Goal: Task Accomplishment & Management: Use online tool/utility

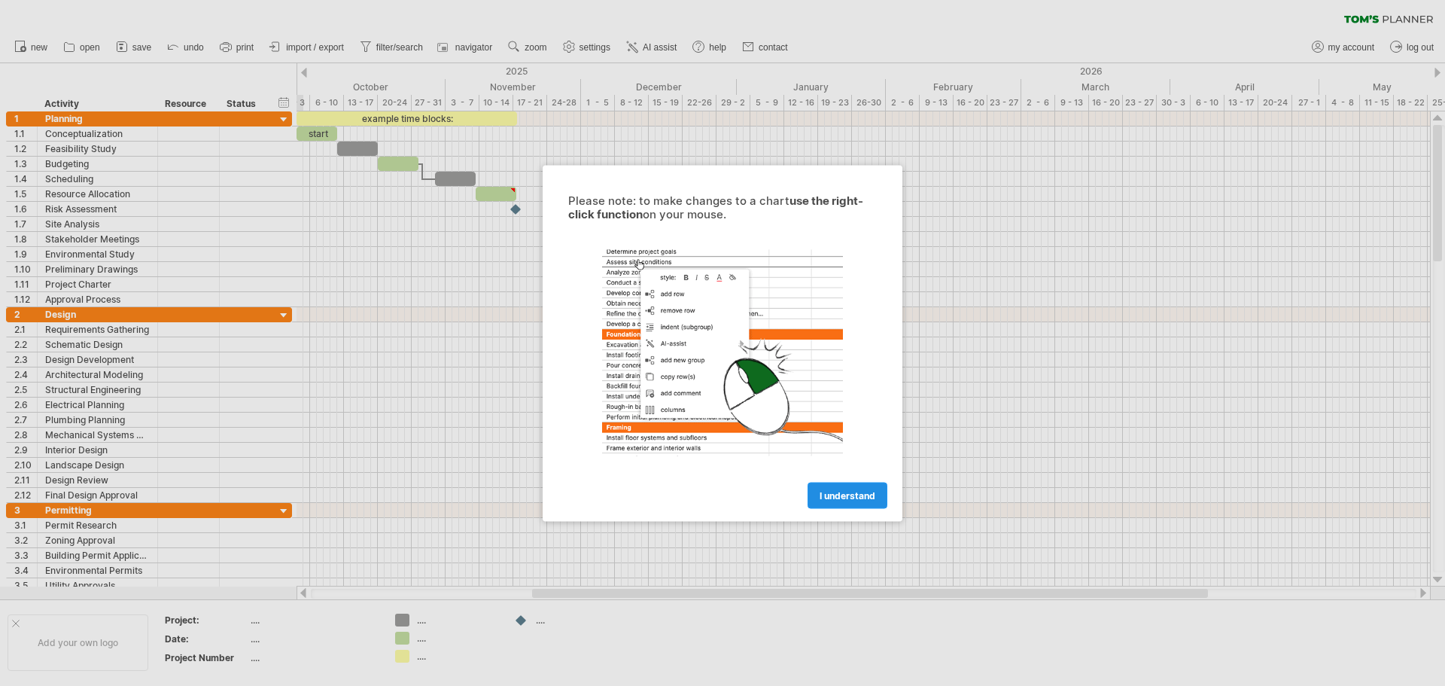
click at [844, 491] on span "I understand" at bounding box center [847, 494] width 56 height 11
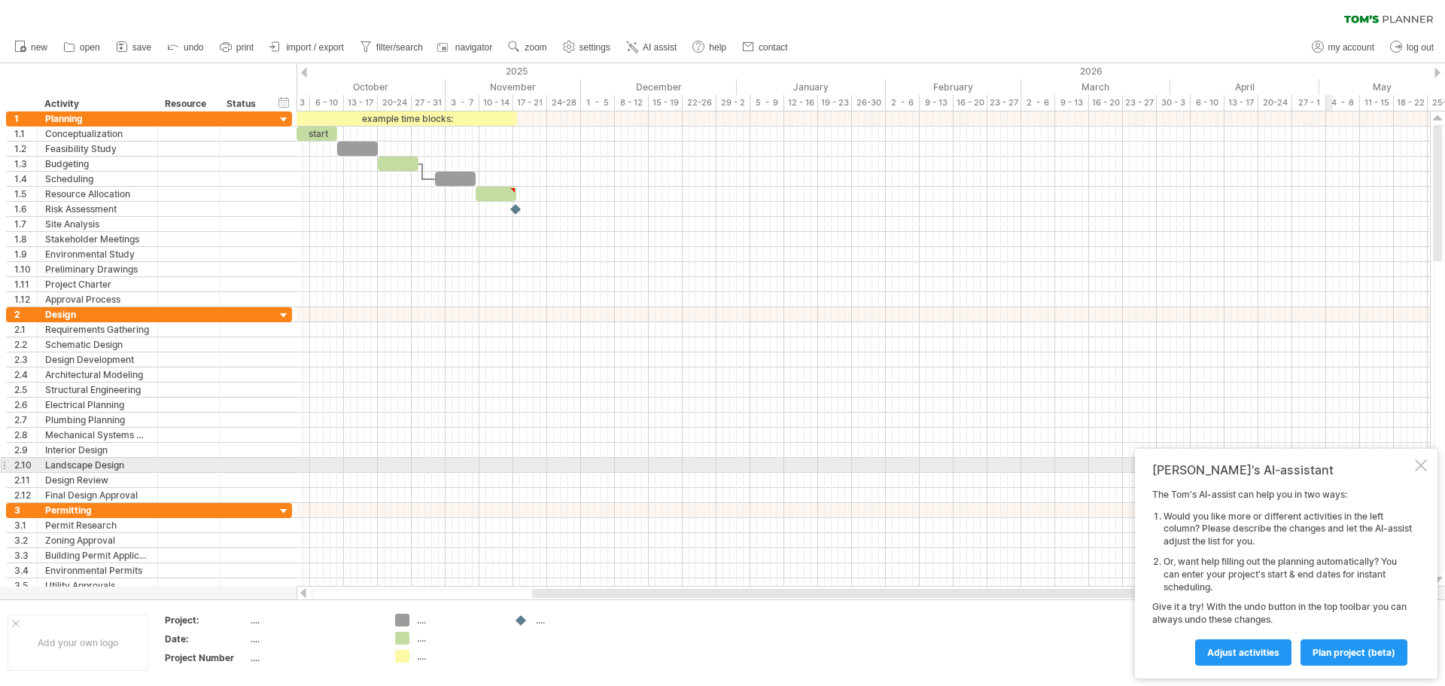
click at [1424, 466] on div at bounding box center [1421, 465] width 12 height 12
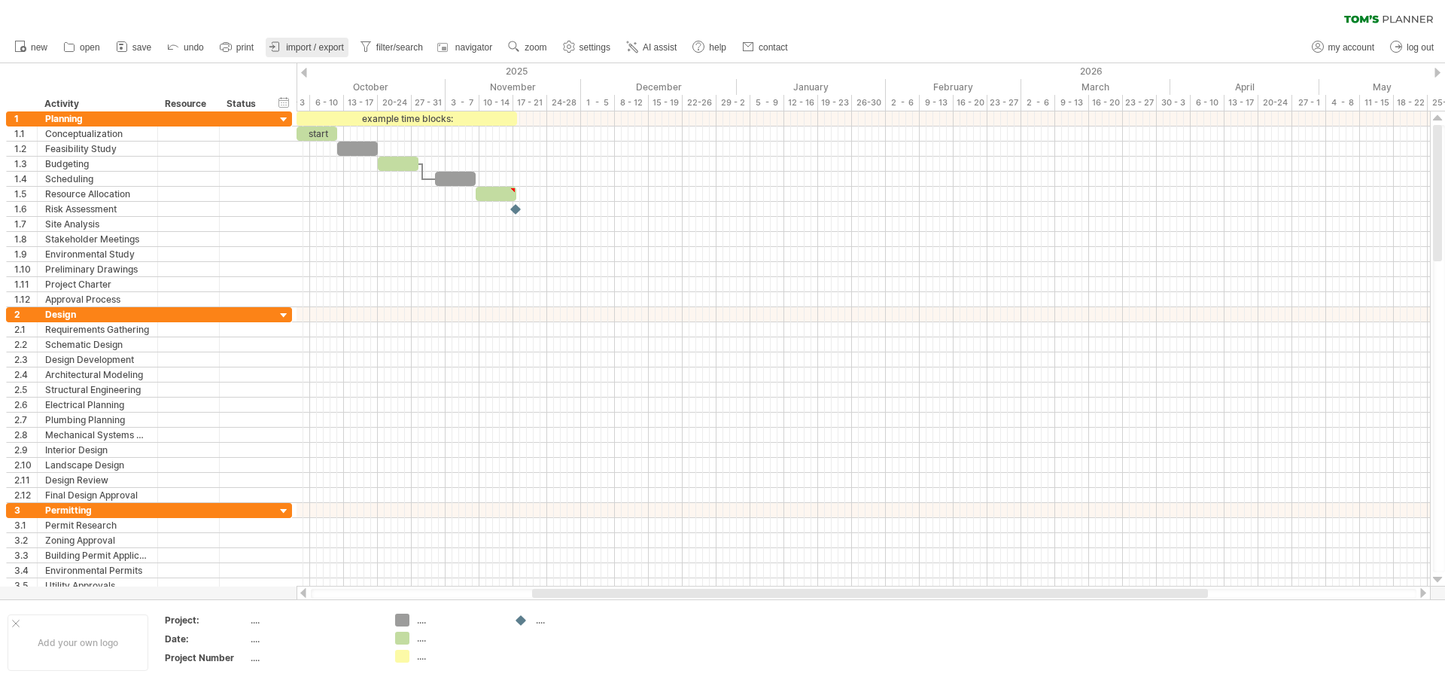
click at [315, 48] on span "import / export" at bounding box center [315, 47] width 58 height 11
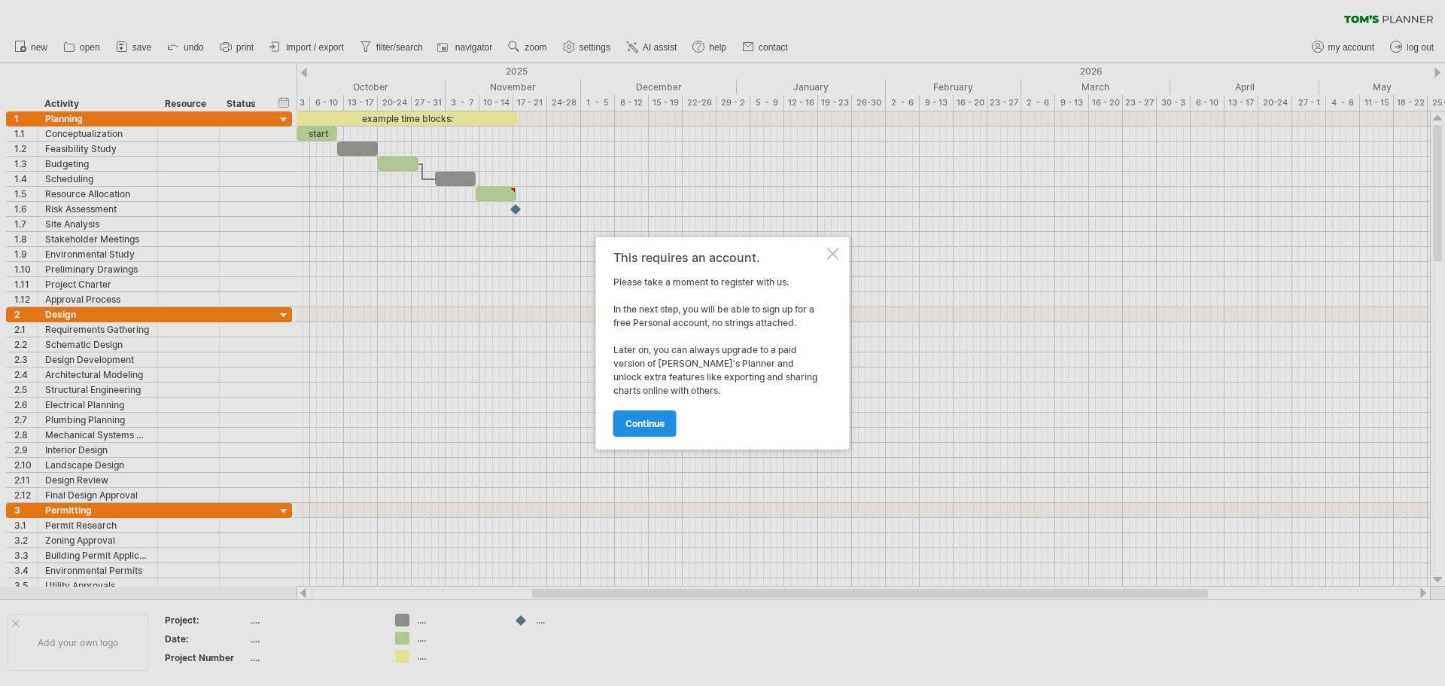
click at [658, 420] on span "continue" at bounding box center [644, 423] width 39 height 11
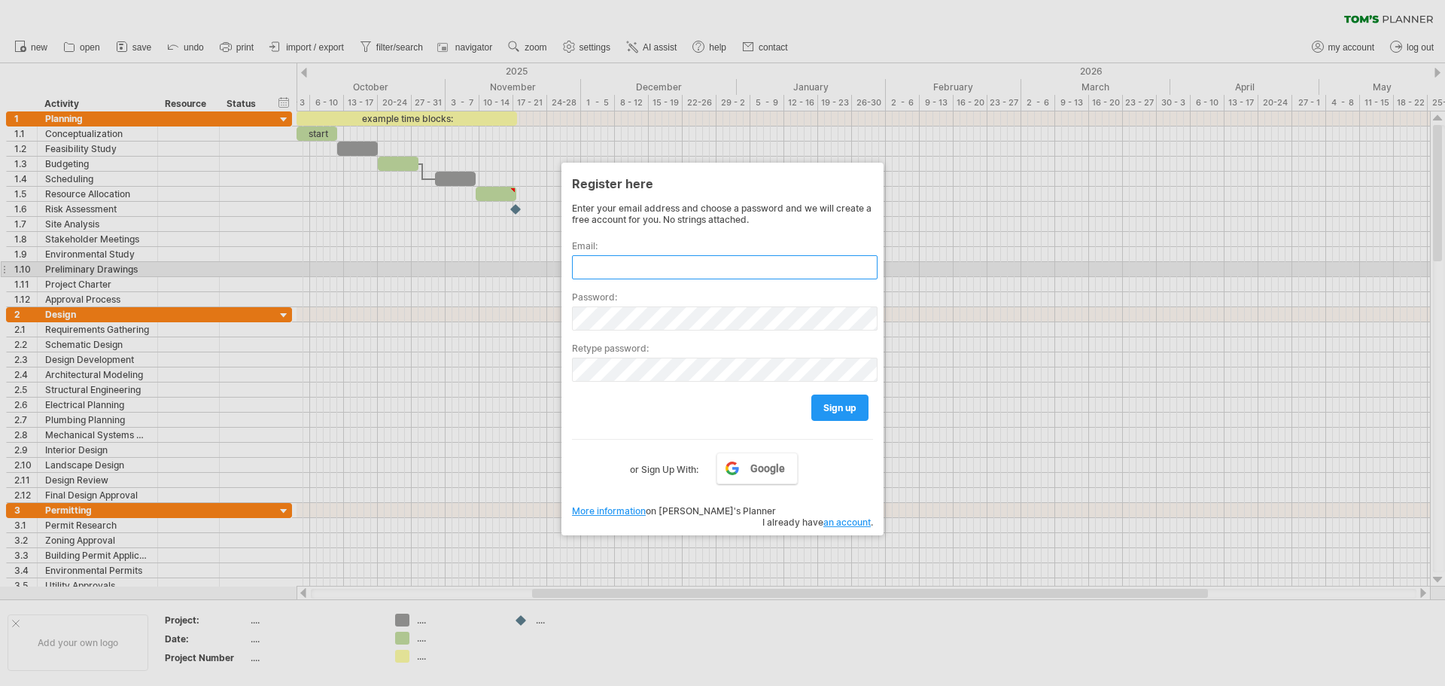
click at [698, 266] on input "text" at bounding box center [725, 267] width 306 height 24
type input "**********"
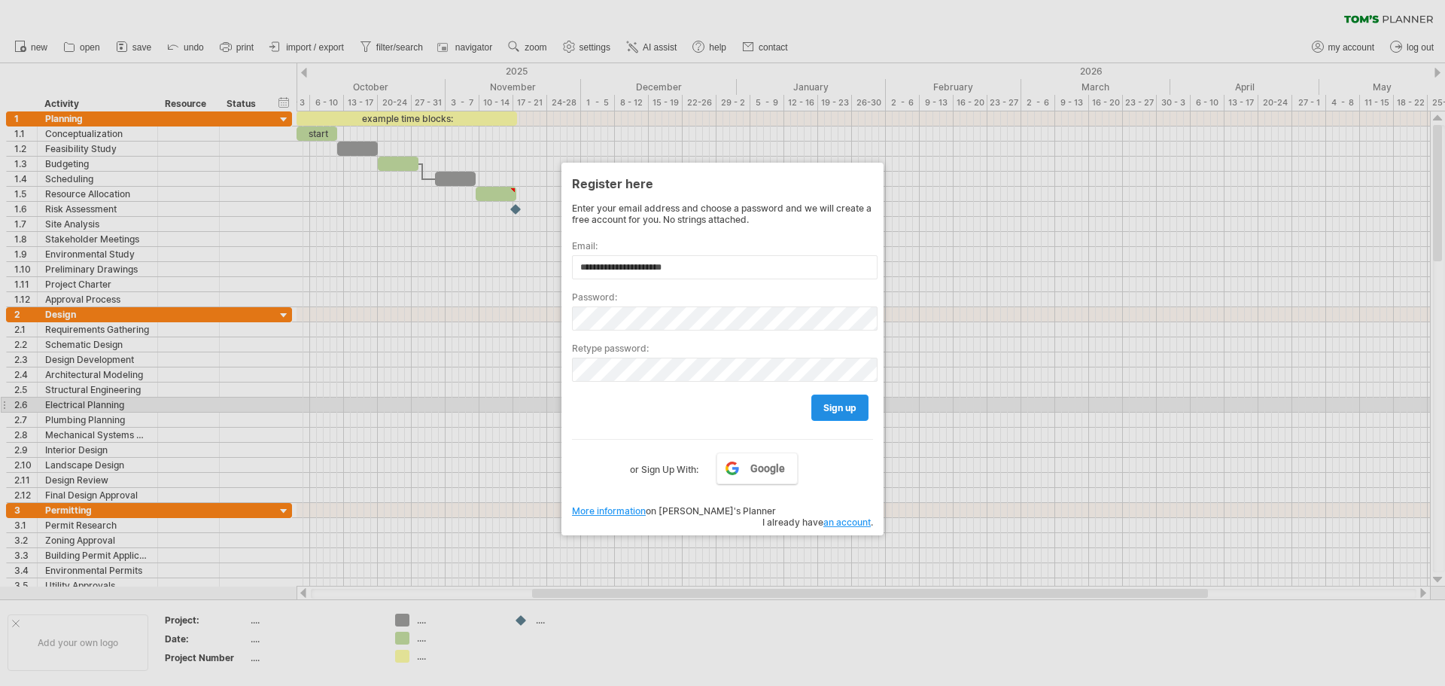
click at [842, 410] on span "sign up" at bounding box center [839, 407] width 33 height 11
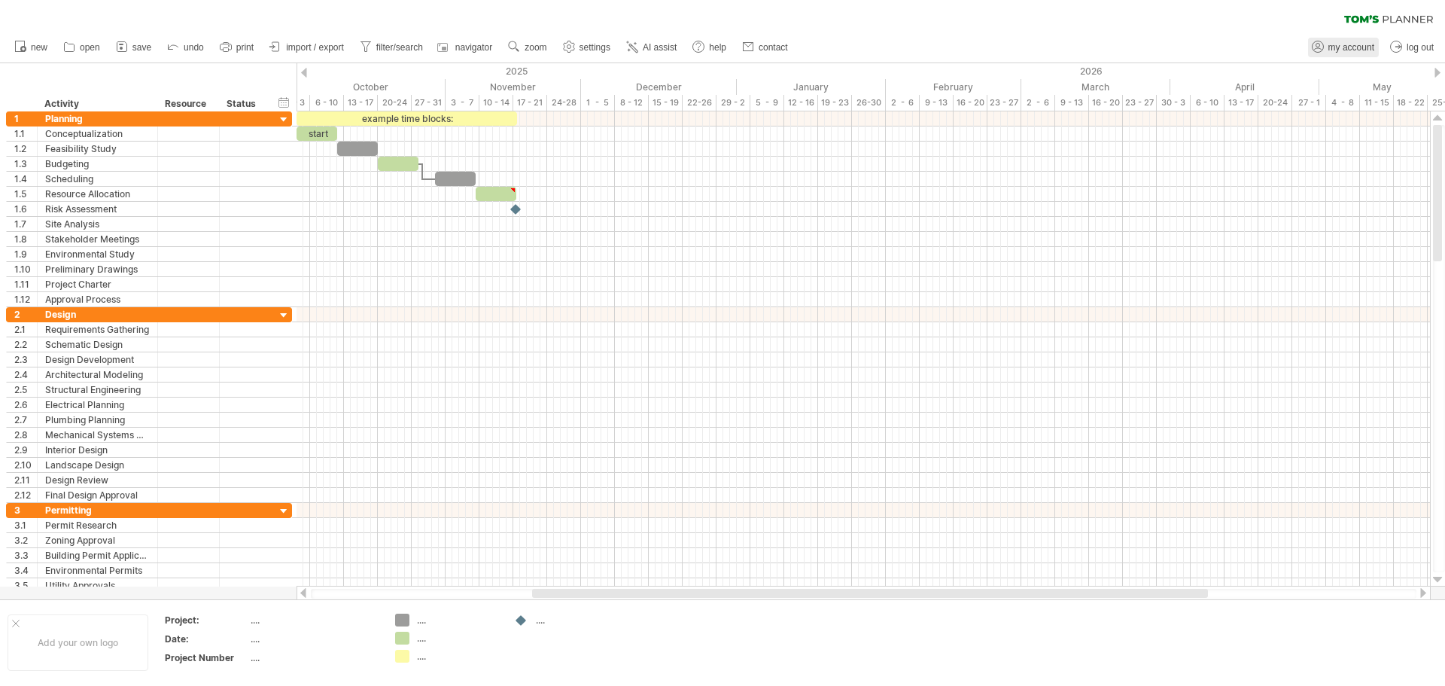
click at [1344, 44] on span "my account" at bounding box center [1351, 47] width 46 height 11
type input "**********"
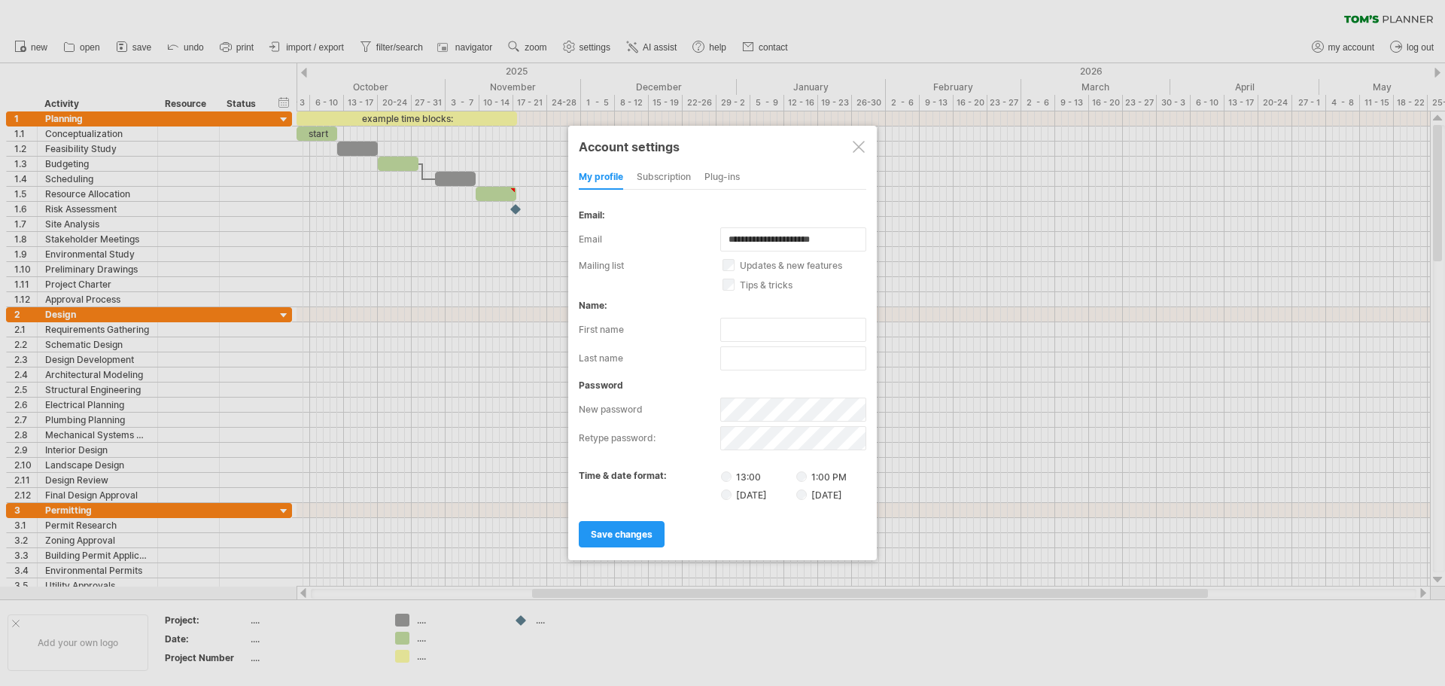
click at [737, 182] on div "Plug-ins" at bounding box center [721, 178] width 35 height 24
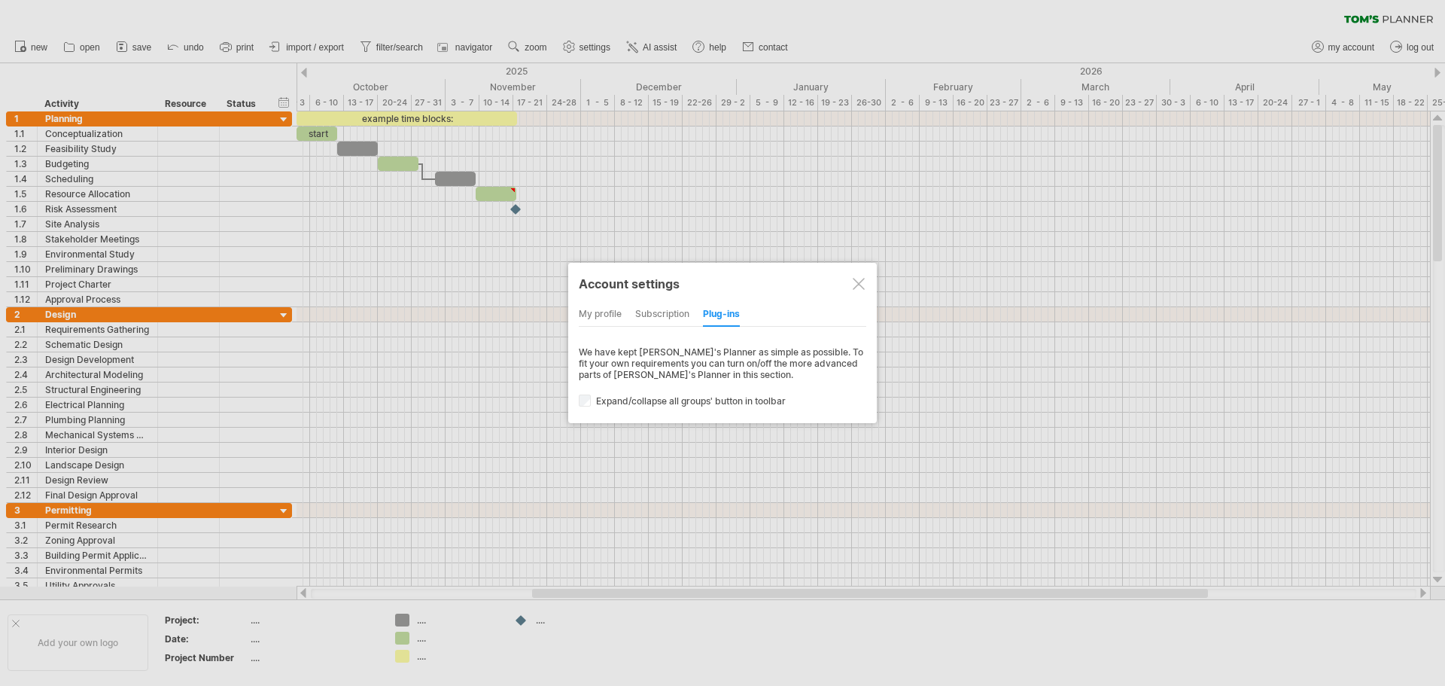
click at [855, 284] on div at bounding box center [859, 284] width 12 height 12
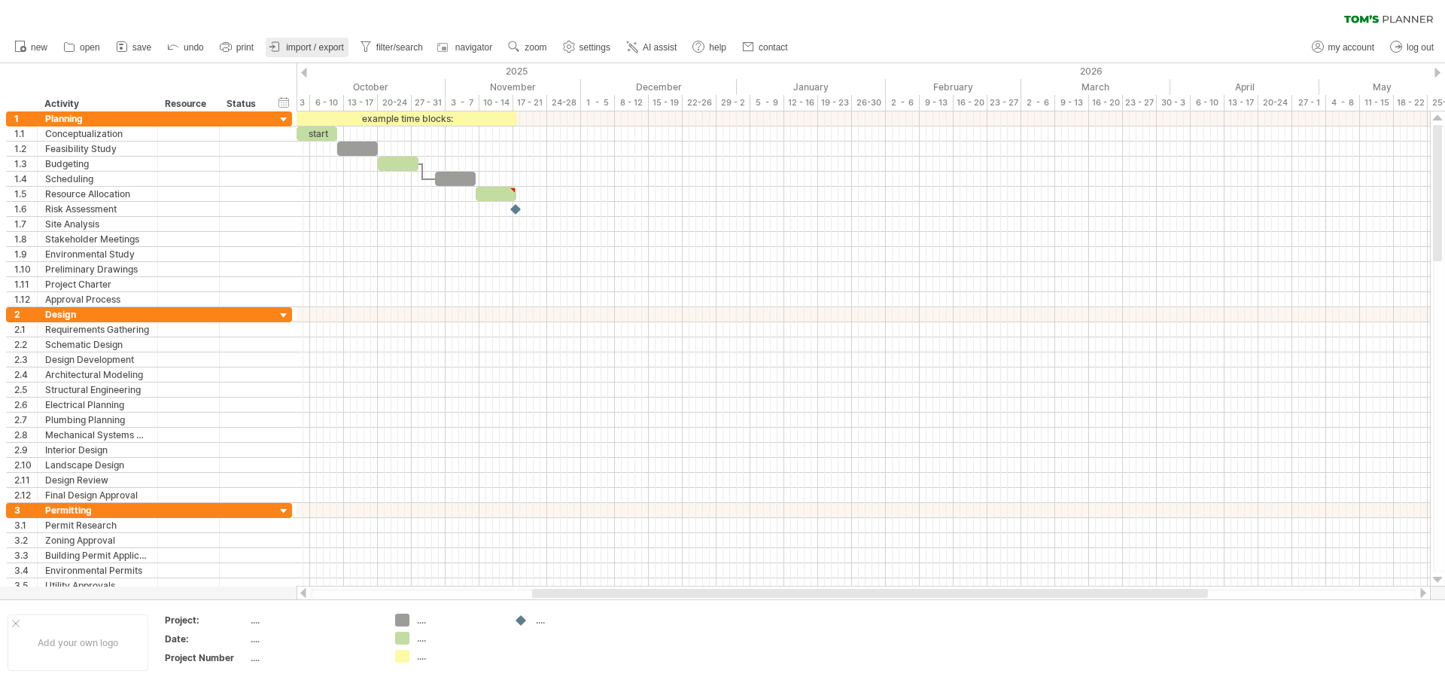
click at [339, 41] on link "import / export" at bounding box center [307, 48] width 83 height 20
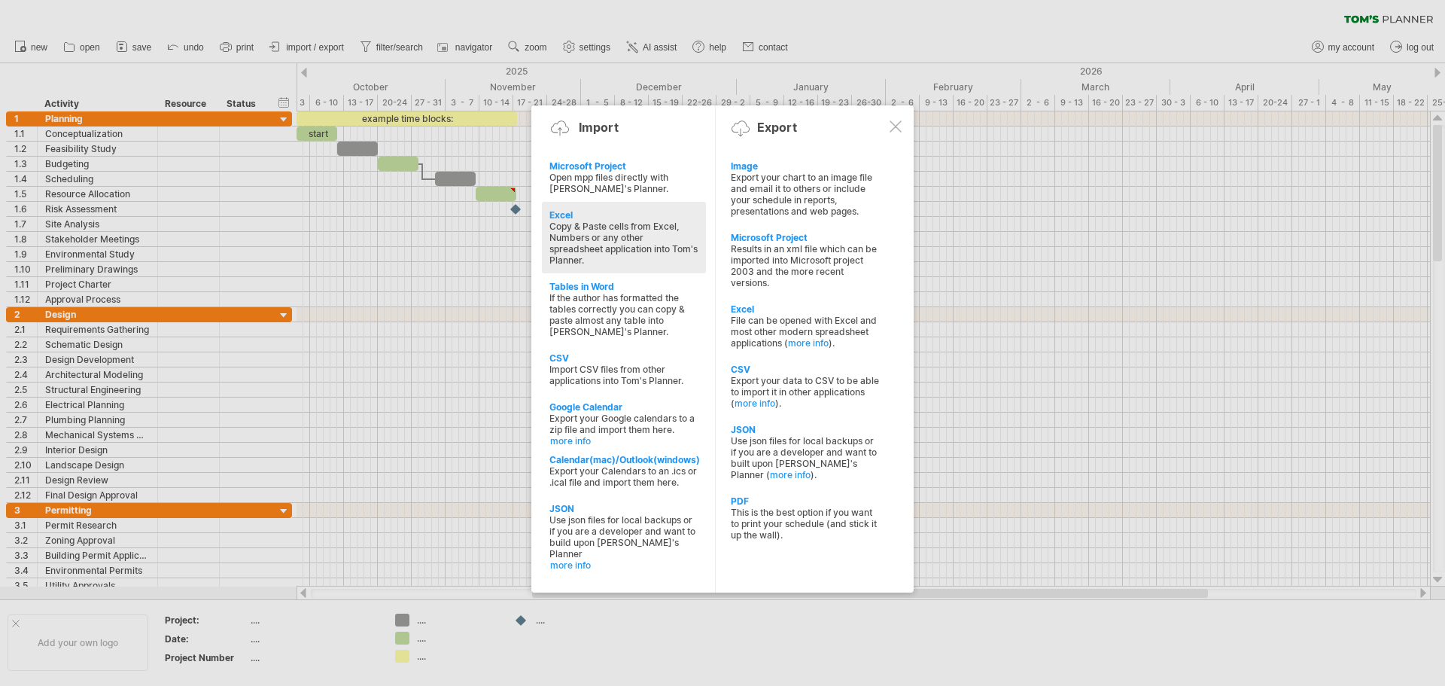
click at [564, 212] on div "Excel" at bounding box center [623, 214] width 149 height 11
type textarea "**********"
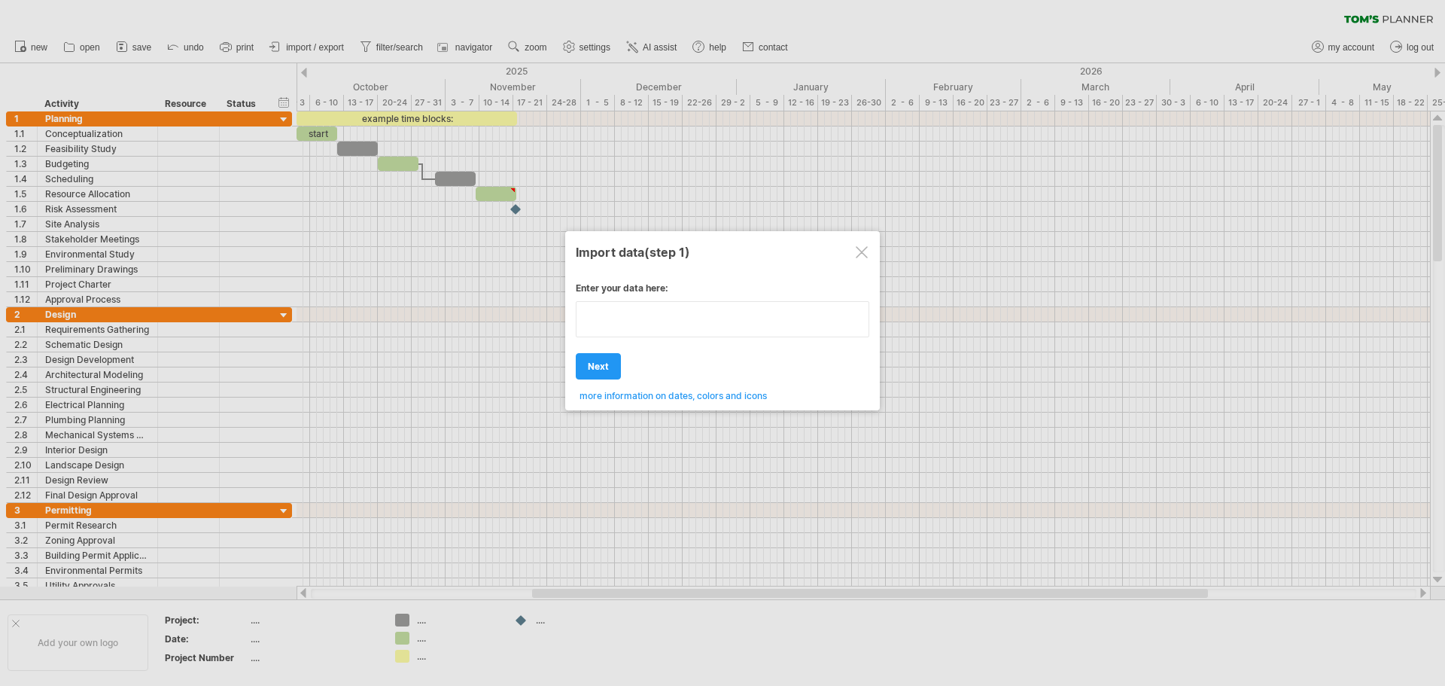
click at [645, 330] on textarea at bounding box center [722, 319] width 293 height 36
paste textarea "**********"
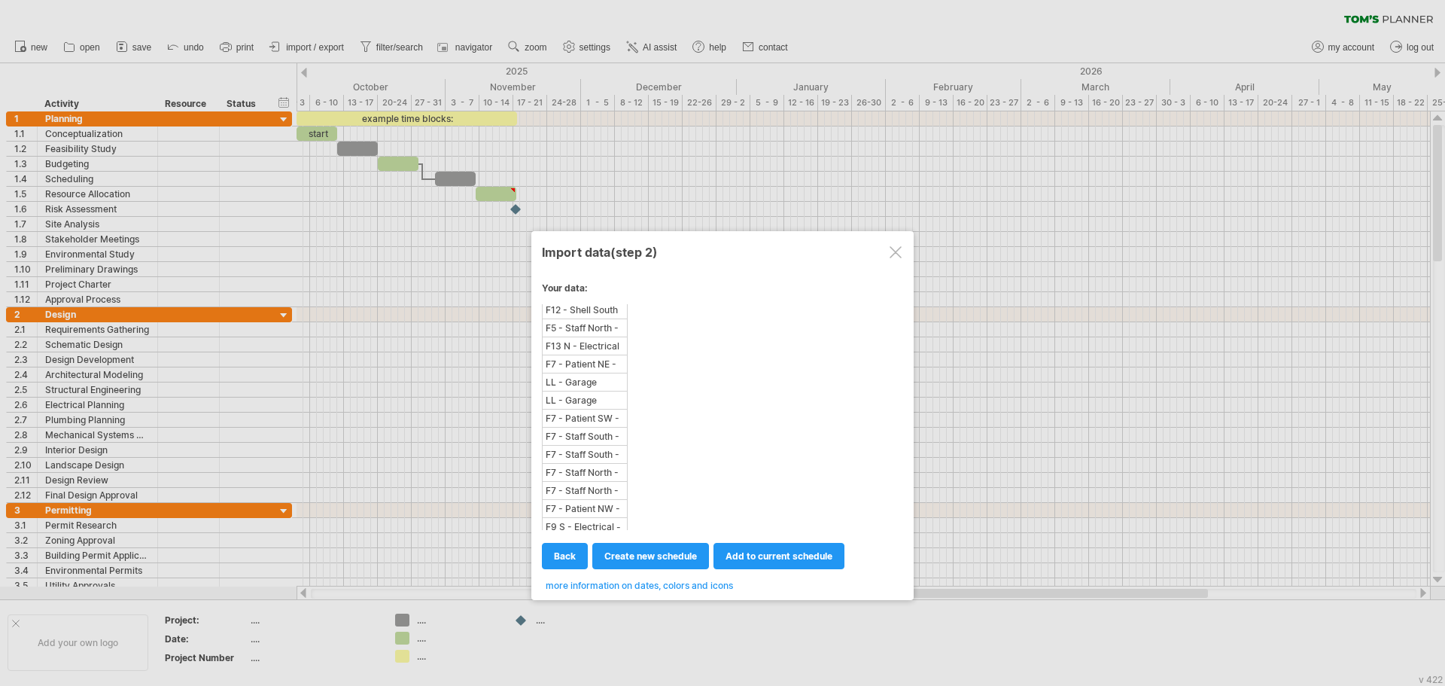
scroll to position [3763, 0]
click at [681, 558] on span "create new schedule" at bounding box center [650, 555] width 93 height 11
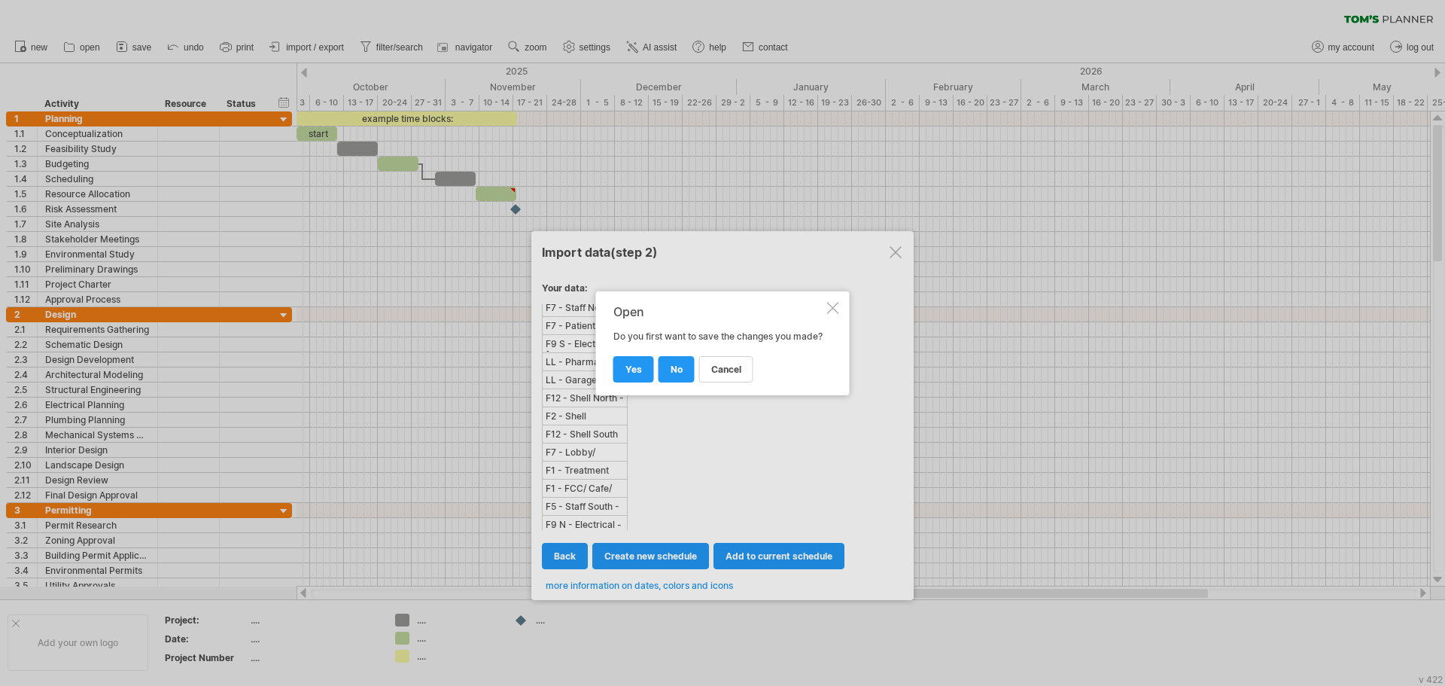
click at [831, 302] on div at bounding box center [833, 308] width 12 height 12
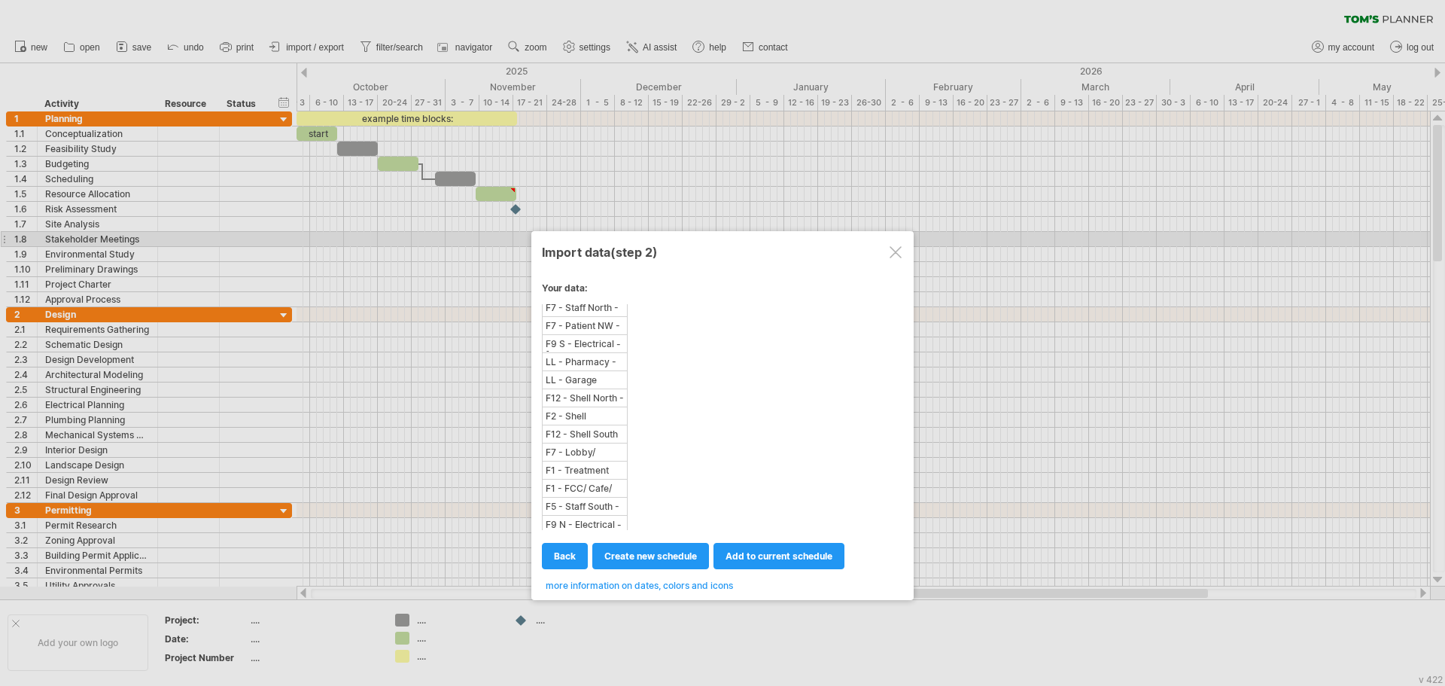
click at [892, 248] on div at bounding box center [895, 252] width 12 height 12
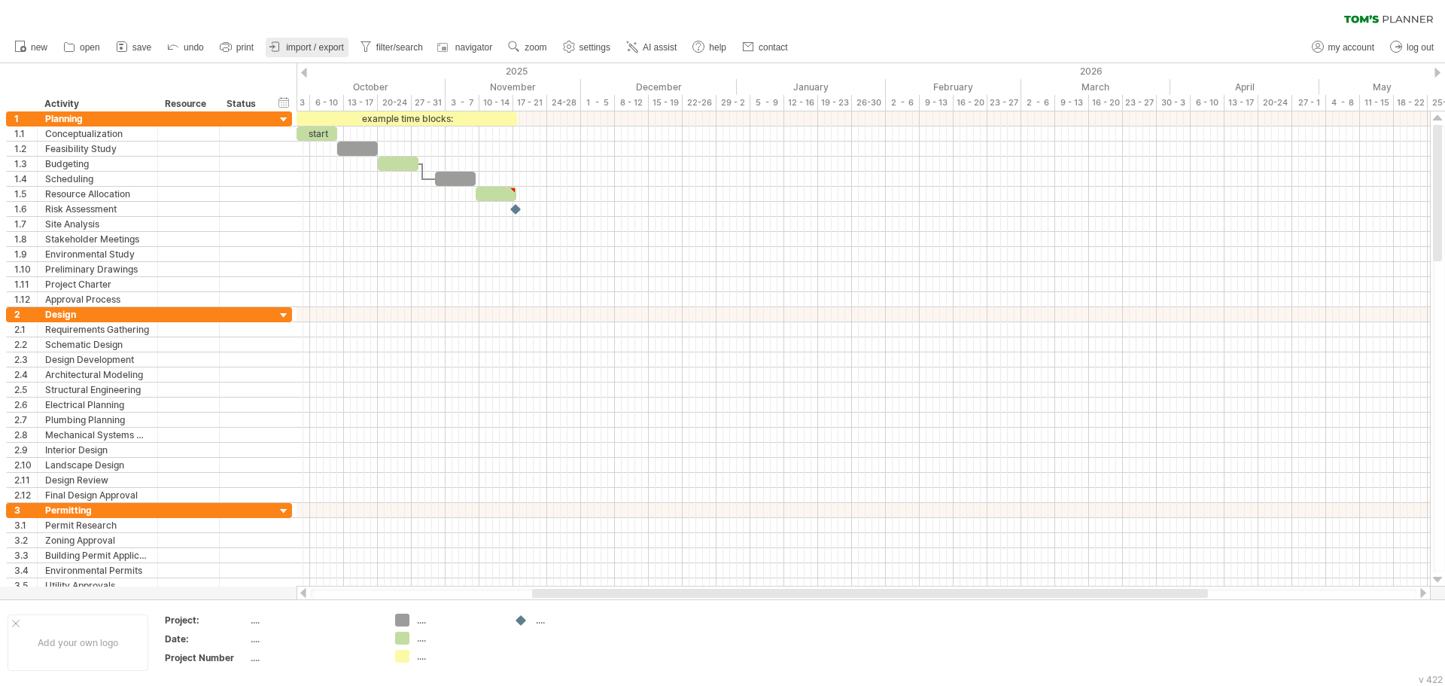
click at [306, 50] on span "import / export" at bounding box center [315, 47] width 58 height 11
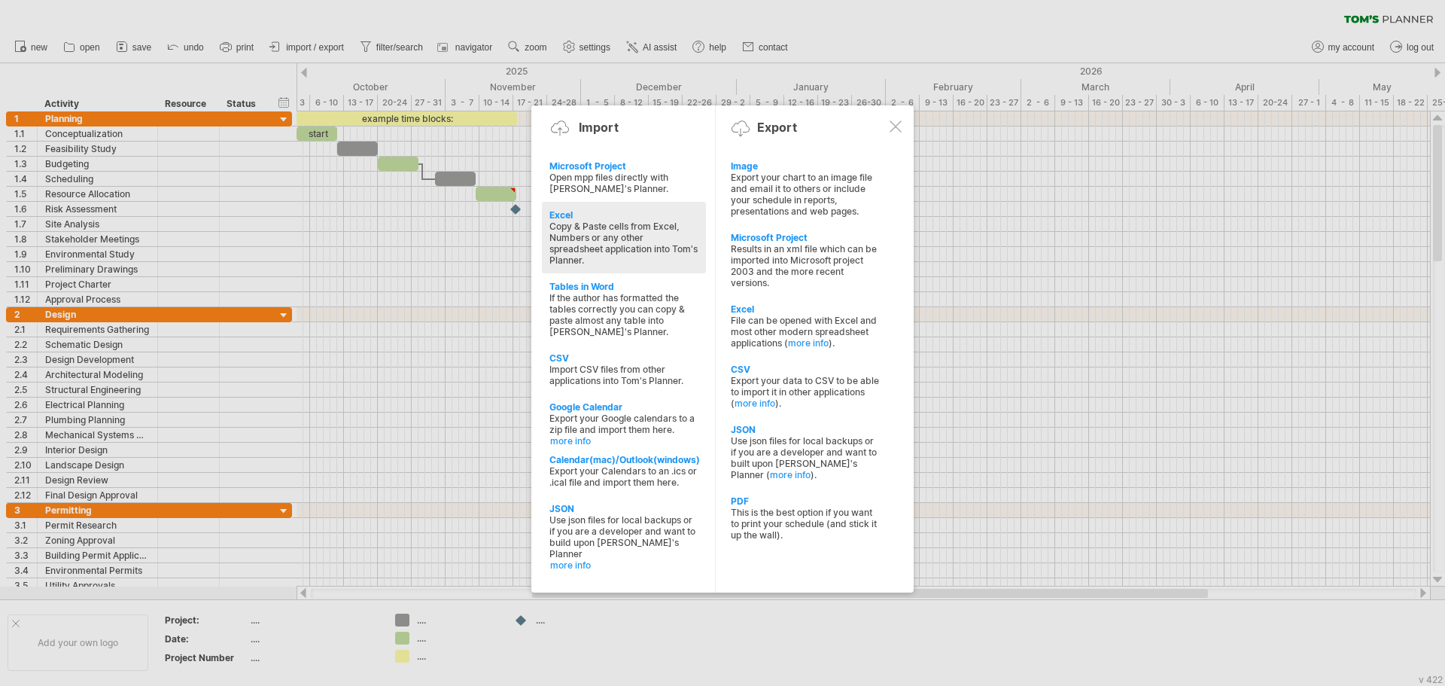
click at [576, 210] on div "Excel" at bounding box center [623, 214] width 149 height 11
type textarea "**********"
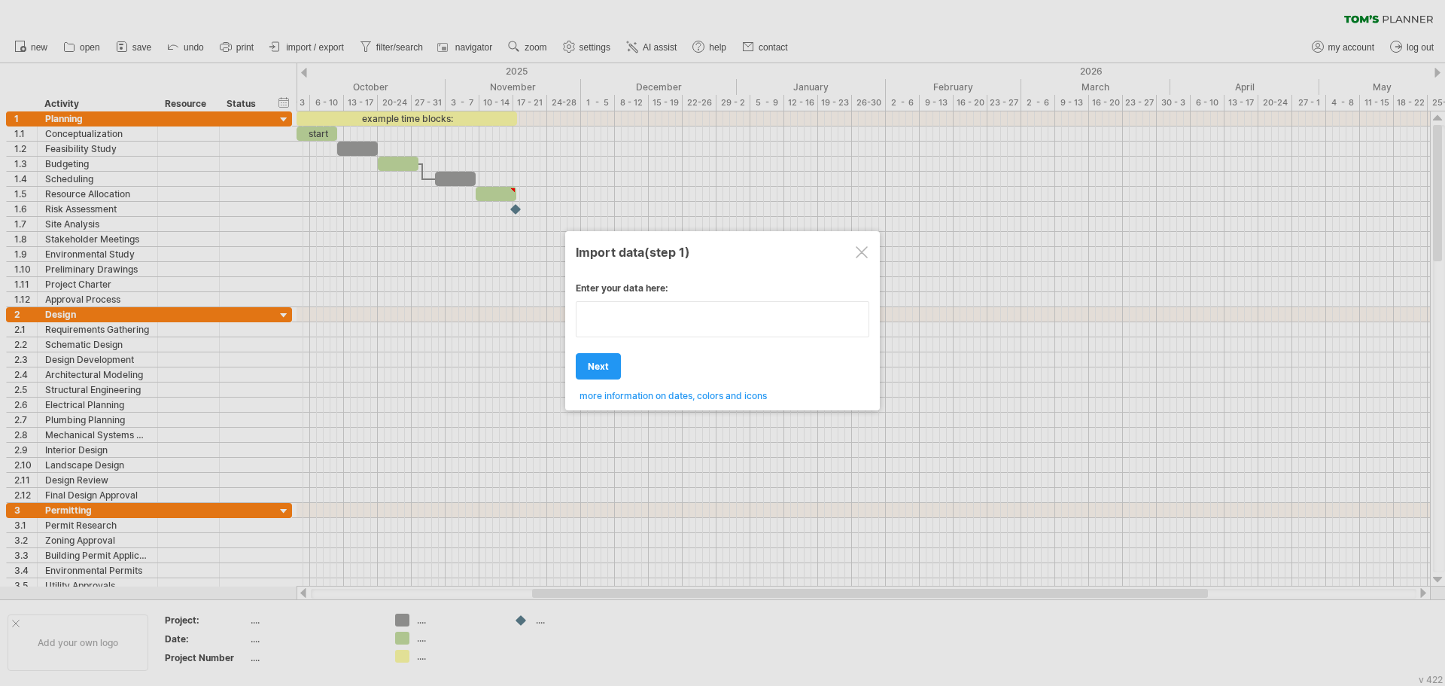
click at [668, 329] on textarea at bounding box center [722, 319] width 293 height 36
paste textarea "**********"
type textarea "**********"
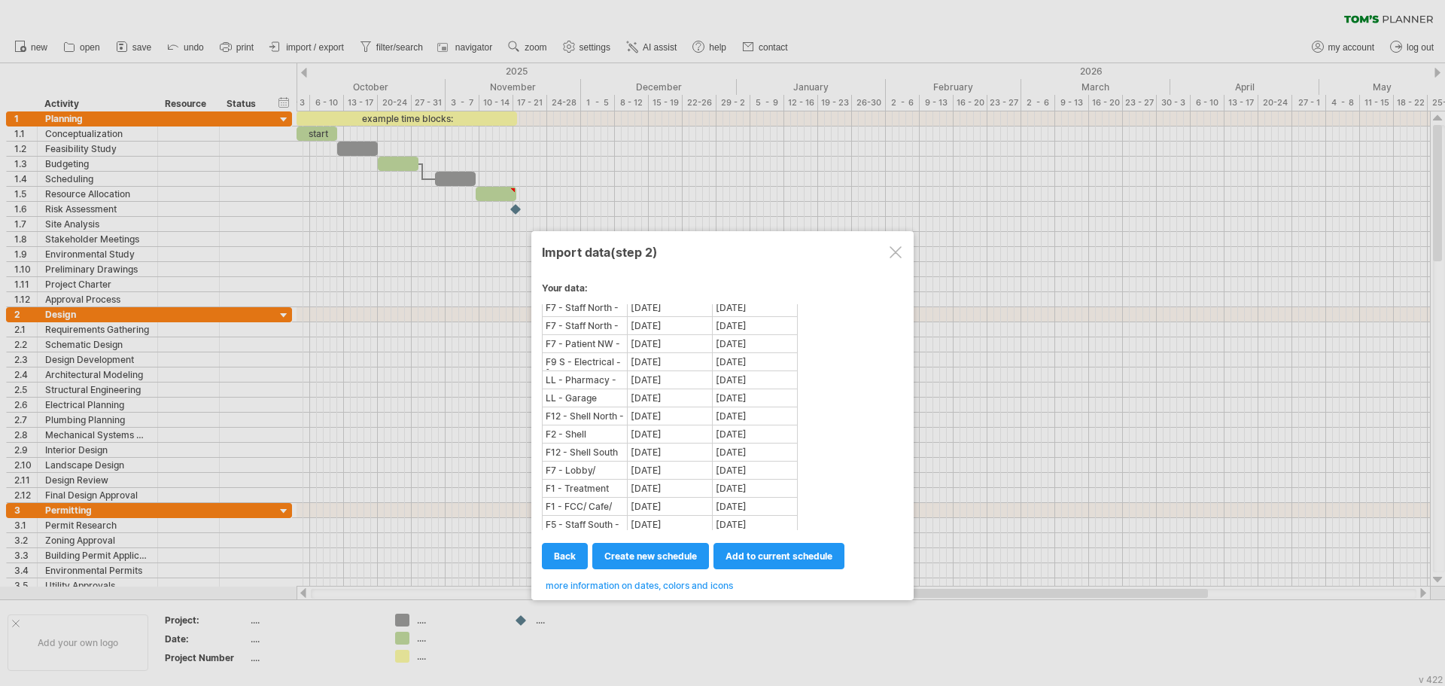
click at [649, 584] on span "more information on dates, colors and icons" at bounding box center [639, 584] width 187 height 11
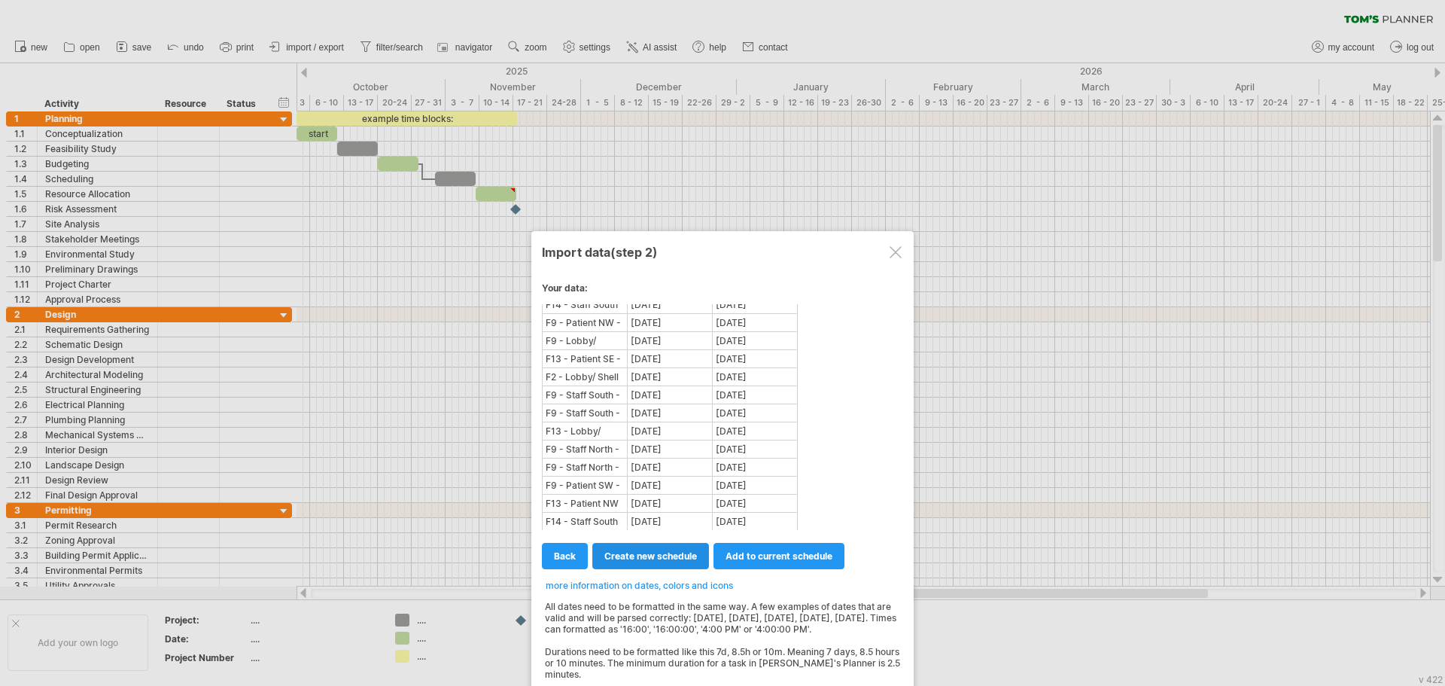
click at [672, 551] on span "create new schedule" at bounding box center [650, 555] width 93 height 11
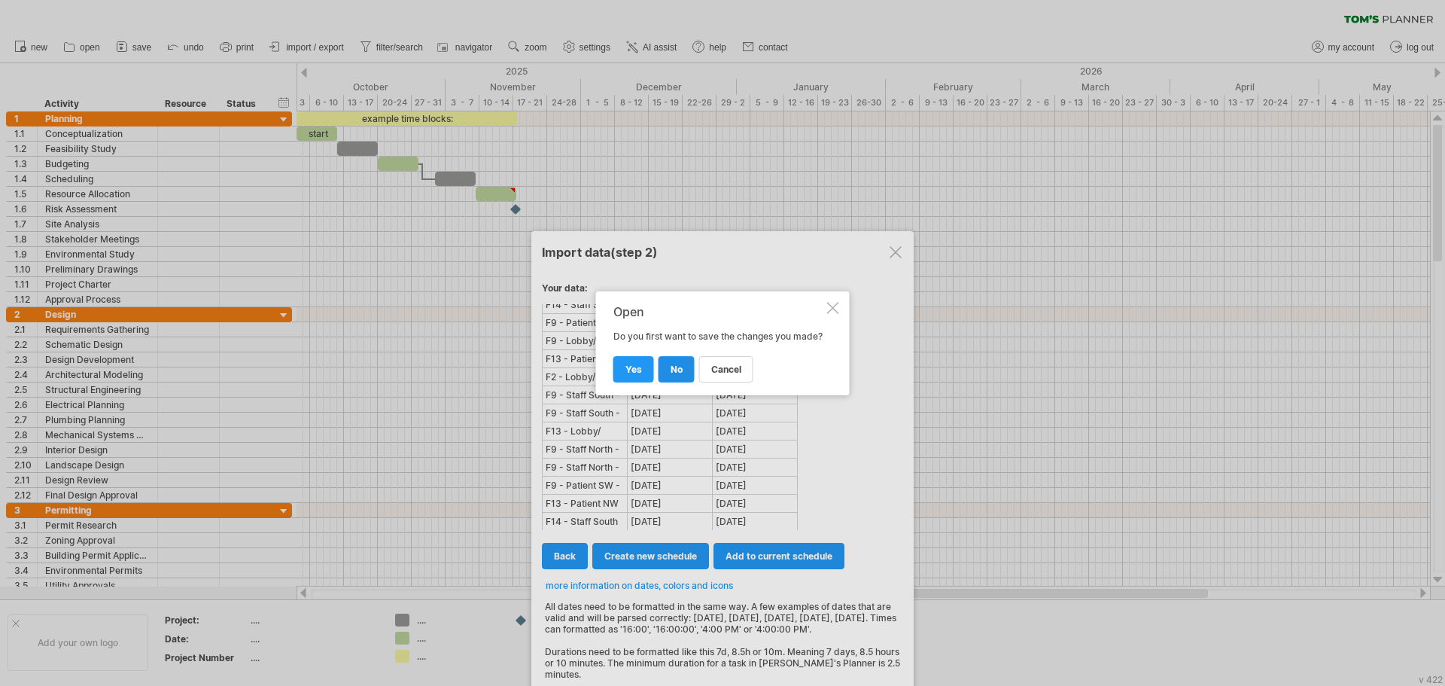
click at [670, 375] on span "no" at bounding box center [676, 368] width 12 height 11
select select "***"
select select "*********"
select select "*******"
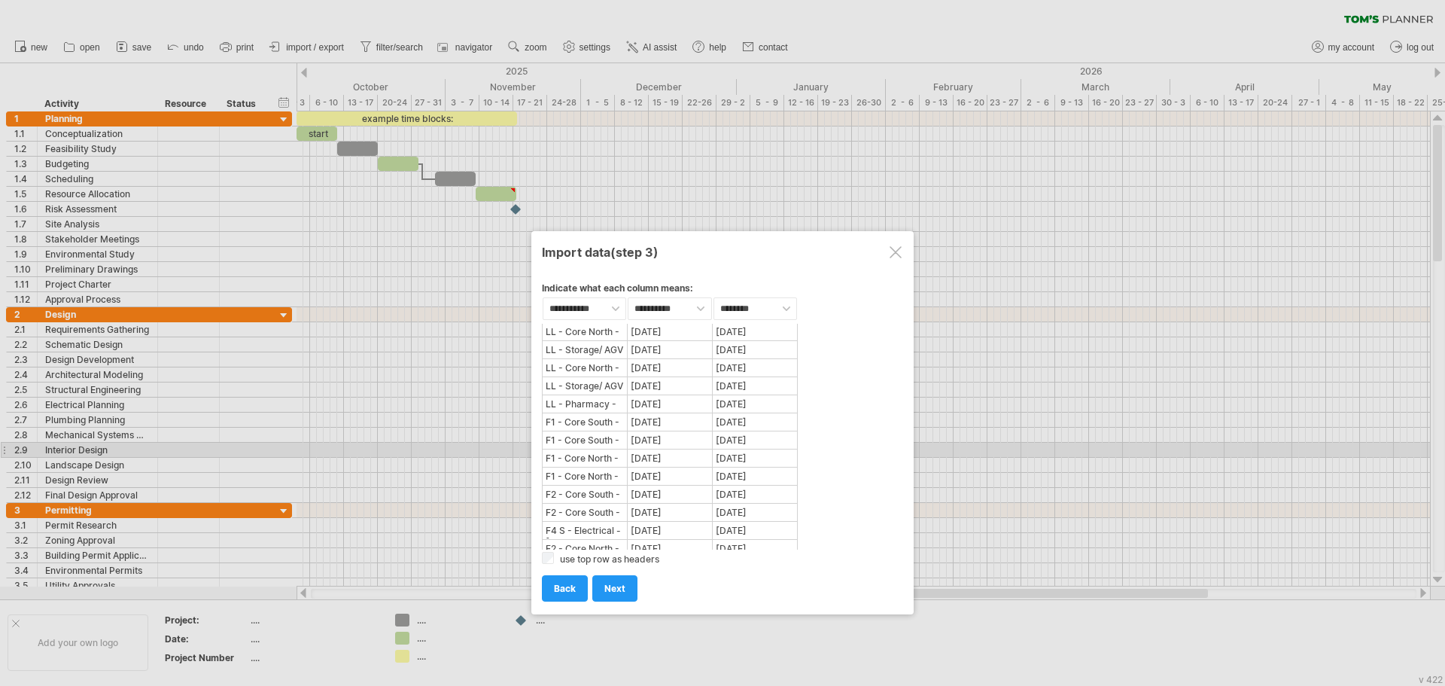
scroll to position [0, 0]
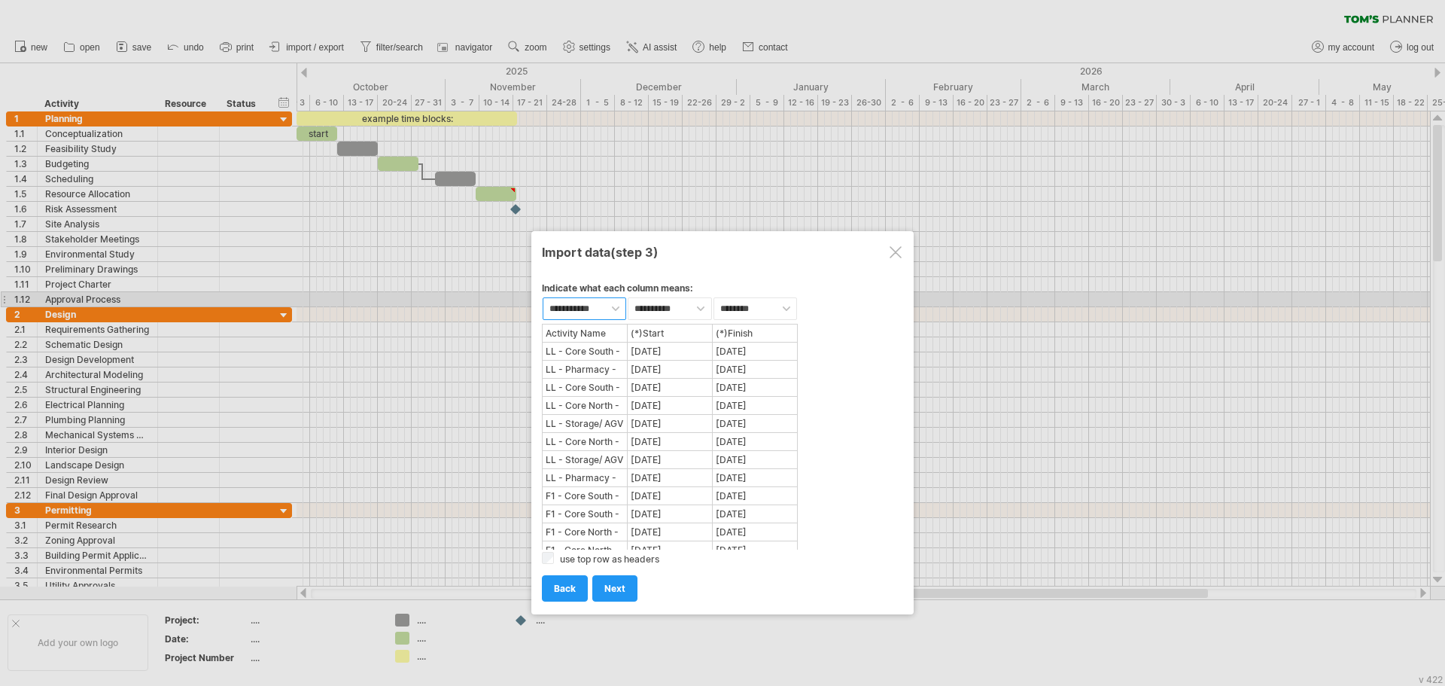
click at [607, 306] on select "**********" at bounding box center [585, 308] width 84 height 23
click at [622, 581] on link "next" at bounding box center [614, 588] width 45 height 26
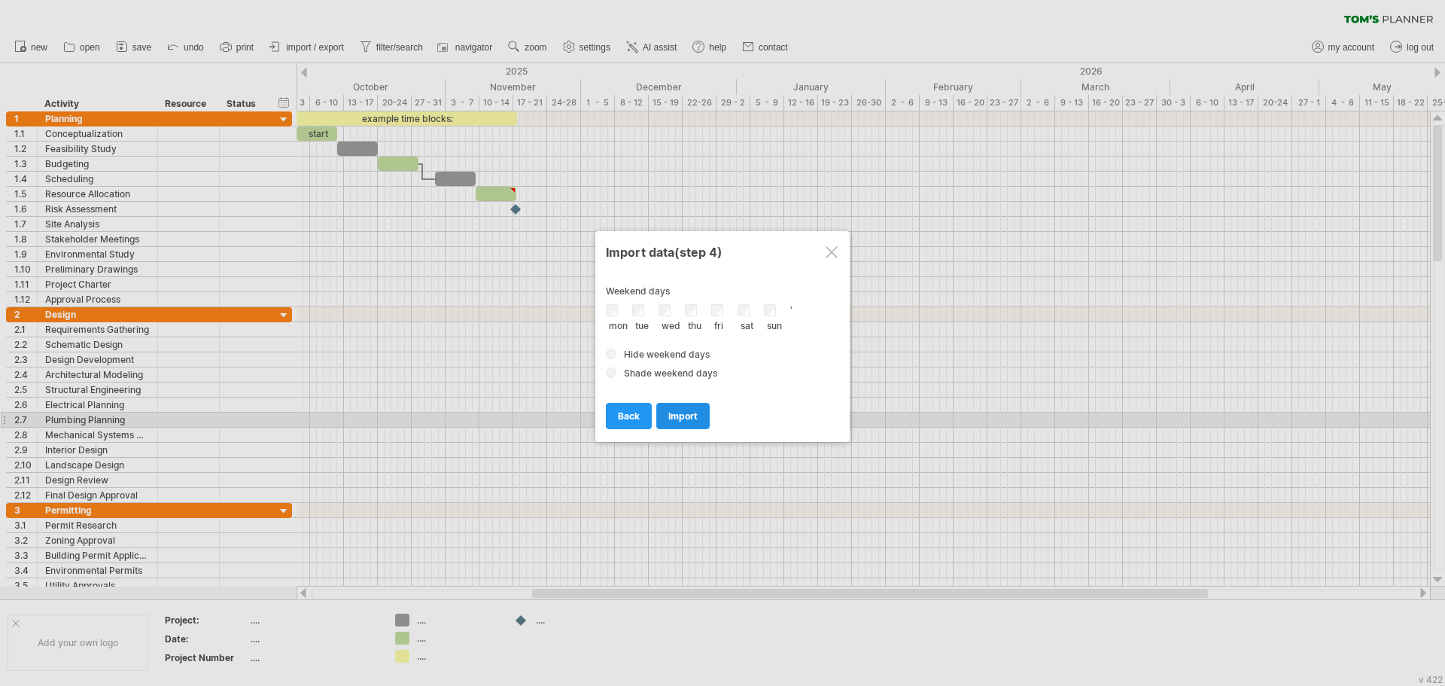
click at [686, 413] on span "import" at bounding box center [682, 415] width 29 height 11
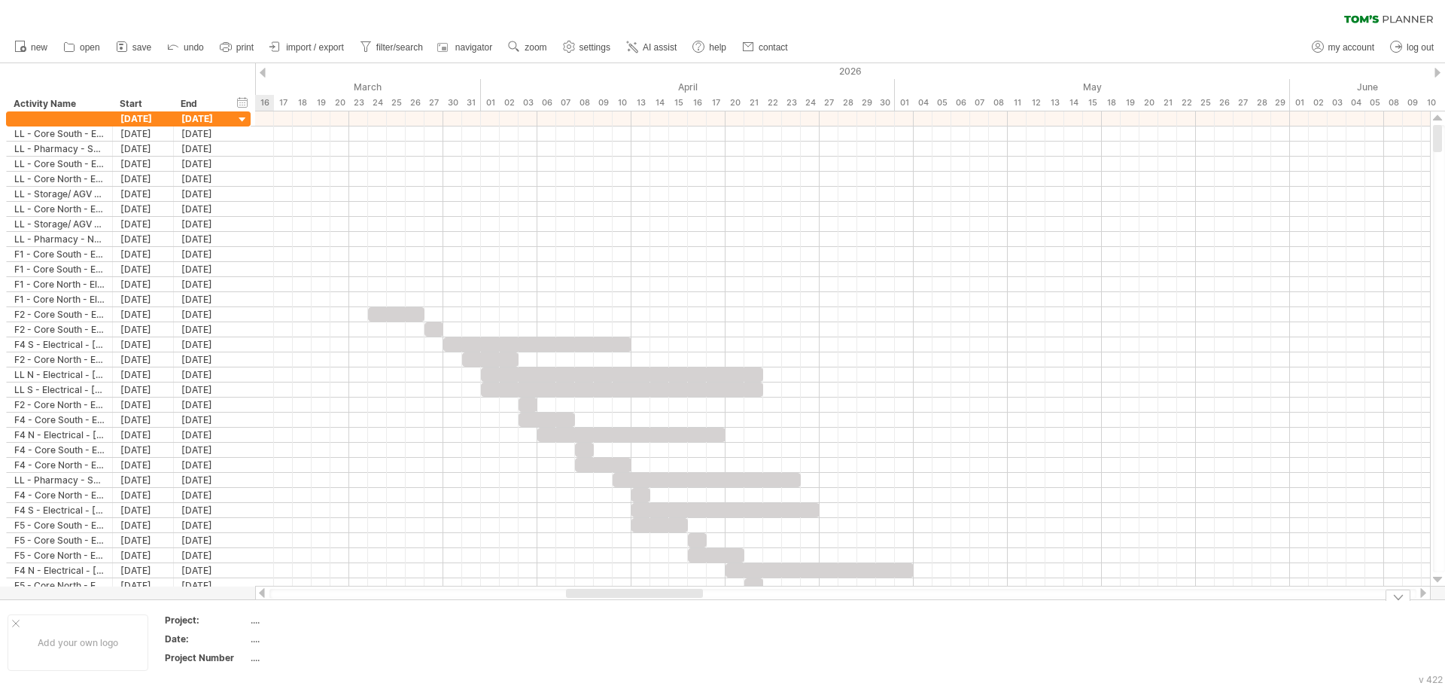
drag, startPoint x: 358, startPoint y: 591, endPoint x: 611, endPoint y: 613, distance: 253.7
click at [611, 613] on div "Trying to reach [DOMAIN_NAME] Connected again... 0% clear filter new" at bounding box center [722, 343] width 1445 height 686
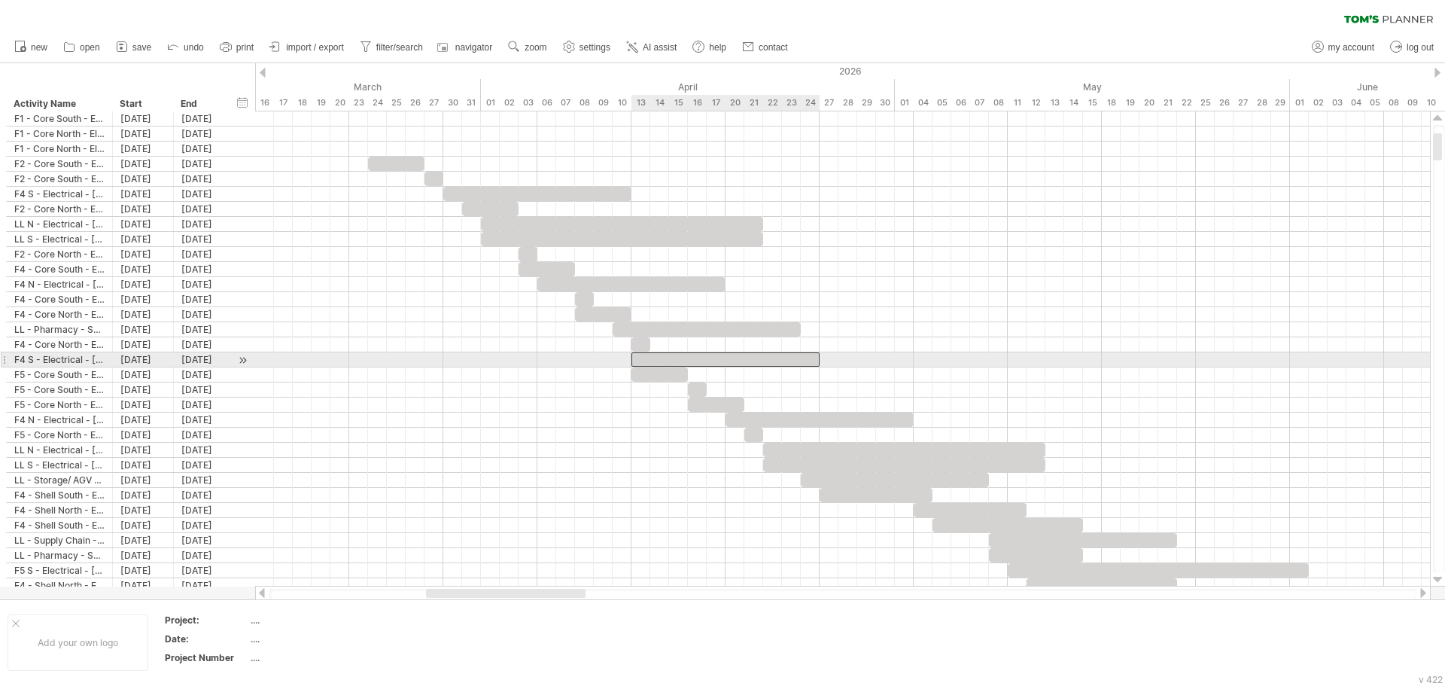
click at [673, 359] on div at bounding box center [725, 359] width 188 height 14
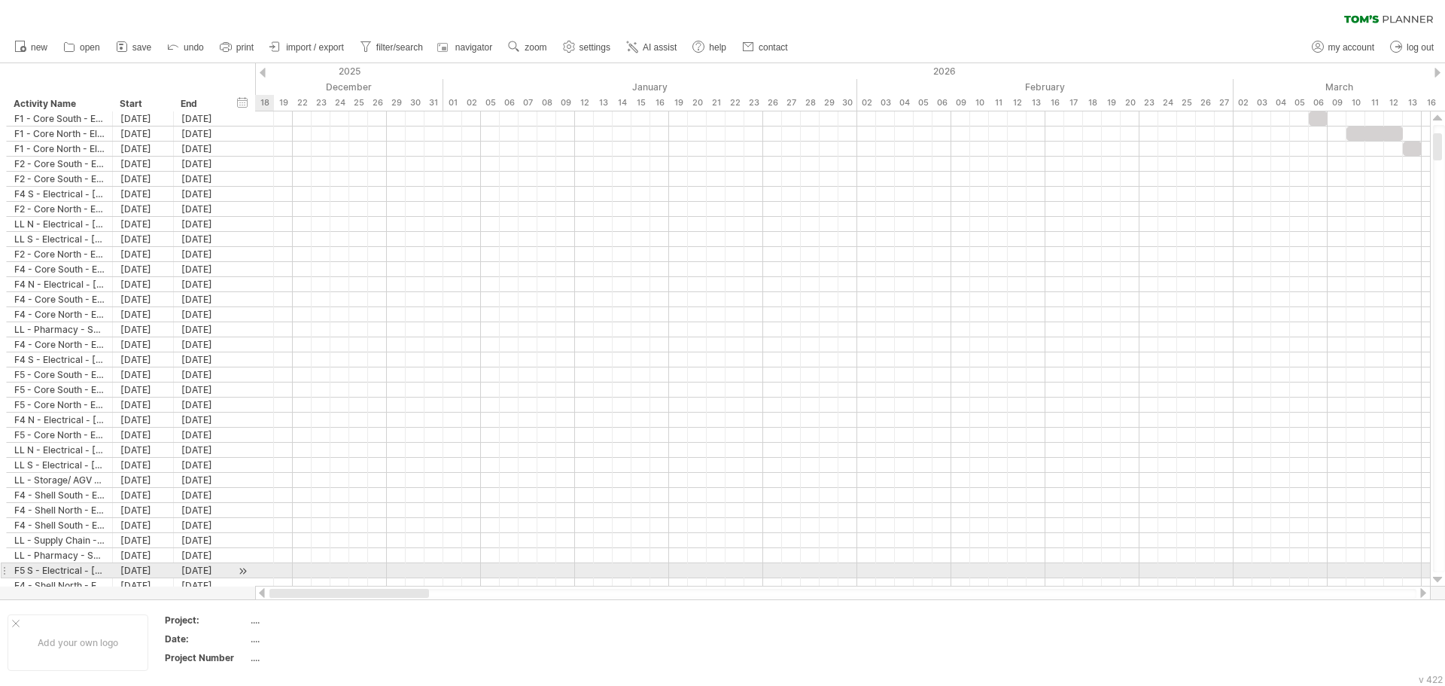
drag, startPoint x: 541, startPoint y: 595, endPoint x: 254, endPoint y: 563, distance: 288.5
click at [255, 566] on div "Trying to reach [DOMAIN_NAME] Connected again... 0% clear filter new" at bounding box center [722, 343] width 1445 height 686
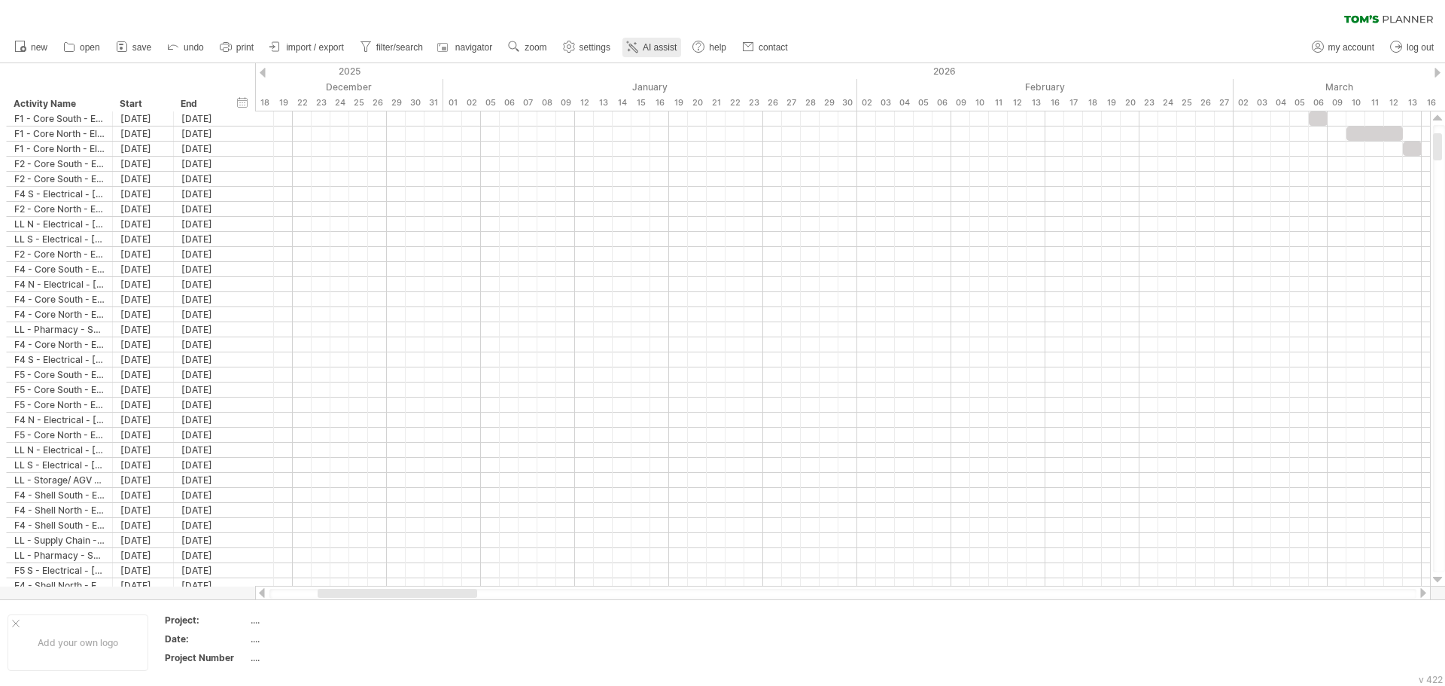
click at [651, 44] on span "AI assist" at bounding box center [660, 47] width 34 height 11
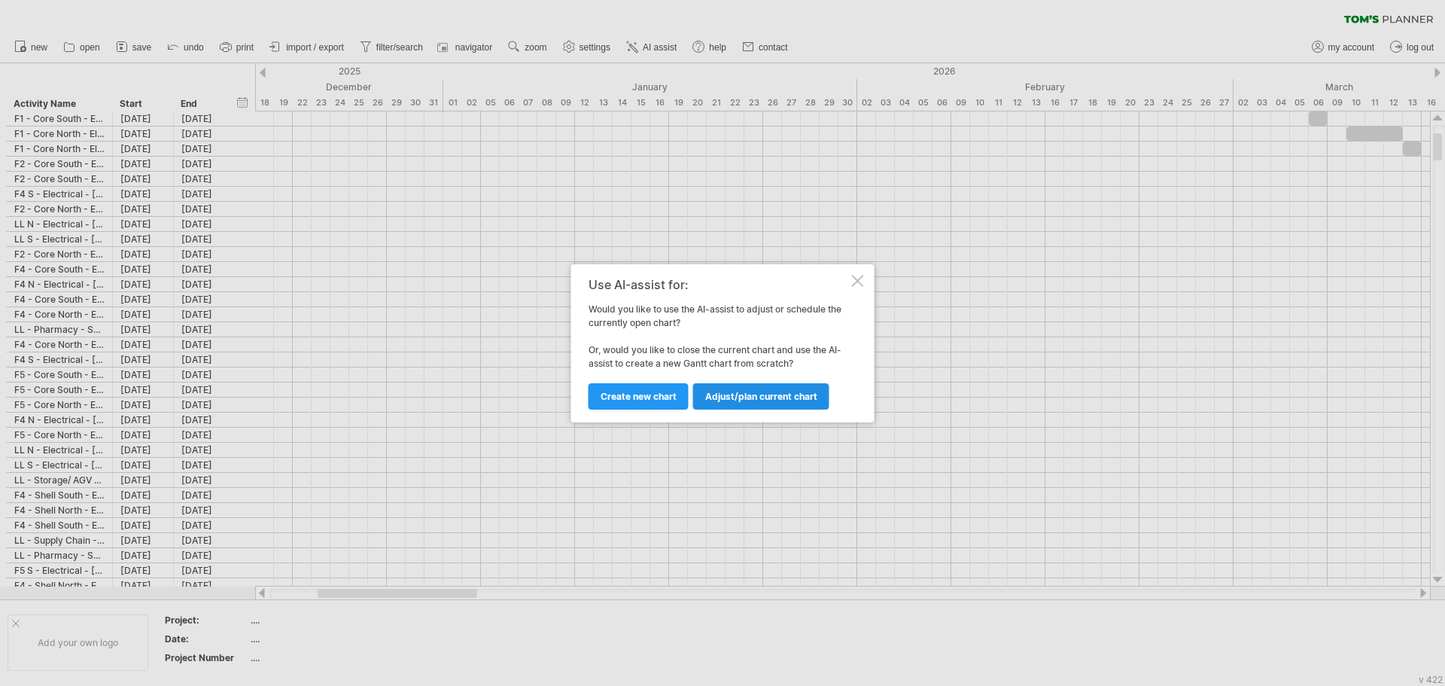
click at [745, 391] on span "Adjust/plan current chart" at bounding box center [761, 396] width 112 height 11
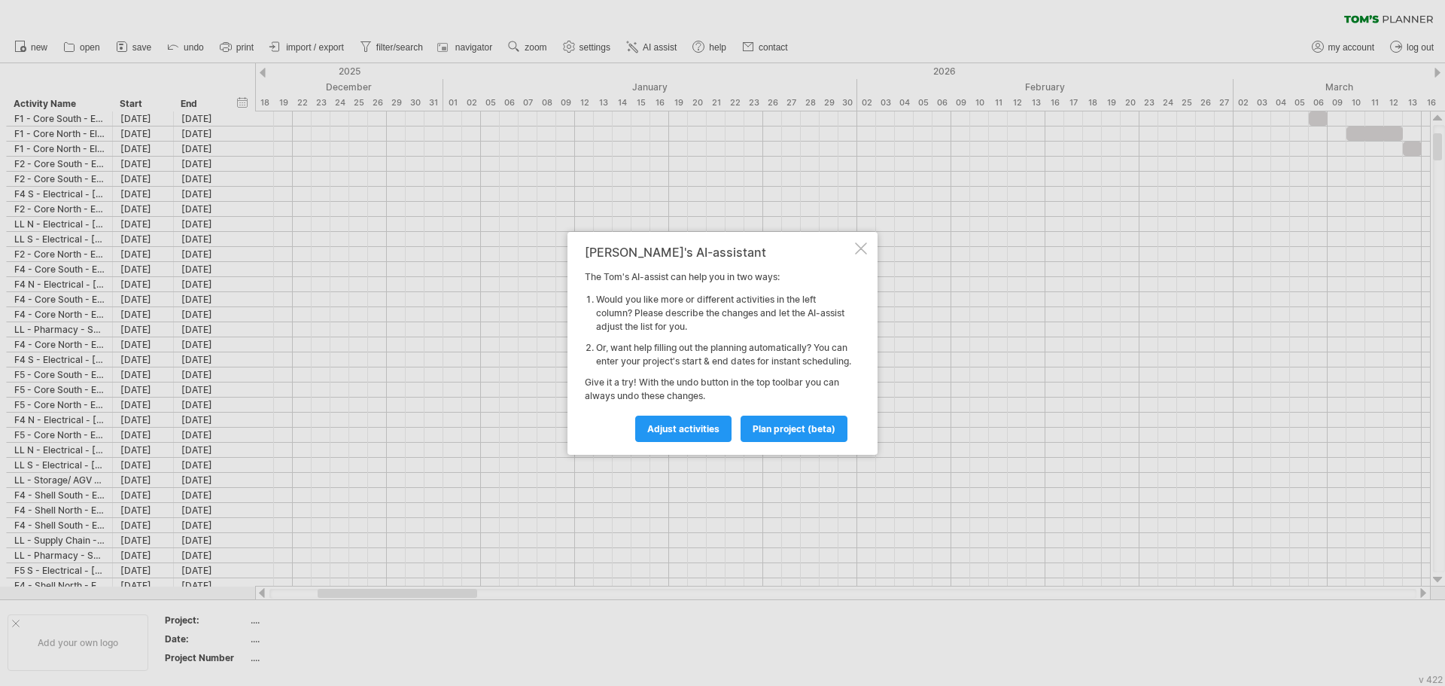
click at [859, 242] on div at bounding box center [861, 248] width 12 height 12
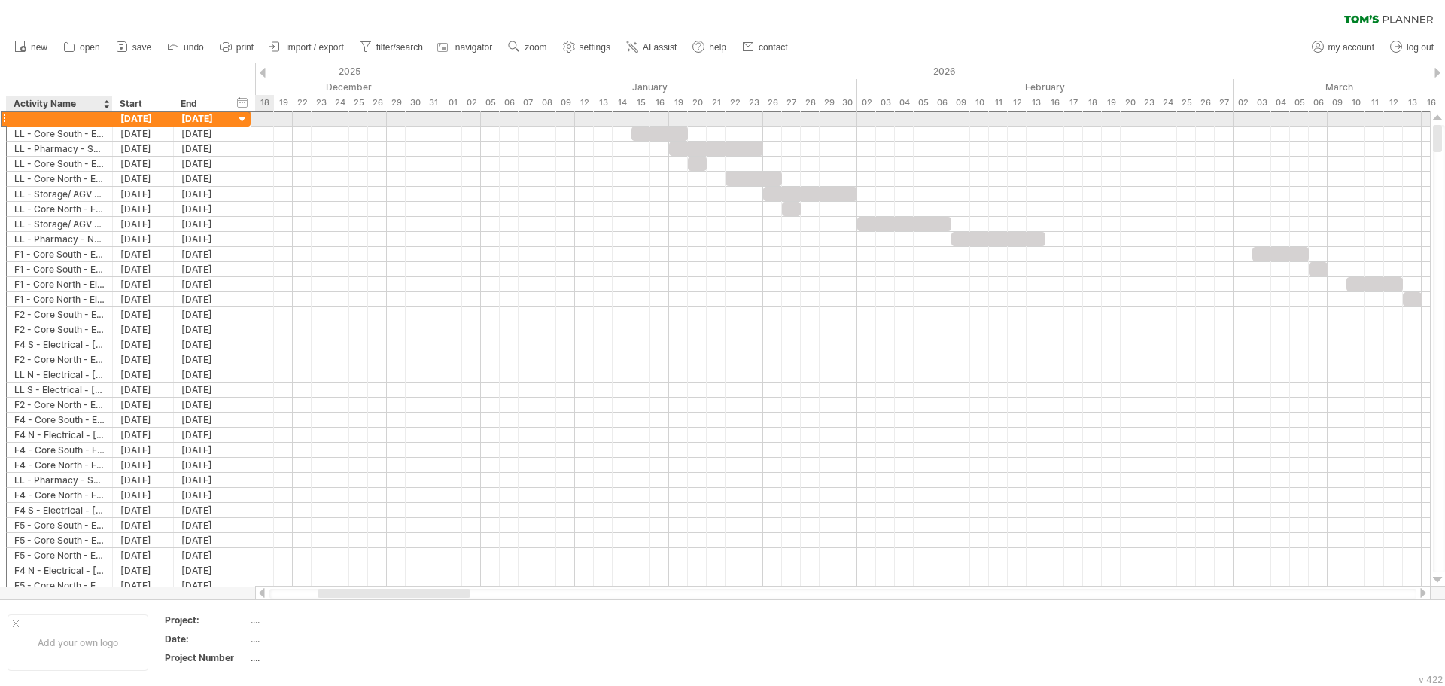
click at [83, 118] on div at bounding box center [59, 118] width 90 height 14
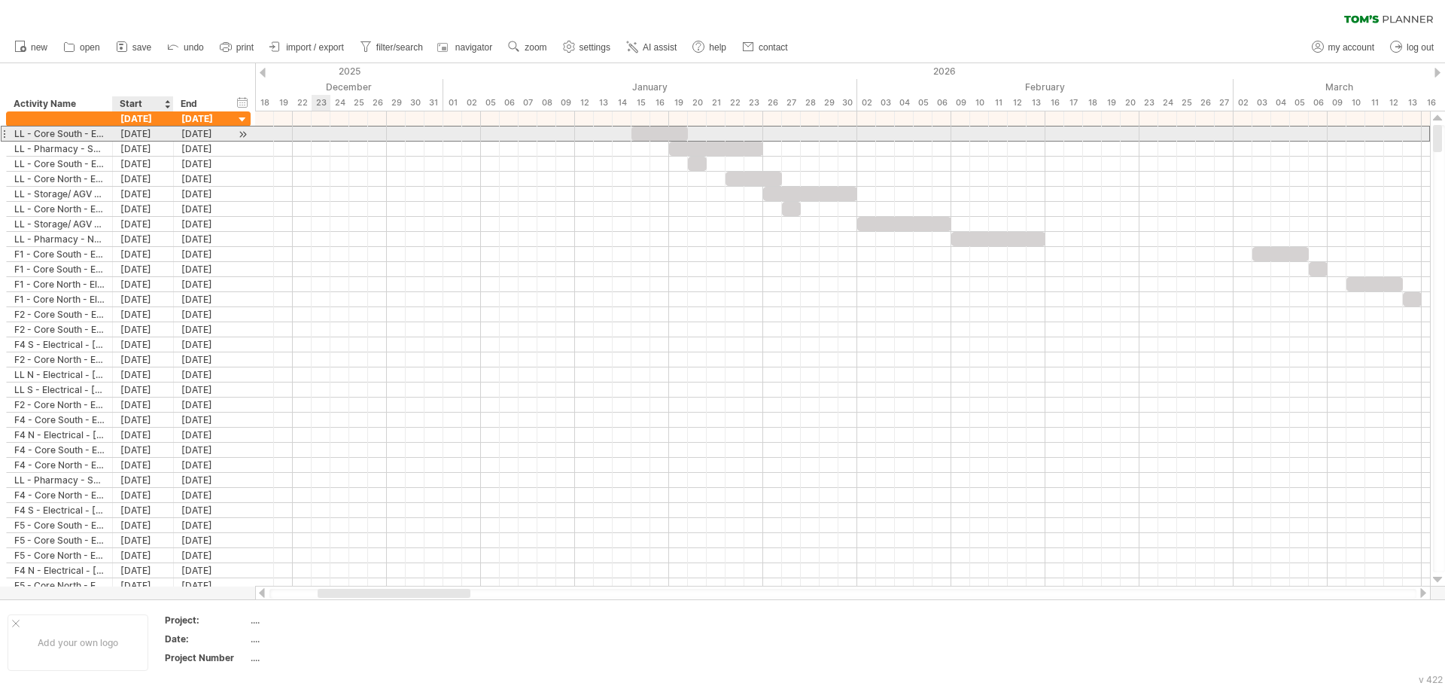
click at [123, 137] on div "[DATE]" at bounding box center [143, 133] width 61 height 14
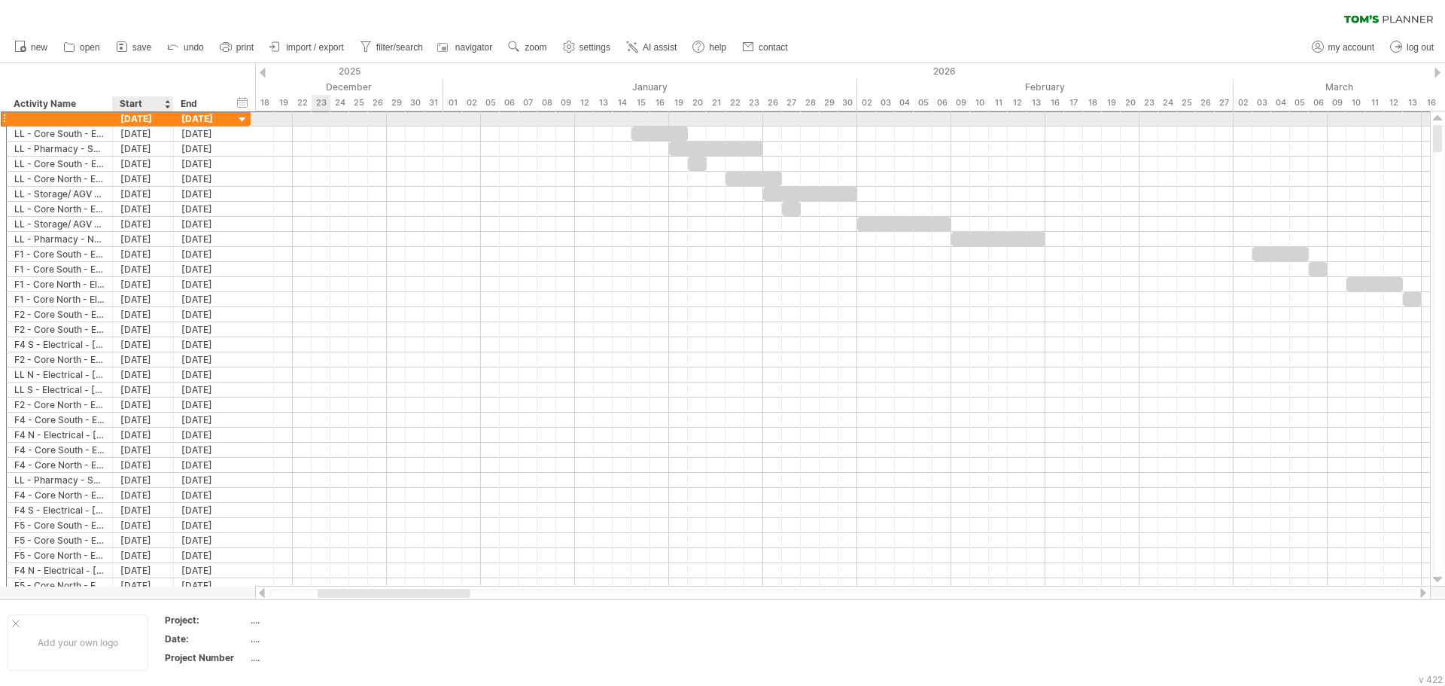
click at [162, 116] on div "[DATE]" at bounding box center [143, 118] width 61 height 14
click at [3, 118] on div at bounding box center [4, 119] width 6 height 16
click at [3, 137] on div "**********" at bounding box center [125, 352] width 251 height 482
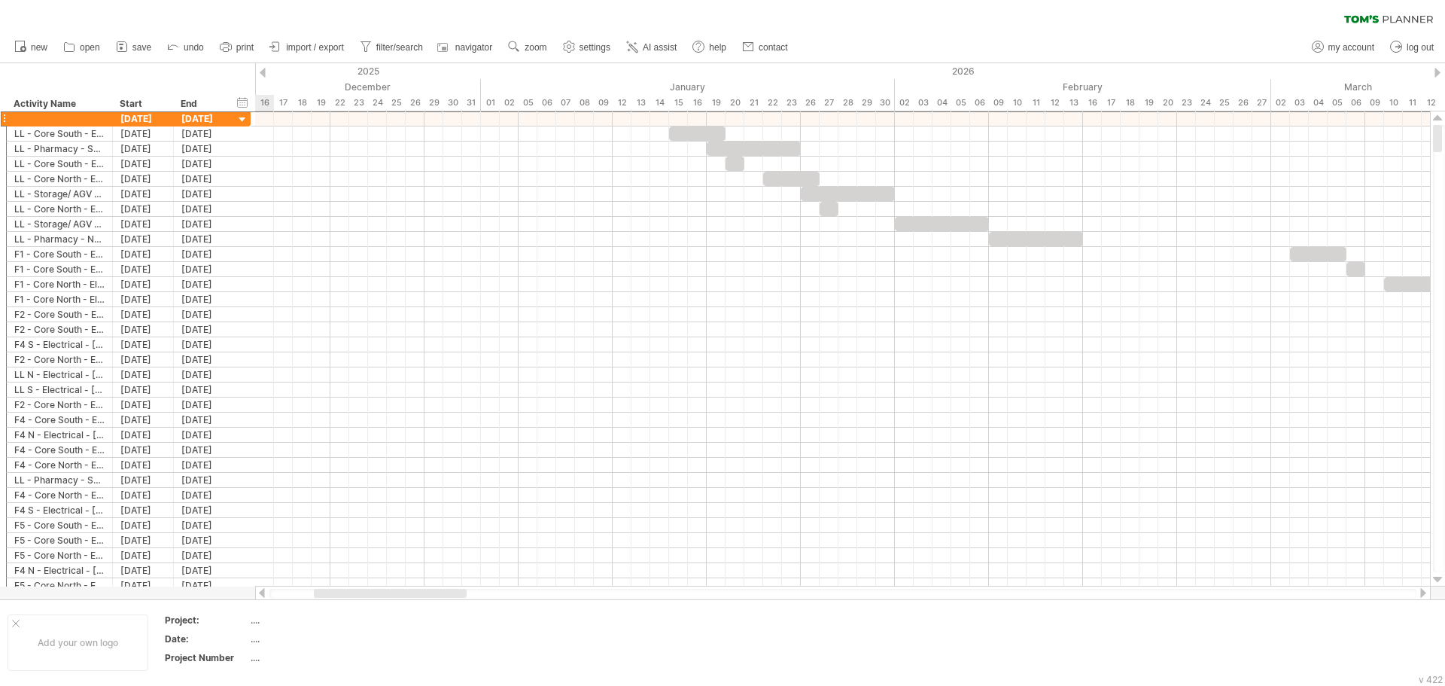
click at [398, 588] on div at bounding box center [842, 592] width 1175 height 15
click at [242, 121] on div at bounding box center [243, 120] width 14 height 14
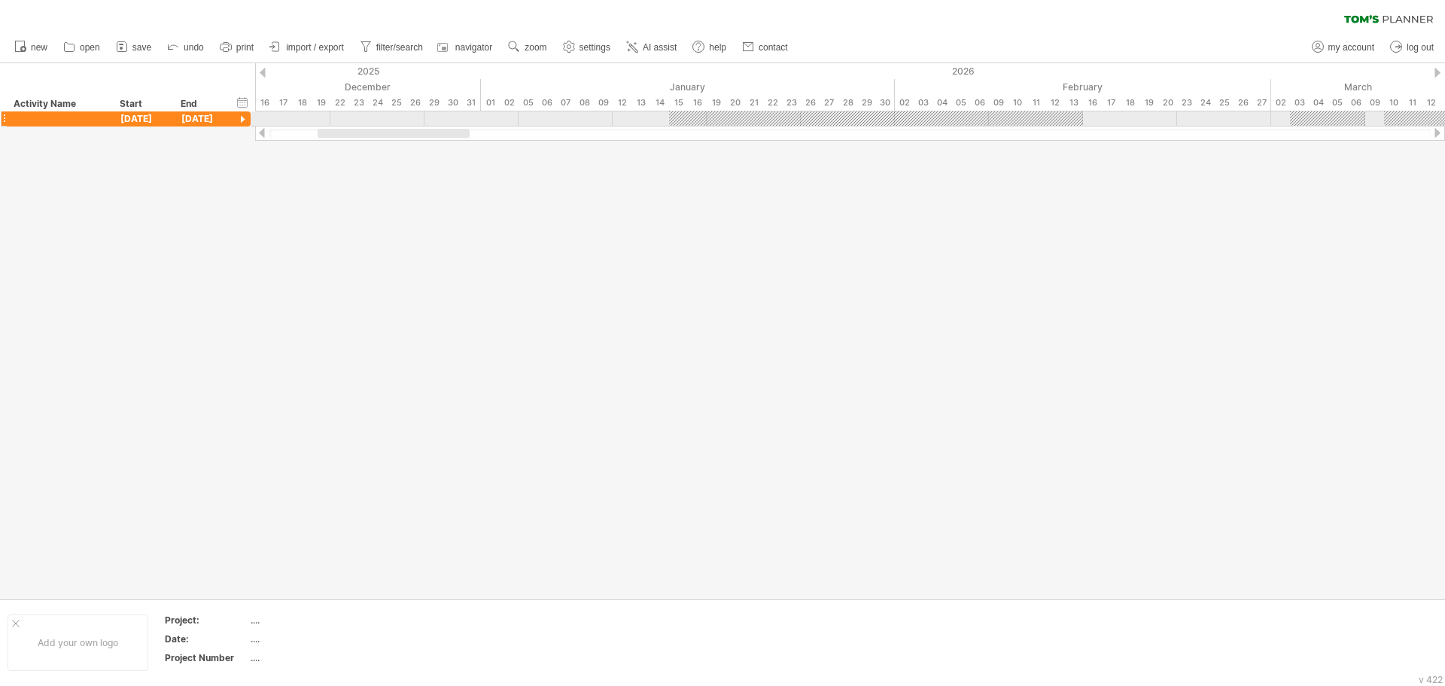
click at [242, 121] on div at bounding box center [243, 120] width 14 height 14
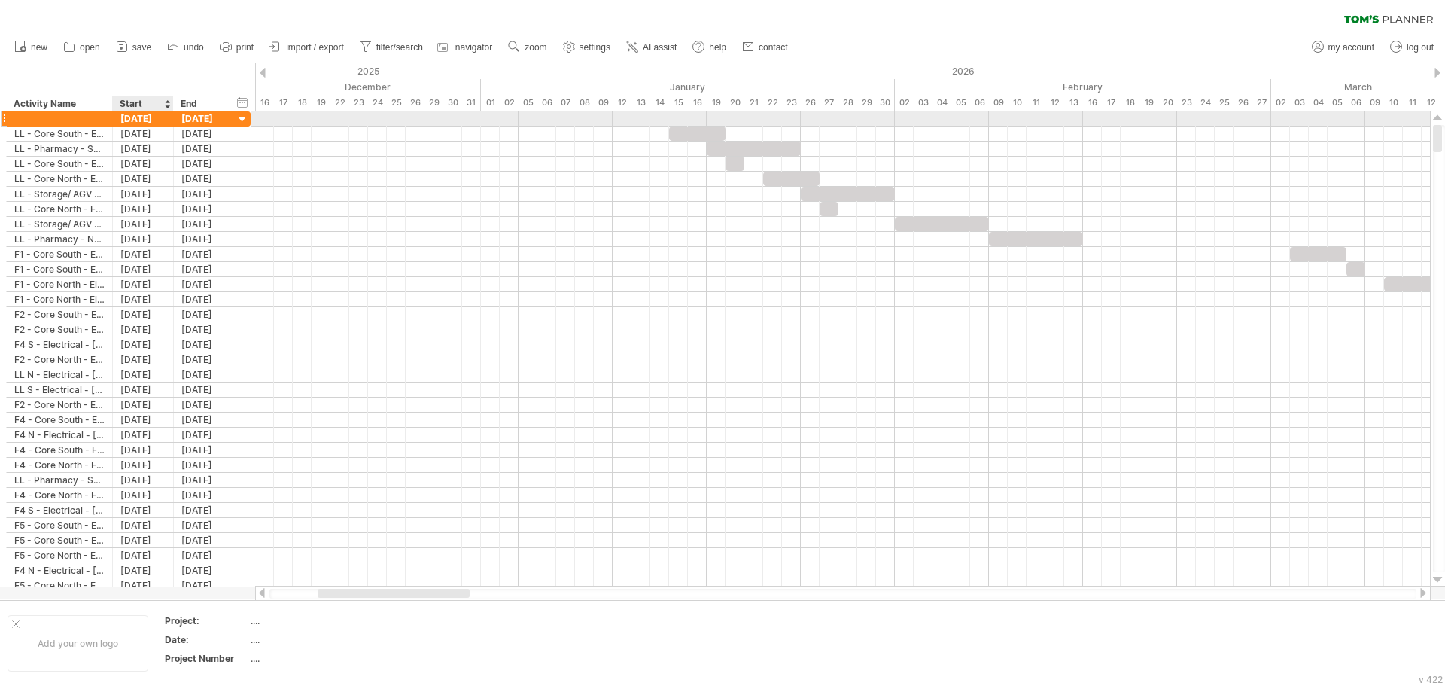
click at [147, 114] on div "[DATE]" at bounding box center [143, 118] width 61 height 14
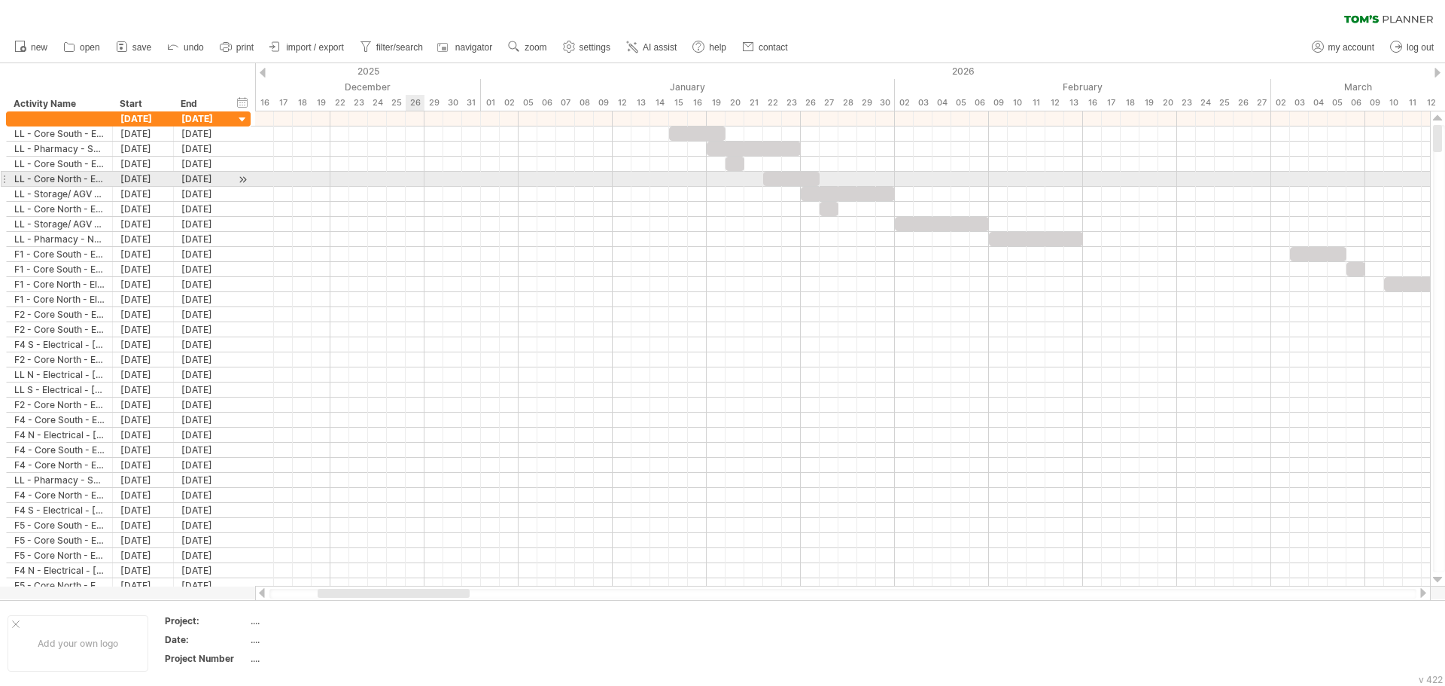
click at [420, 187] on div at bounding box center [842, 194] width 1175 height 15
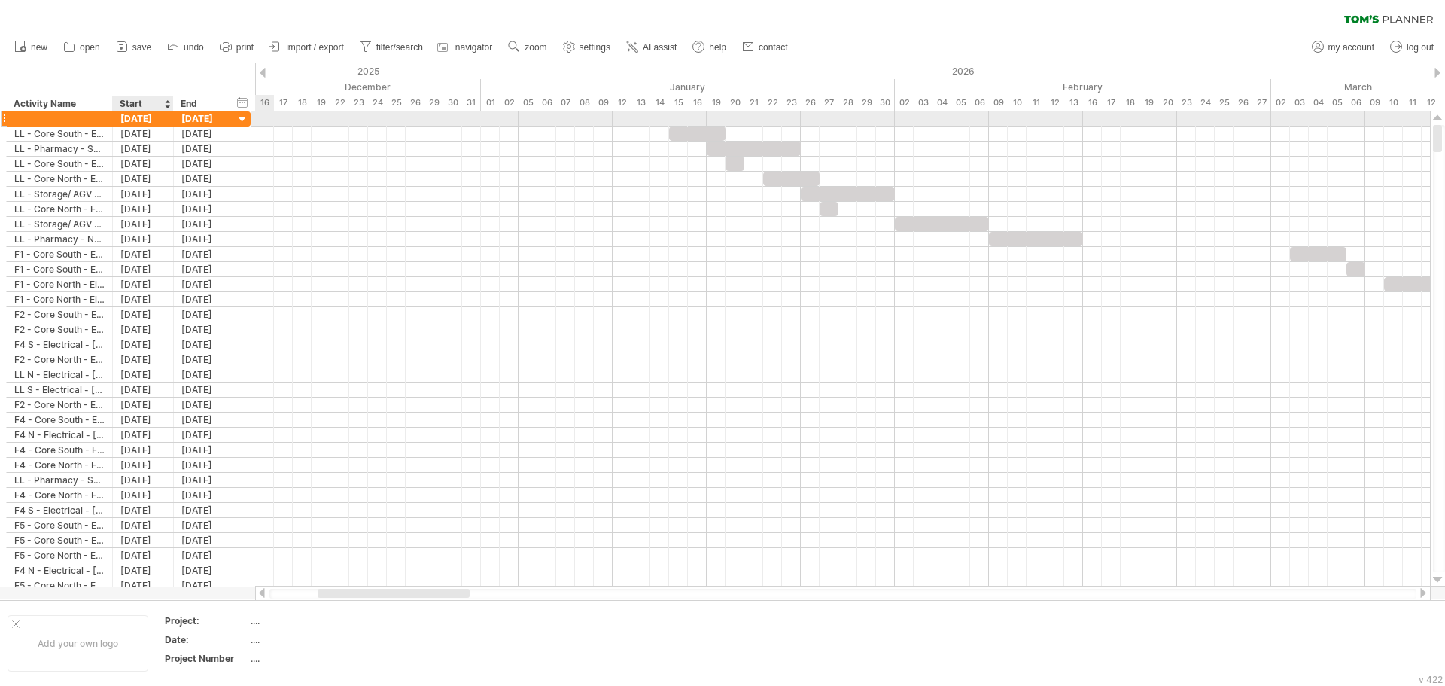
click at [142, 118] on div "[DATE]" at bounding box center [143, 118] width 61 height 14
click at [245, 118] on div at bounding box center [243, 120] width 14 height 14
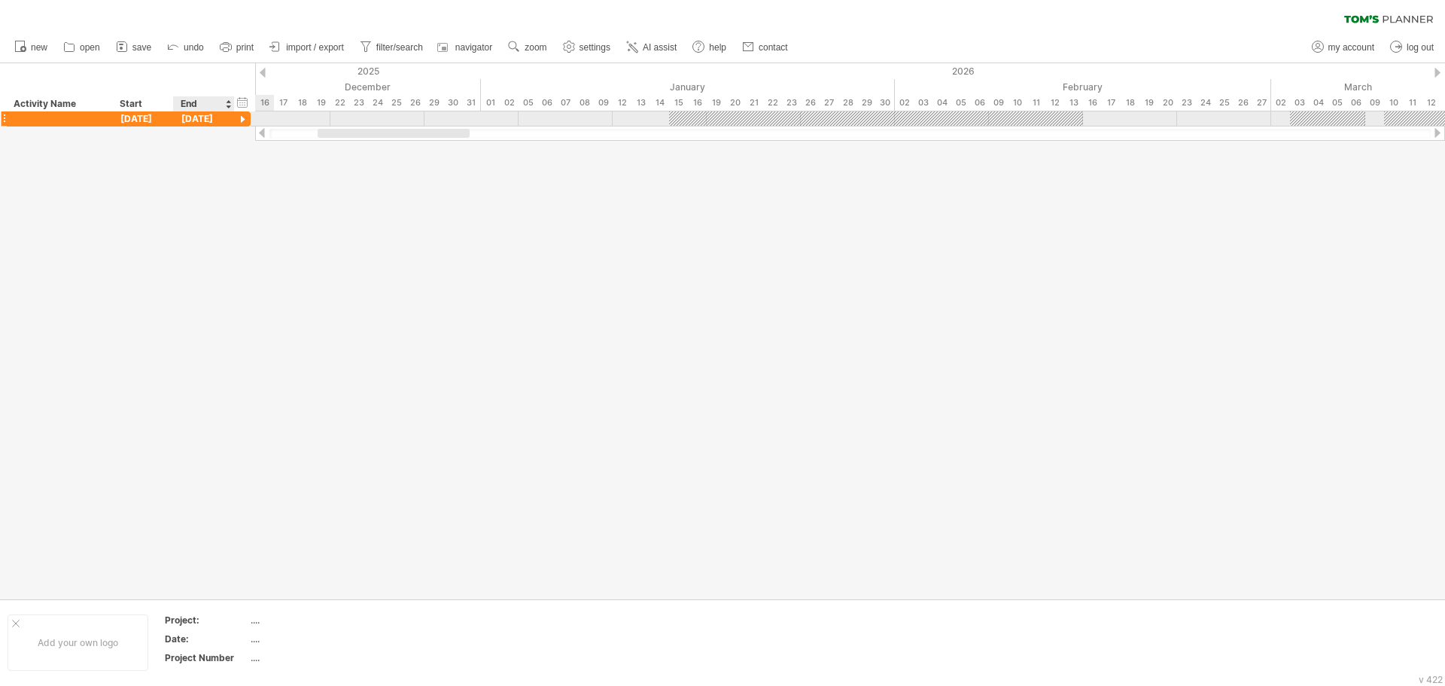
click at [245, 118] on div at bounding box center [243, 120] width 14 height 14
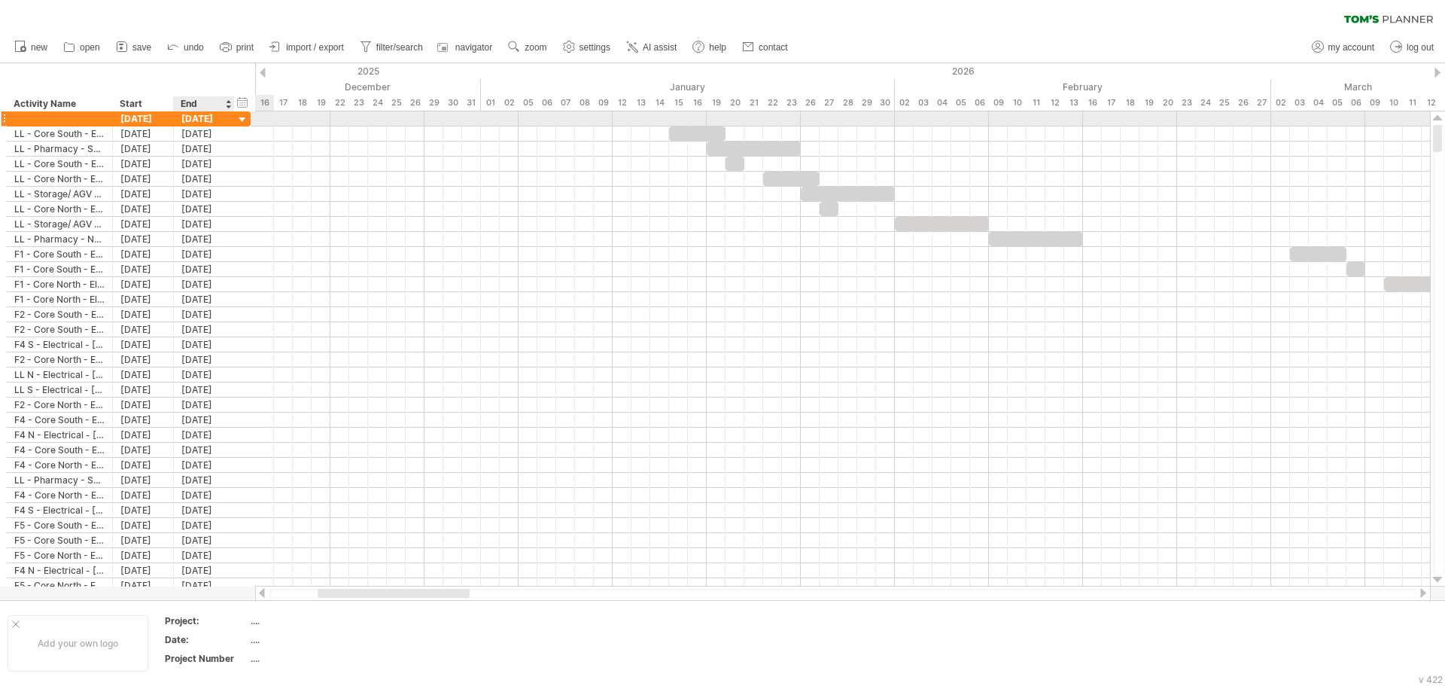
click at [245, 118] on div at bounding box center [243, 120] width 14 height 14
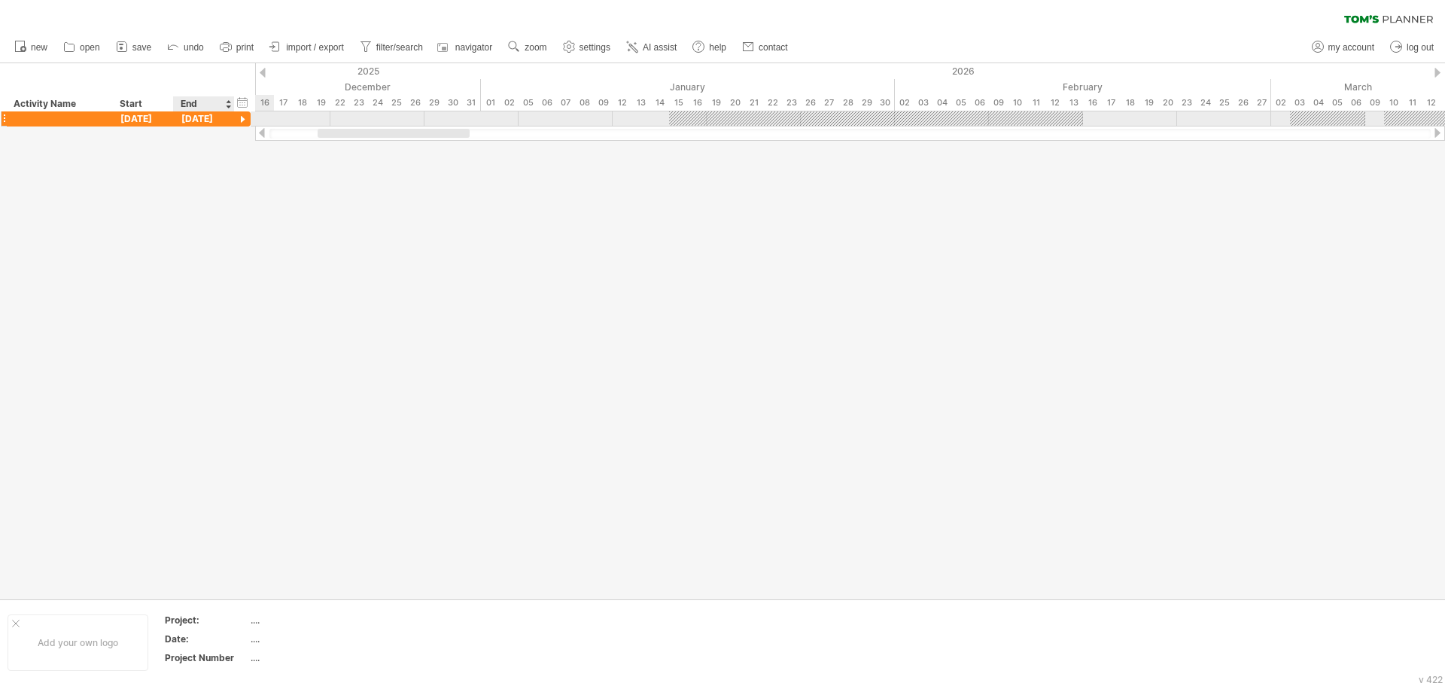
click at [245, 118] on div at bounding box center [243, 120] width 14 height 14
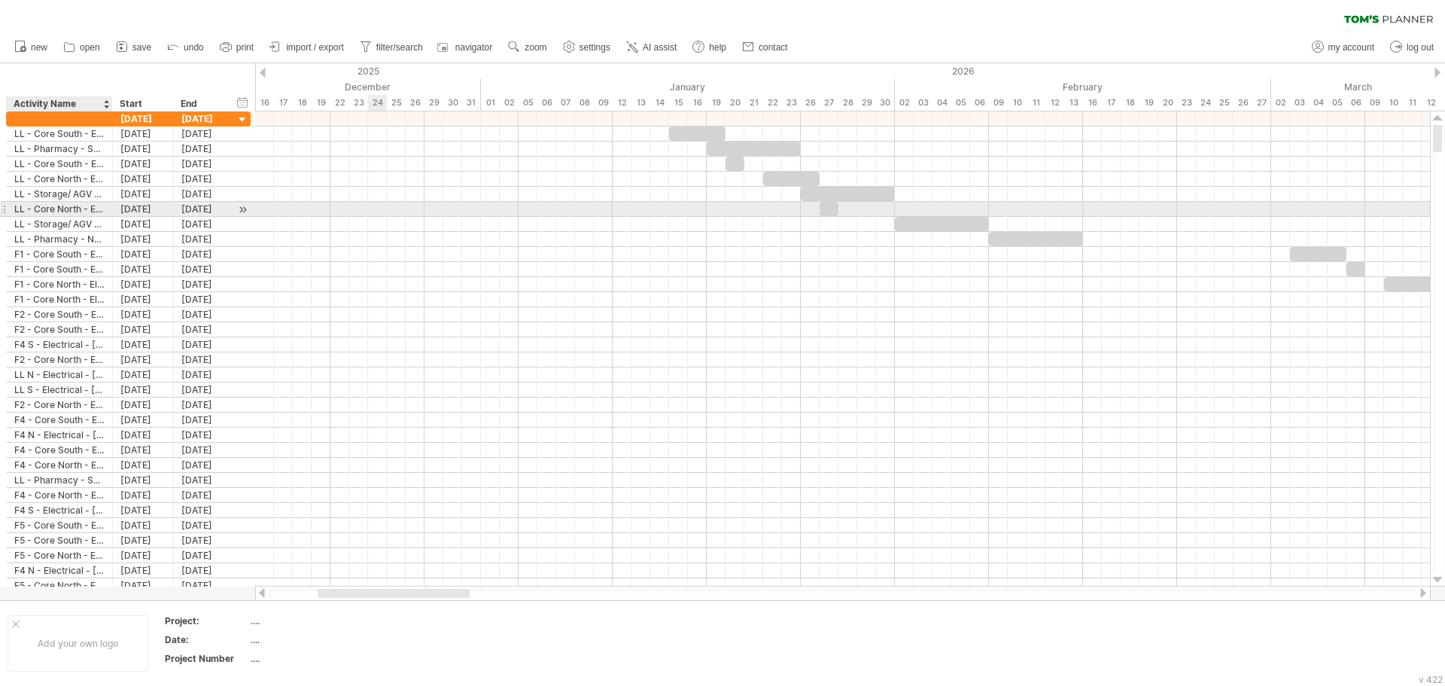
click at [381, 205] on div at bounding box center [842, 209] width 1175 height 15
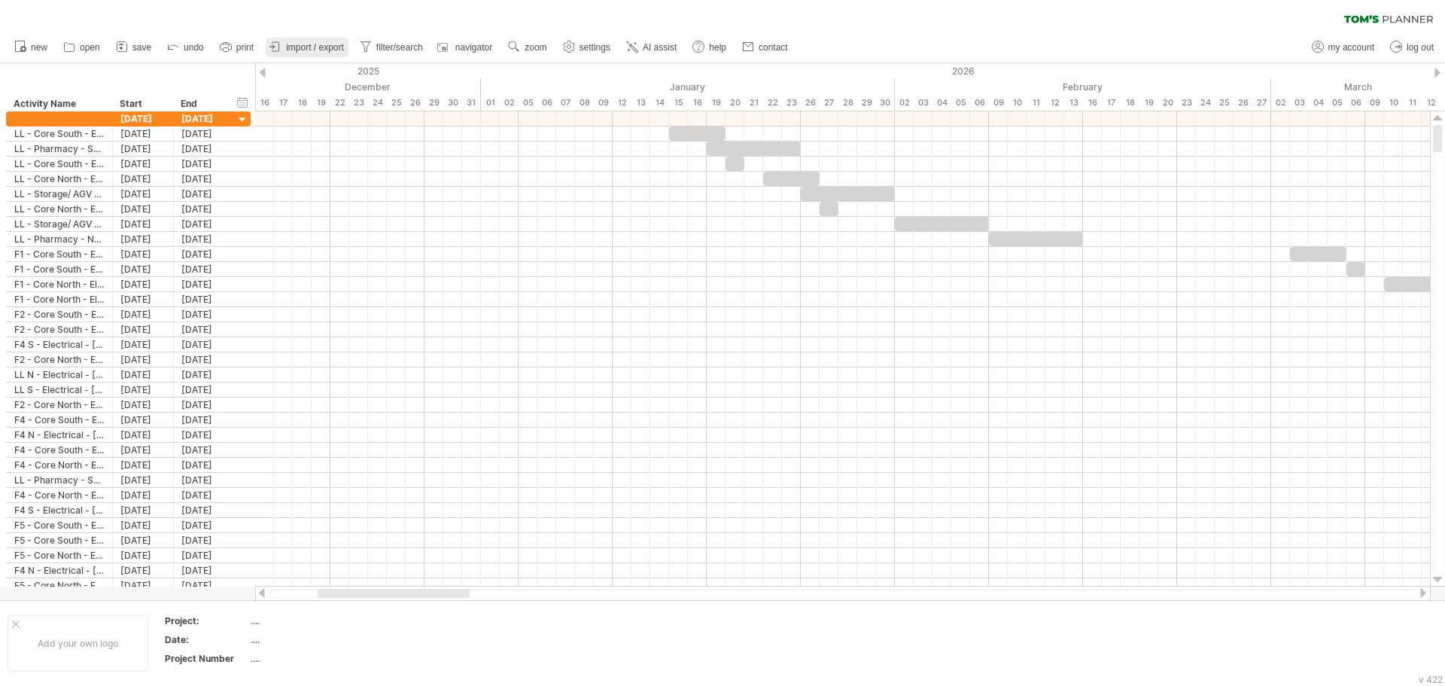
click at [292, 48] on span "import / export" at bounding box center [315, 47] width 58 height 11
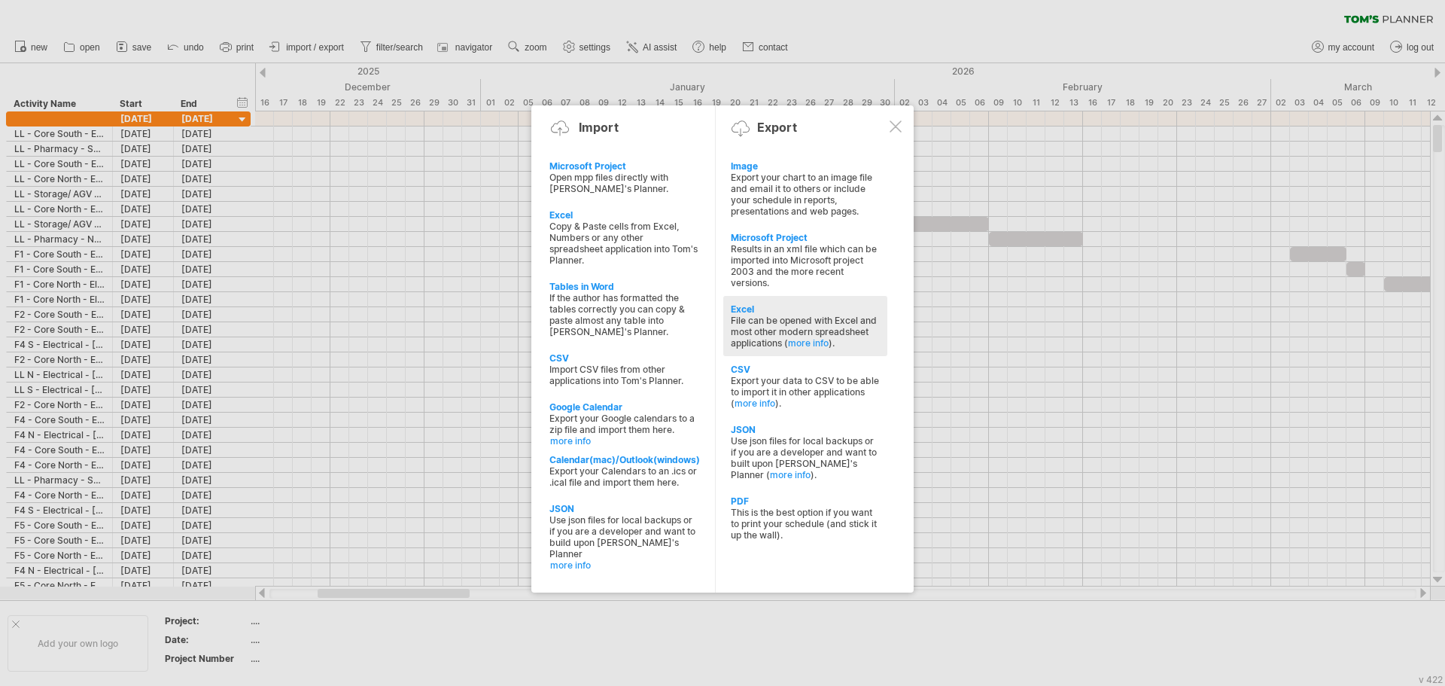
click at [756, 311] on div "Excel" at bounding box center [805, 308] width 149 height 11
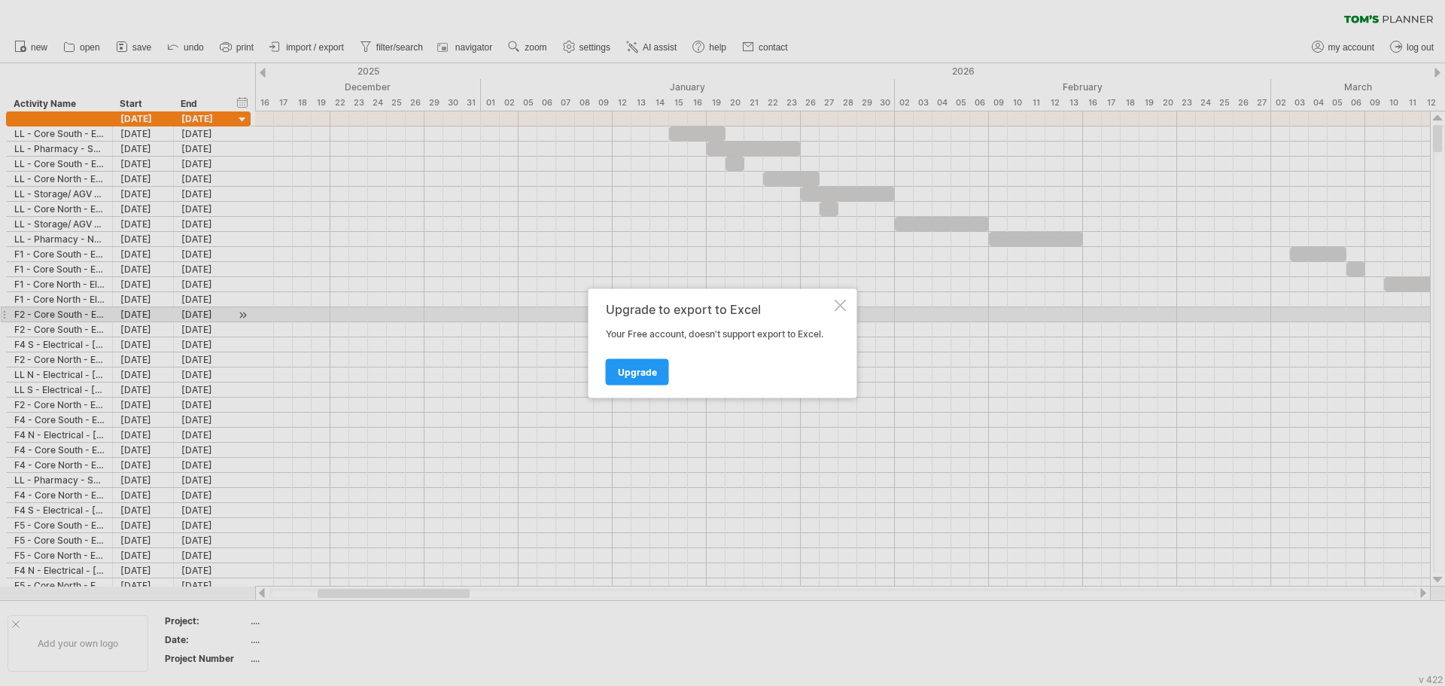
click at [841, 309] on div at bounding box center [841, 305] width 12 height 12
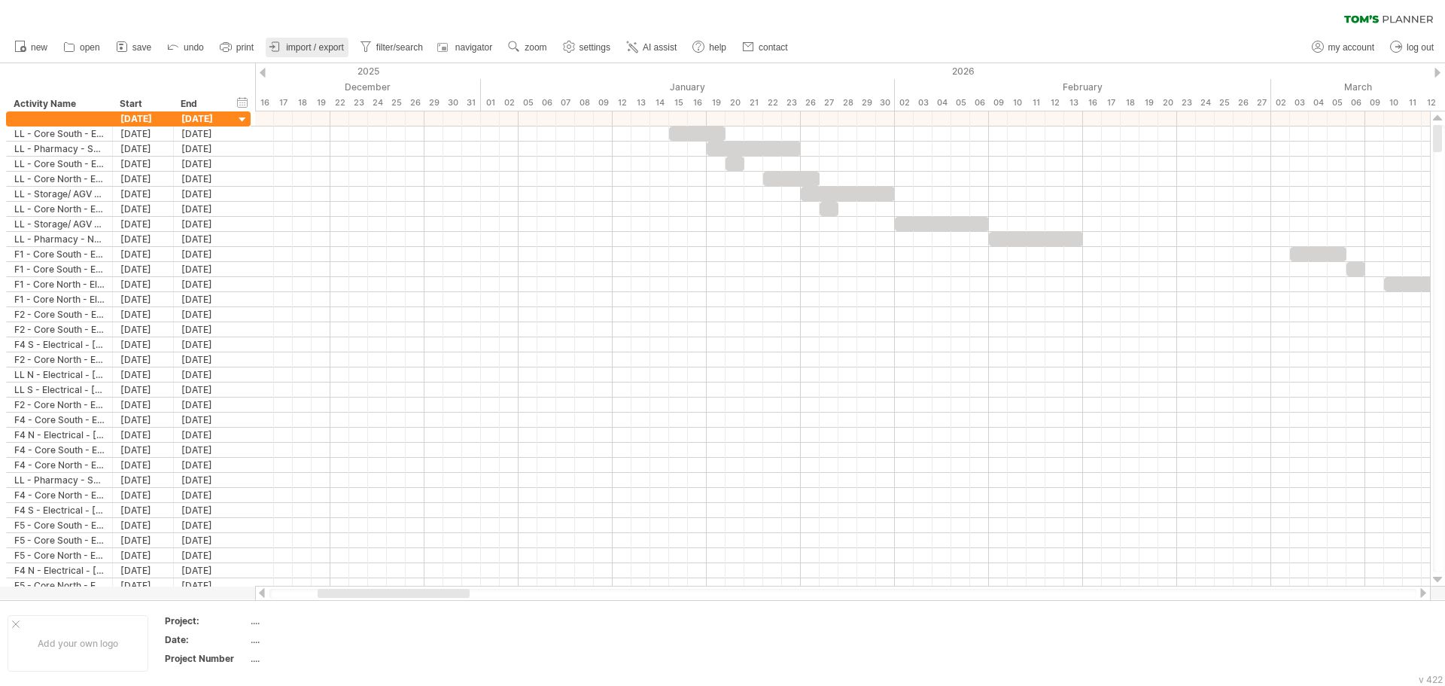
click at [308, 41] on link "import / export" at bounding box center [307, 48] width 83 height 20
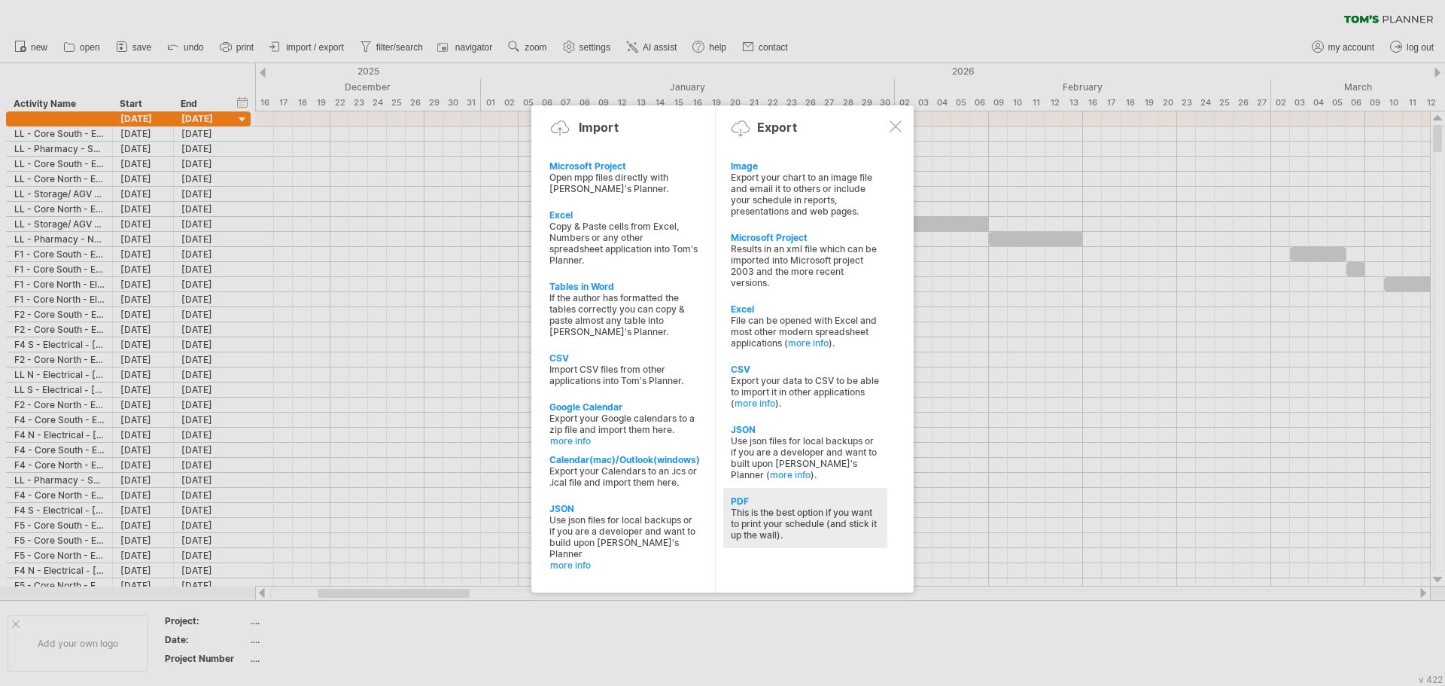
click at [759, 507] on div "This is the best option if you want to print your schedule (and stick it up the…" at bounding box center [805, 523] width 149 height 34
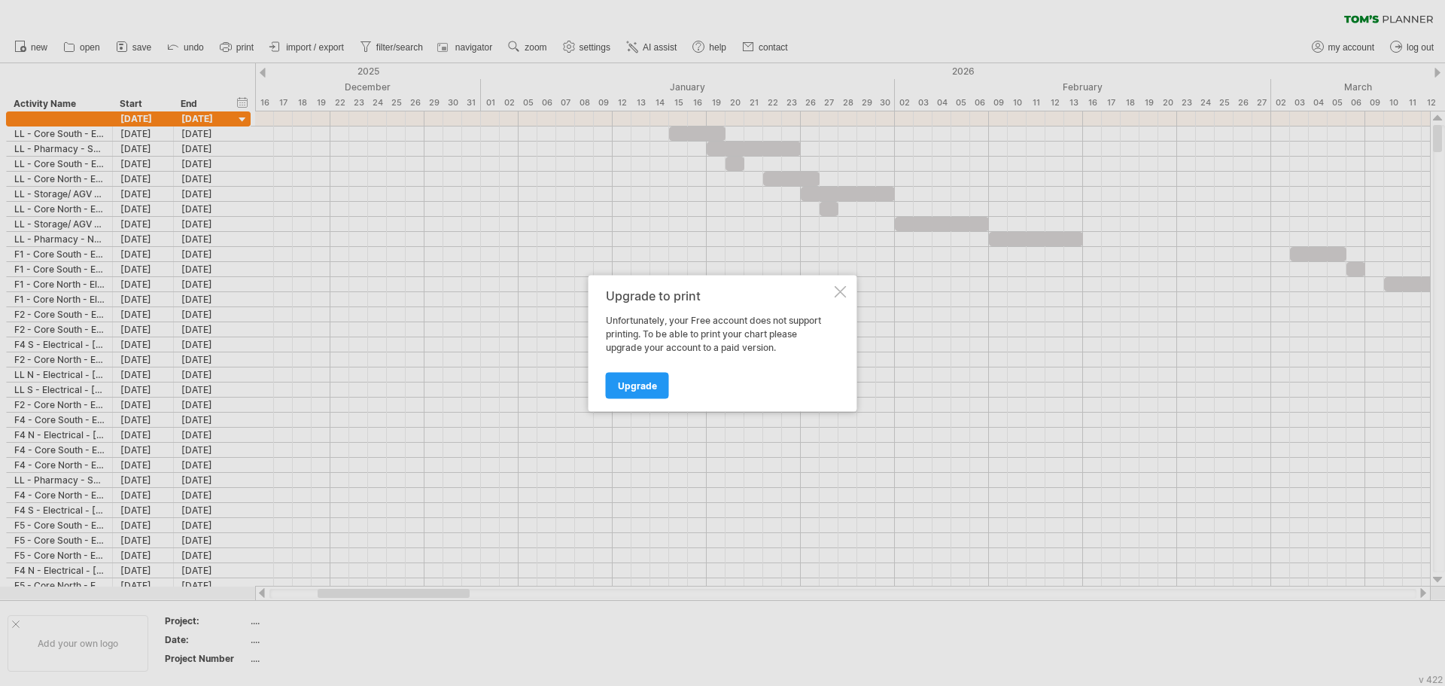
click at [839, 287] on div at bounding box center [841, 291] width 12 height 12
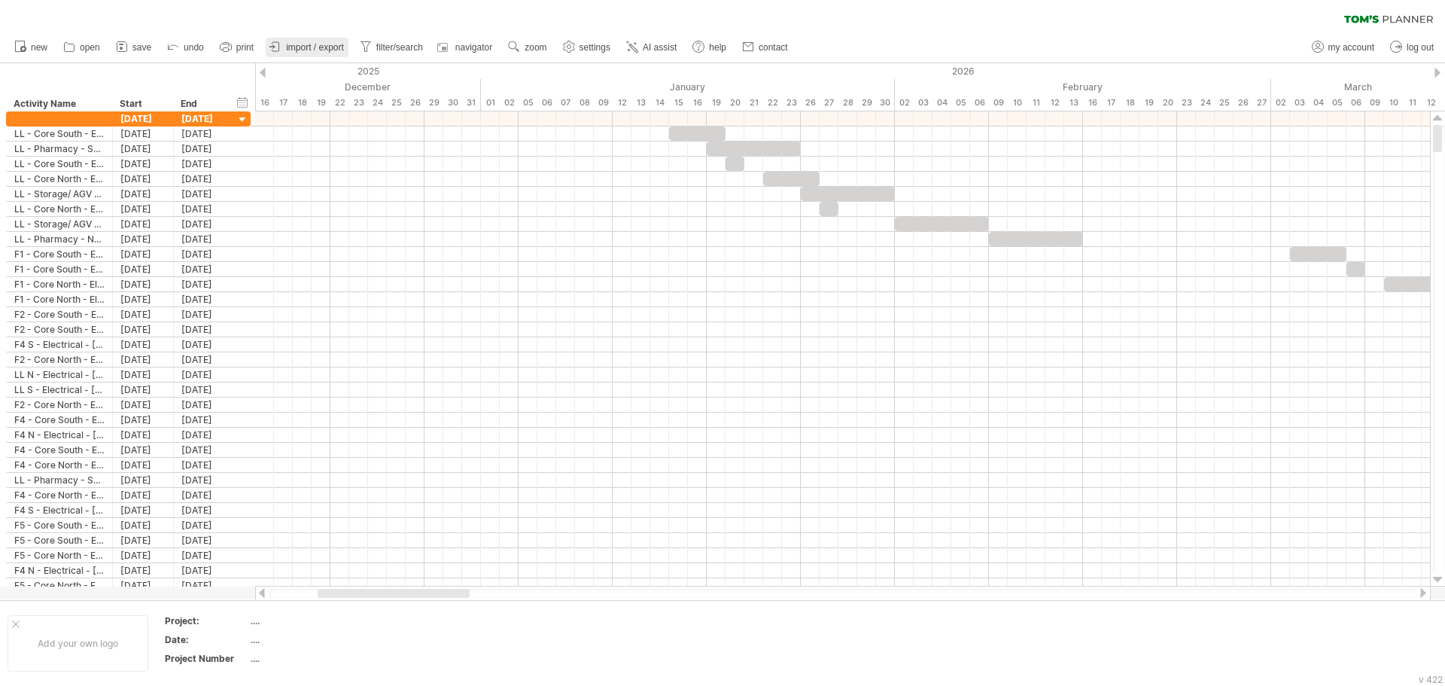
click at [325, 52] on span "import / export" at bounding box center [315, 47] width 58 height 11
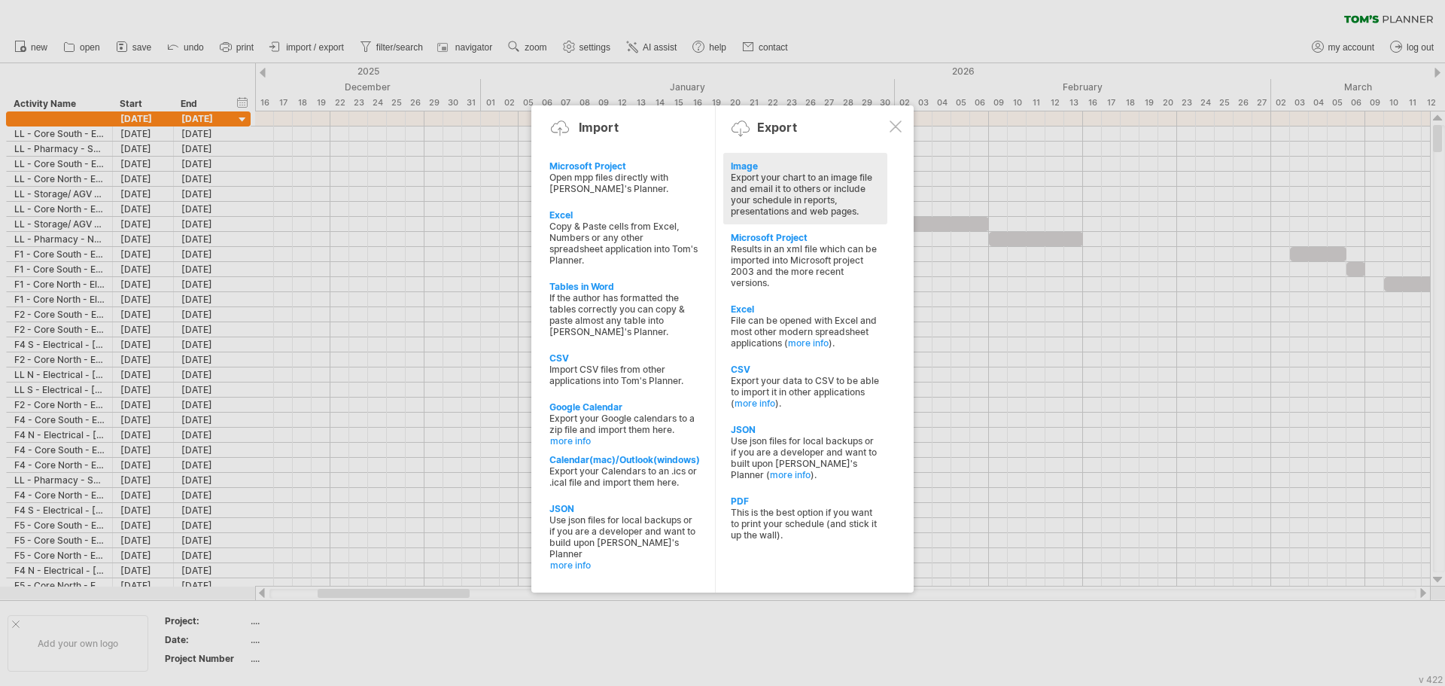
click at [825, 191] on div "Export your chart to an image file and email it to others or include your sched…" at bounding box center [805, 194] width 149 height 45
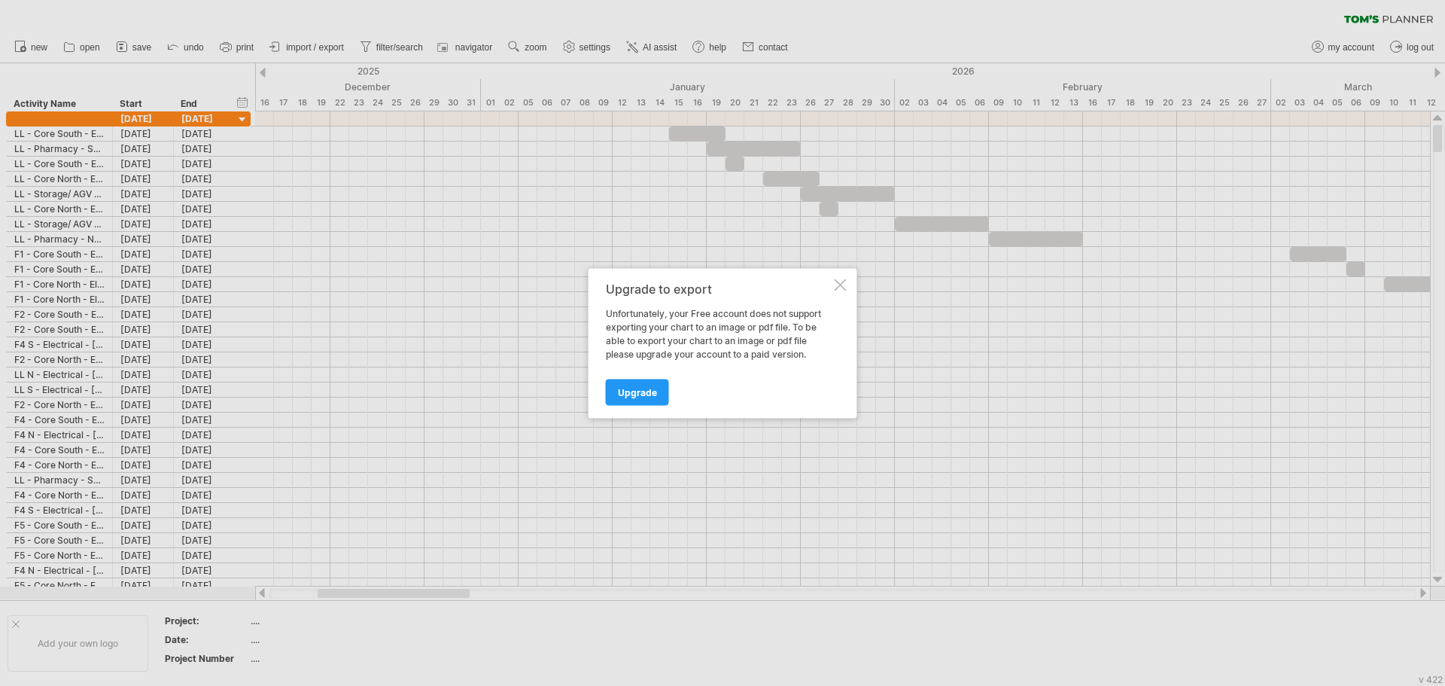
click at [844, 281] on div at bounding box center [841, 284] width 12 height 12
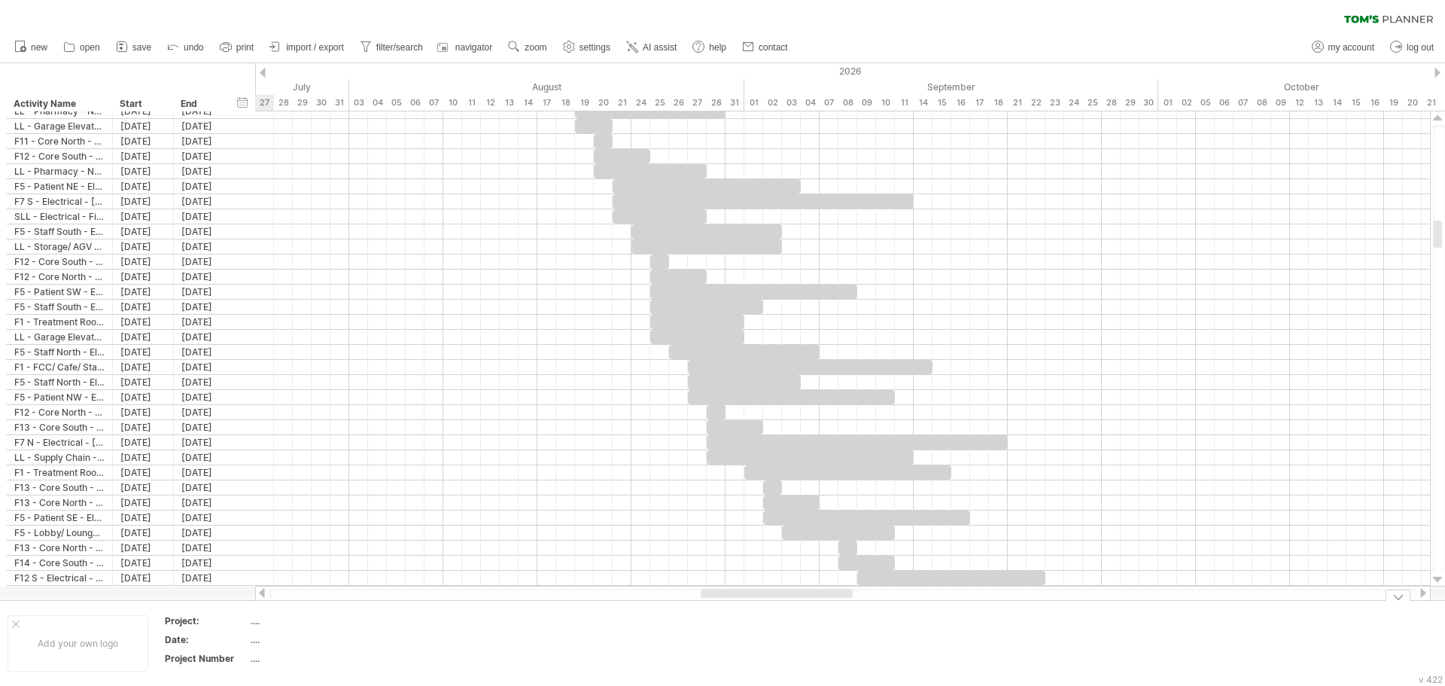
drag, startPoint x: 379, startPoint y: 595, endPoint x: 704, endPoint y: 542, distance: 330.2
click at [798, 618] on div "Trying to reach [DOMAIN_NAME] Connected again... 0% clear filter new" at bounding box center [722, 343] width 1445 height 686
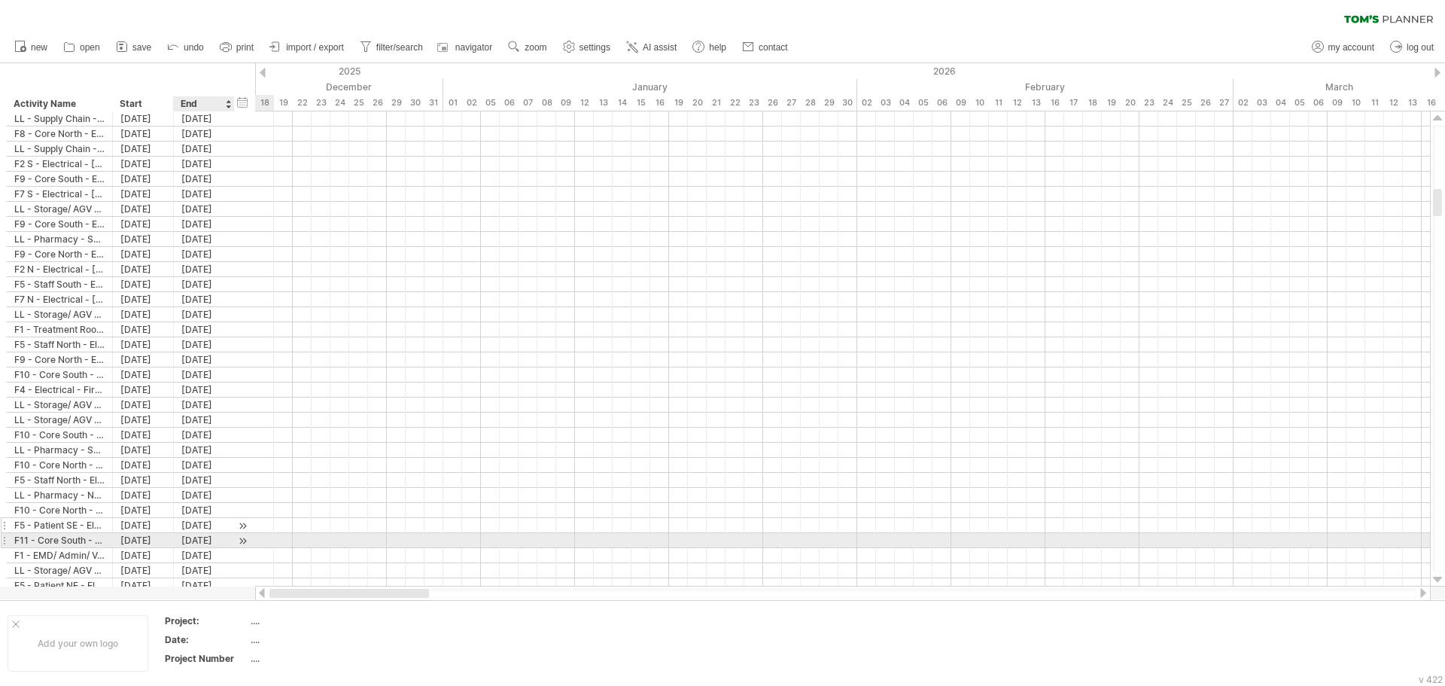
drag, startPoint x: 688, startPoint y: 591, endPoint x: 224, endPoint y: 526, distance: 468.1
click at [224, 535] on div "Trying to reach [DOMAIN_NAME] Connected again... 0% clear filter new" at bounding box center [722, 343] width 1445 height 686
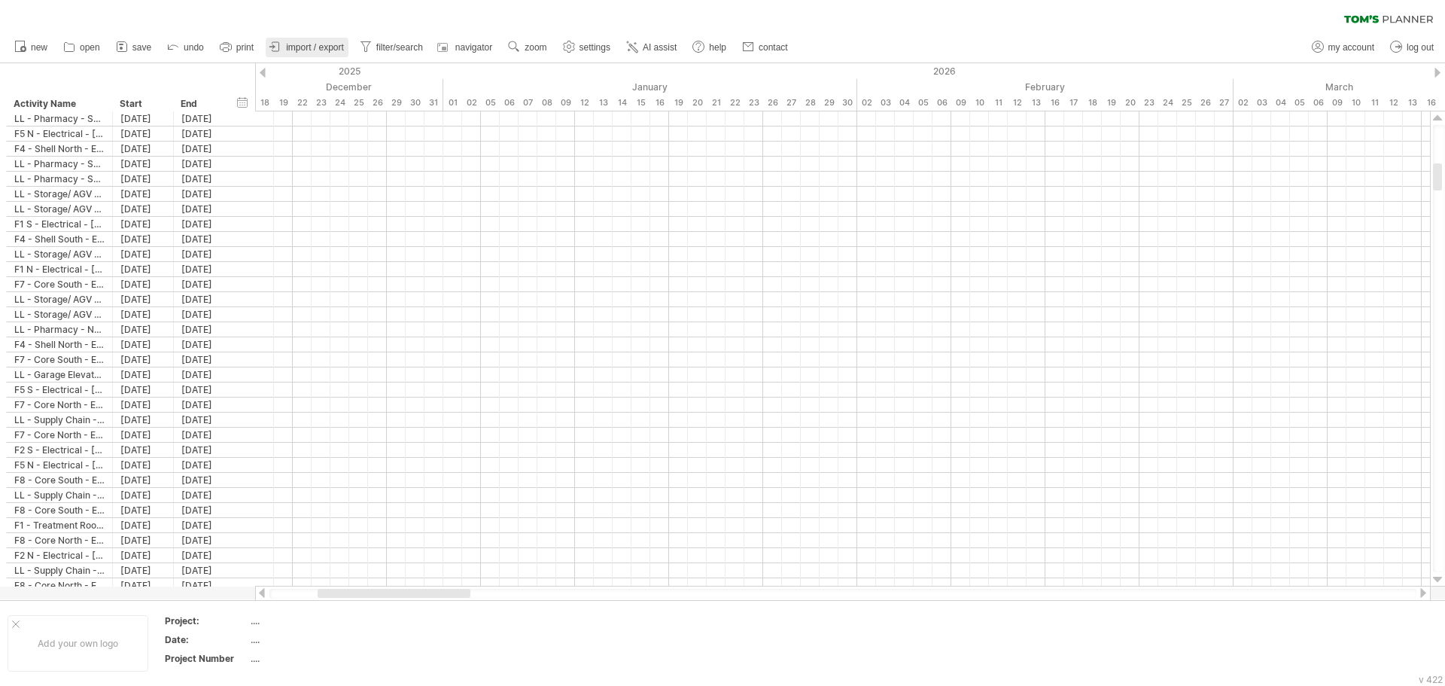
click at [294, 44] on span "import / export" at bounding box center [315, 47] width 58 height 11
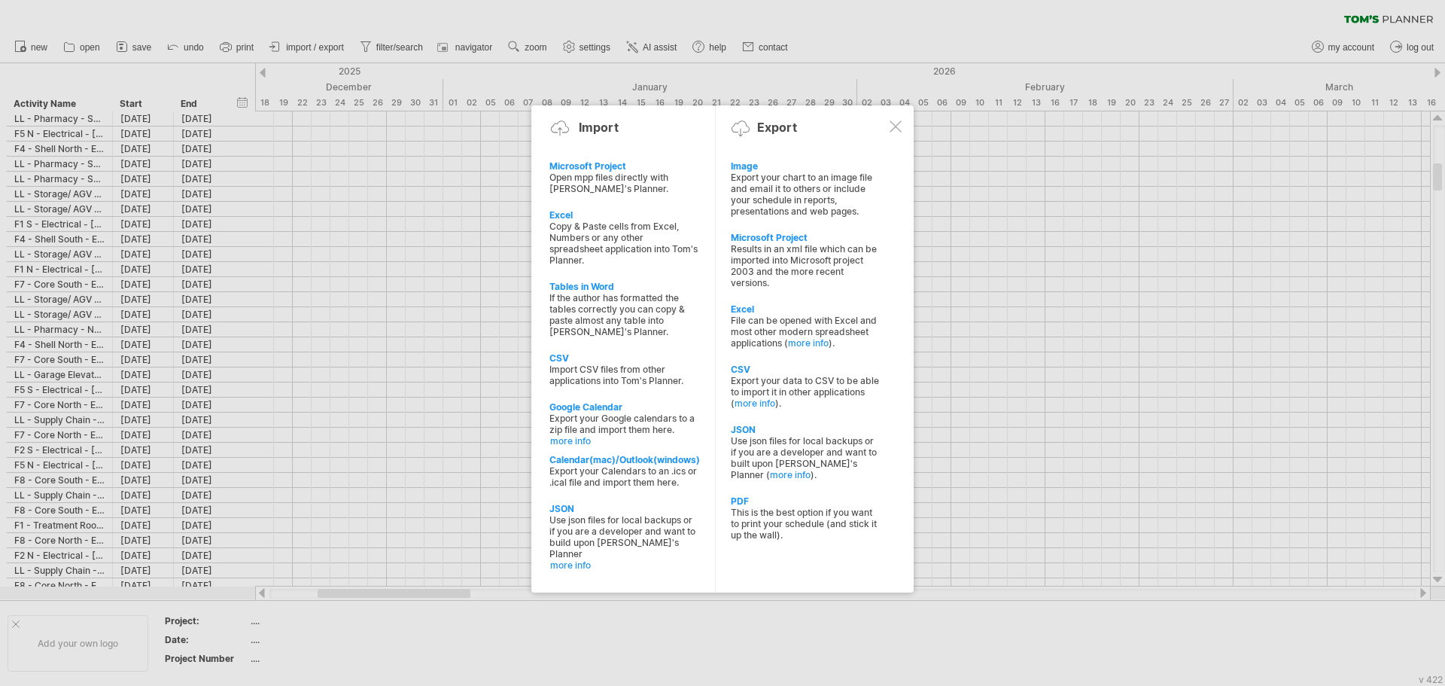
click at [900, 123] on div at bounding box center [895, 126] width 12 height 12
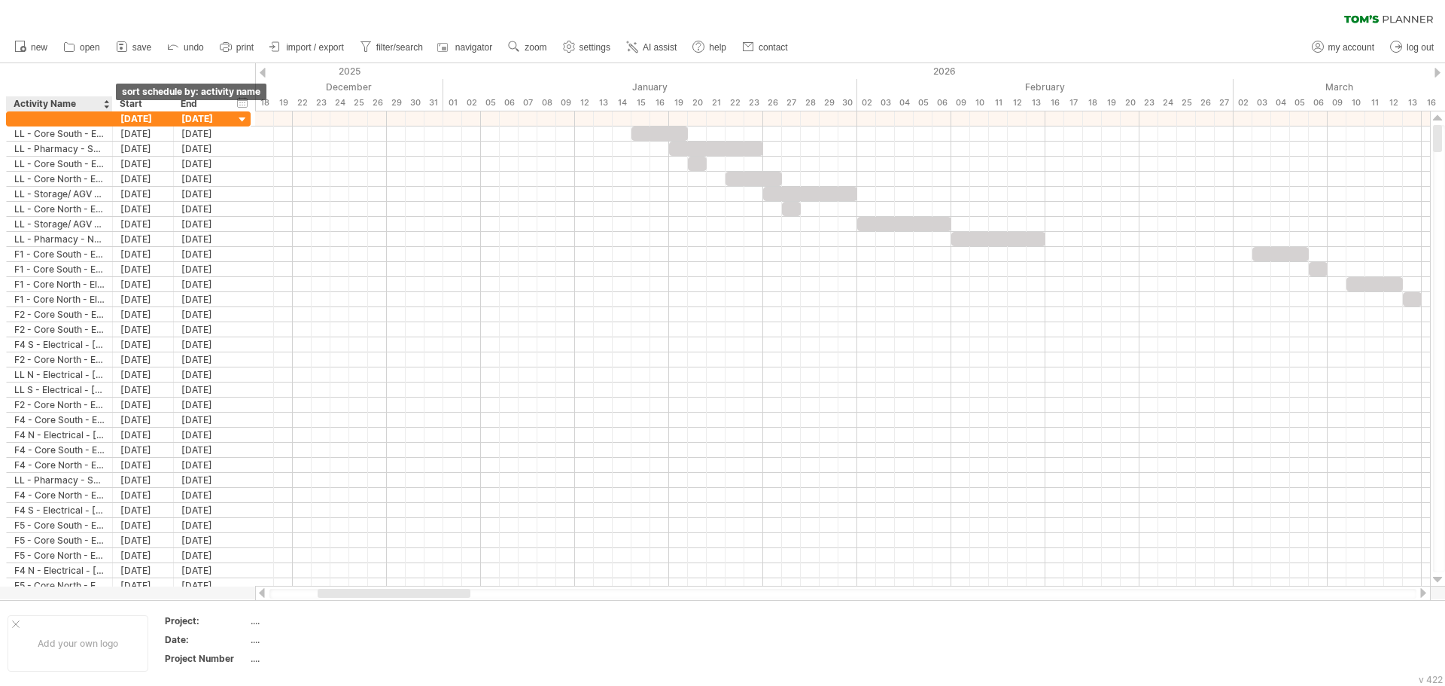
click at [105, 102] on div at bounding box center [106, 103] width 6 height 15
click at [154, 72] on div "**********" at bounding box center [127, 87] width 255 height 48
click at [242, 47] on span "print" at bounding box center [244, 47] width 17 height 11
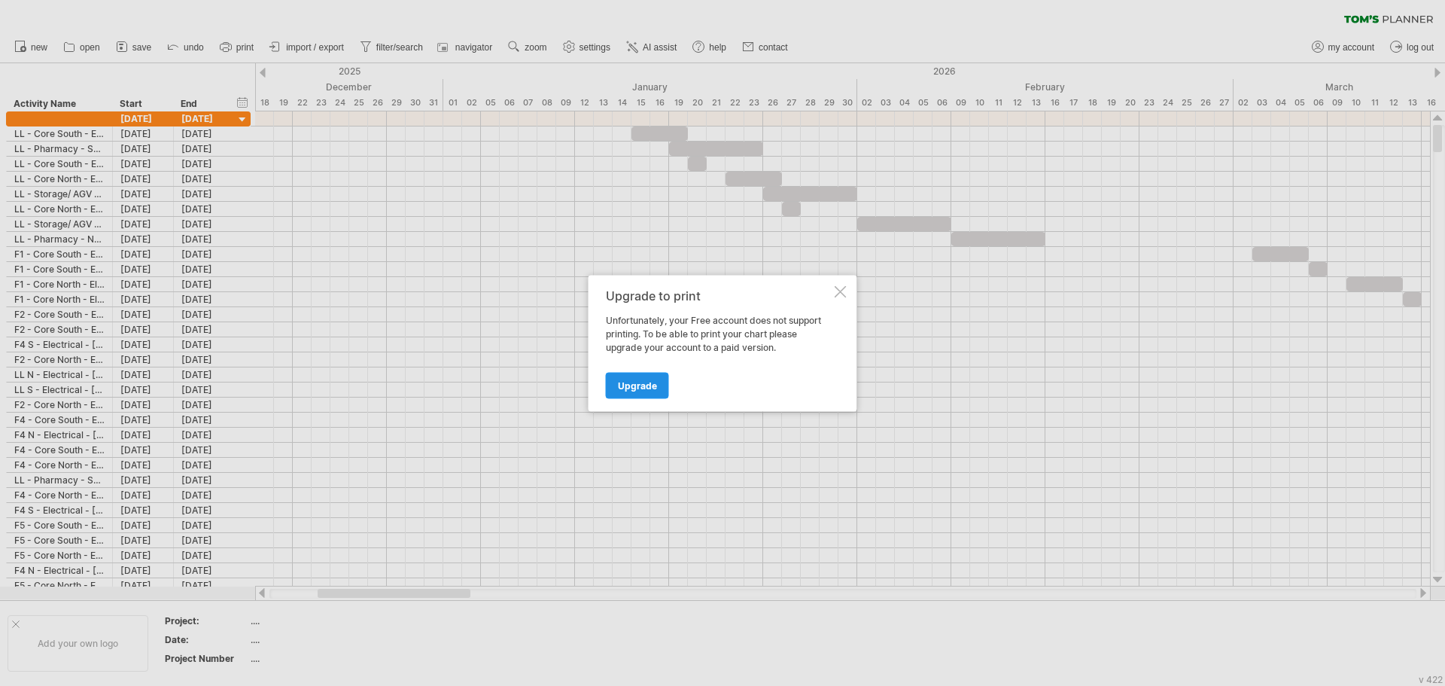
click at [655, 383] on span "Upgrade" at bounding box center [637, 384] width 39 height 11
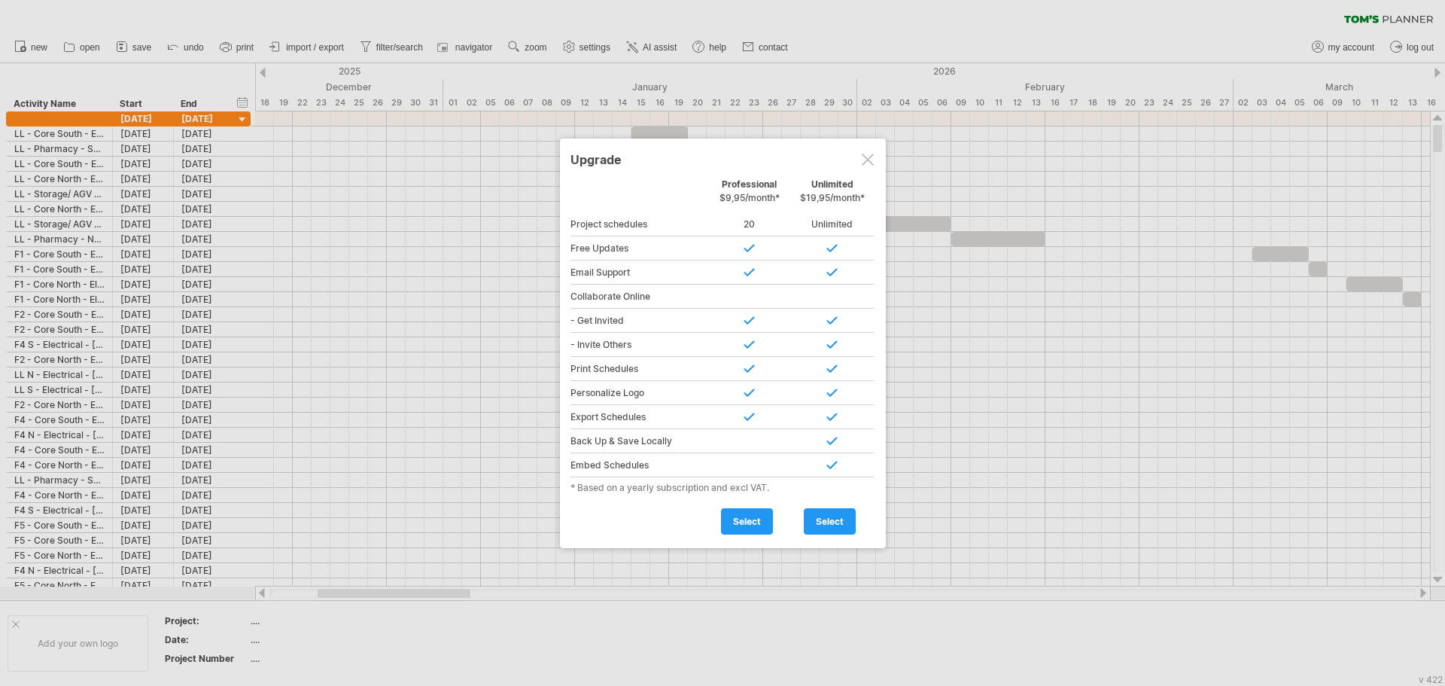
click at [871, 157] on div at bounding box center [868, 160] width 12 height 12
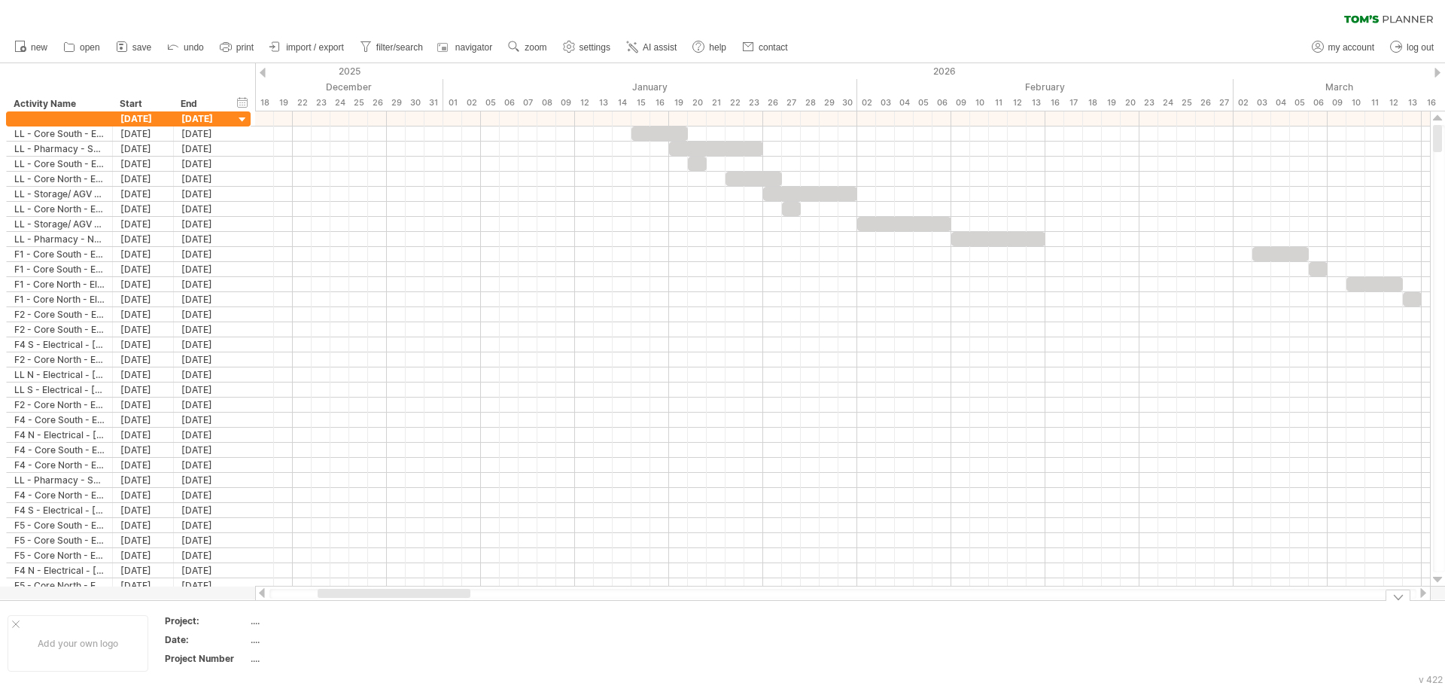
click at [255, 622] on div "...." at bounding box center [314, 620] width 126 height 13
type input "**********"
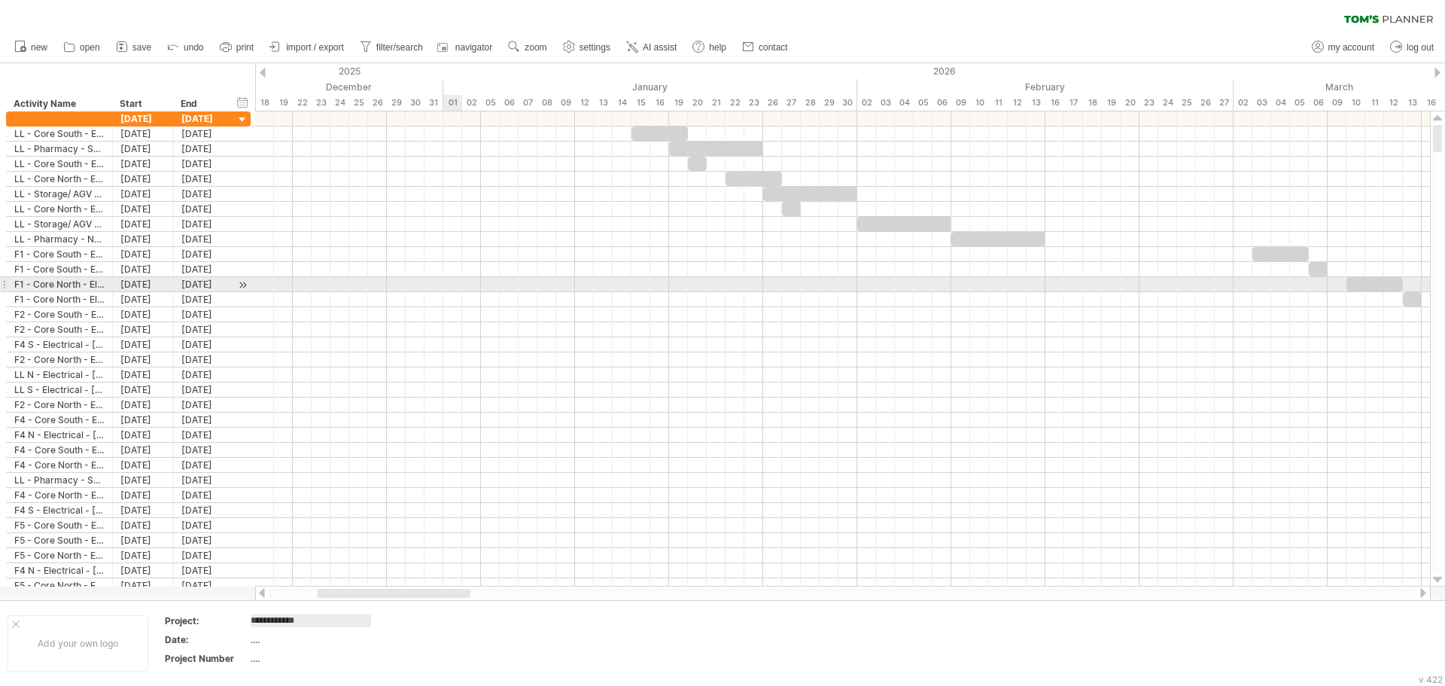
click at [455, 278] on div at bounding box center [842, 284] width 1175 height 15
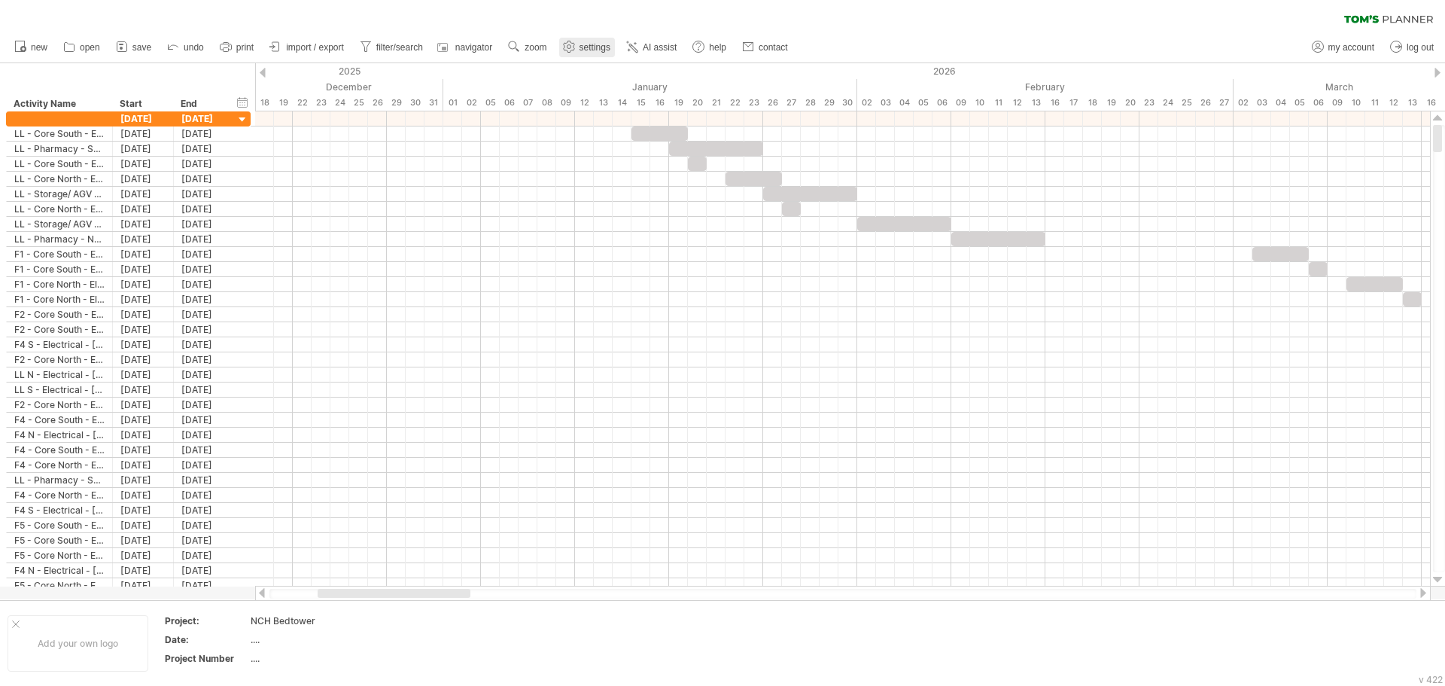
click at [583, 49] on span "settings" at bounding box center [594, 47] width 31 height 11
select select "*"
select select "**"
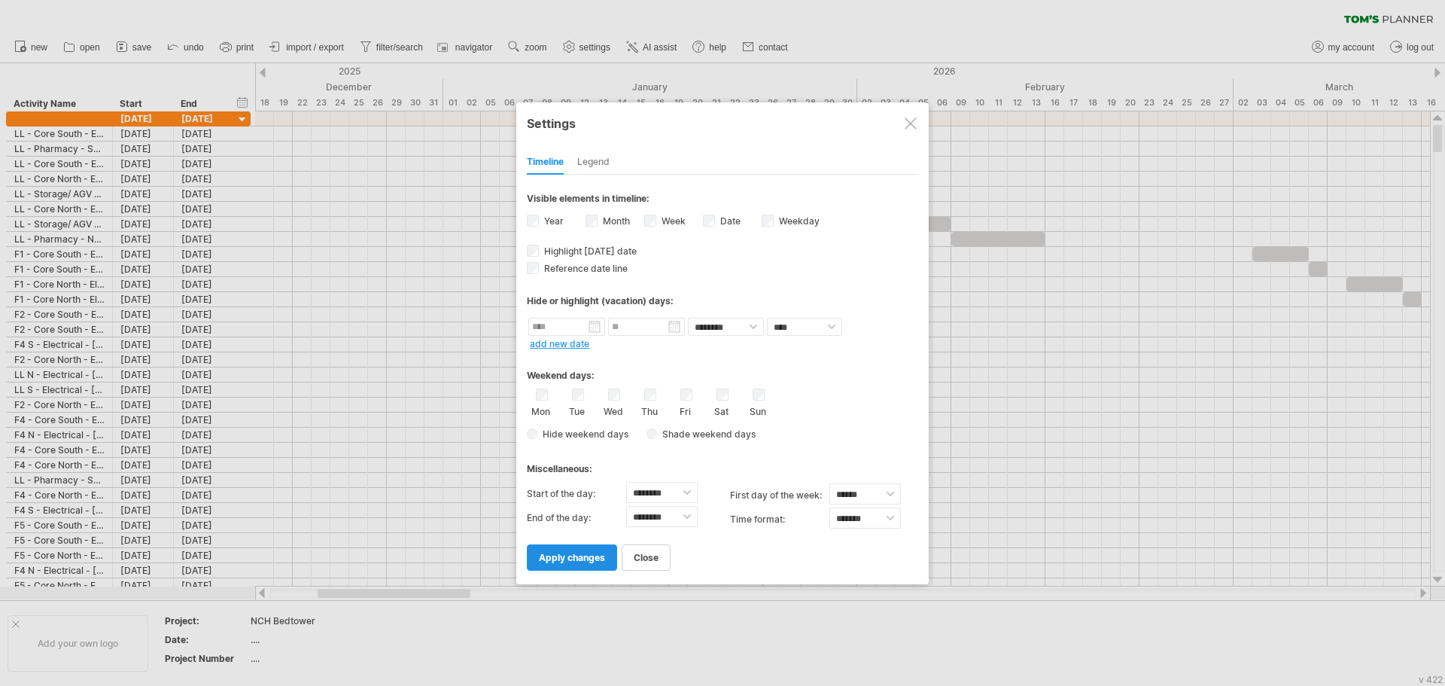
click at [570, 558] on span "apply changes" at bounding box center [572, 557] width 66 height 11
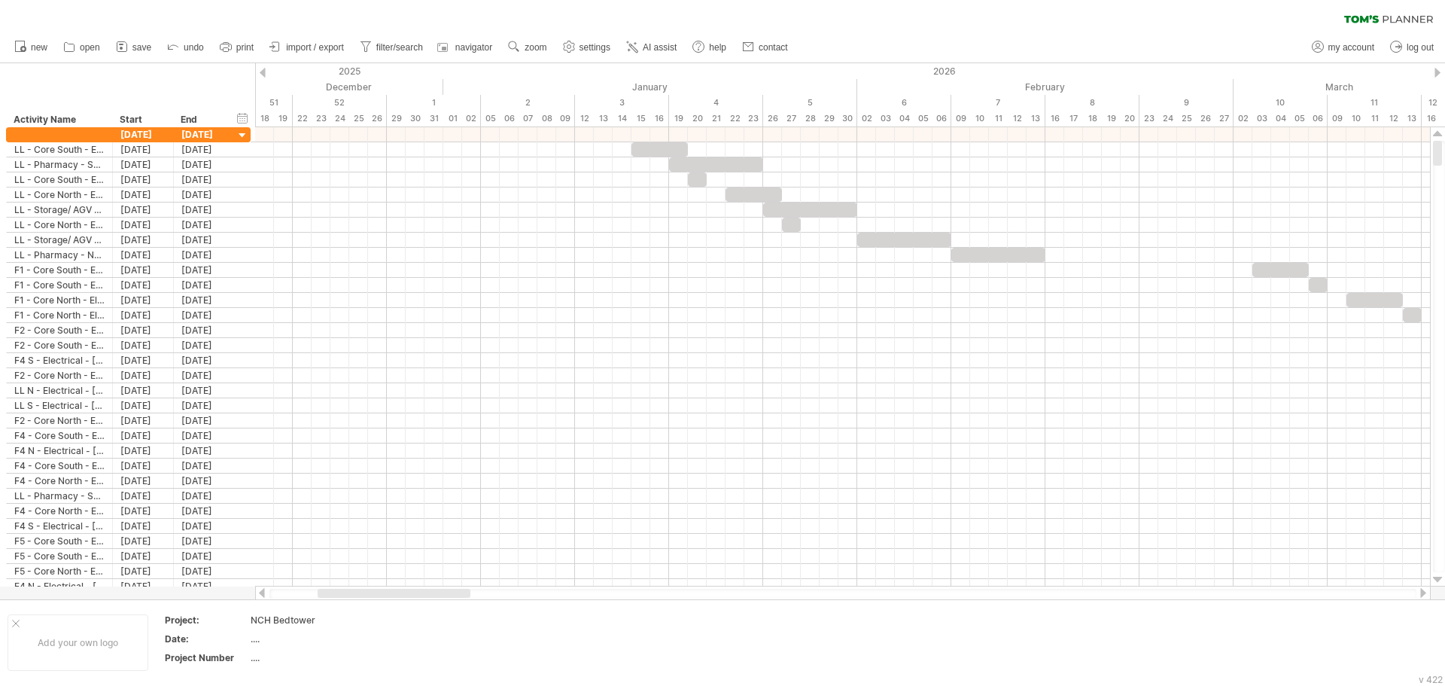
click at [605, 56] on link "settings" at bounding box center [587, 48] width 56 height 20
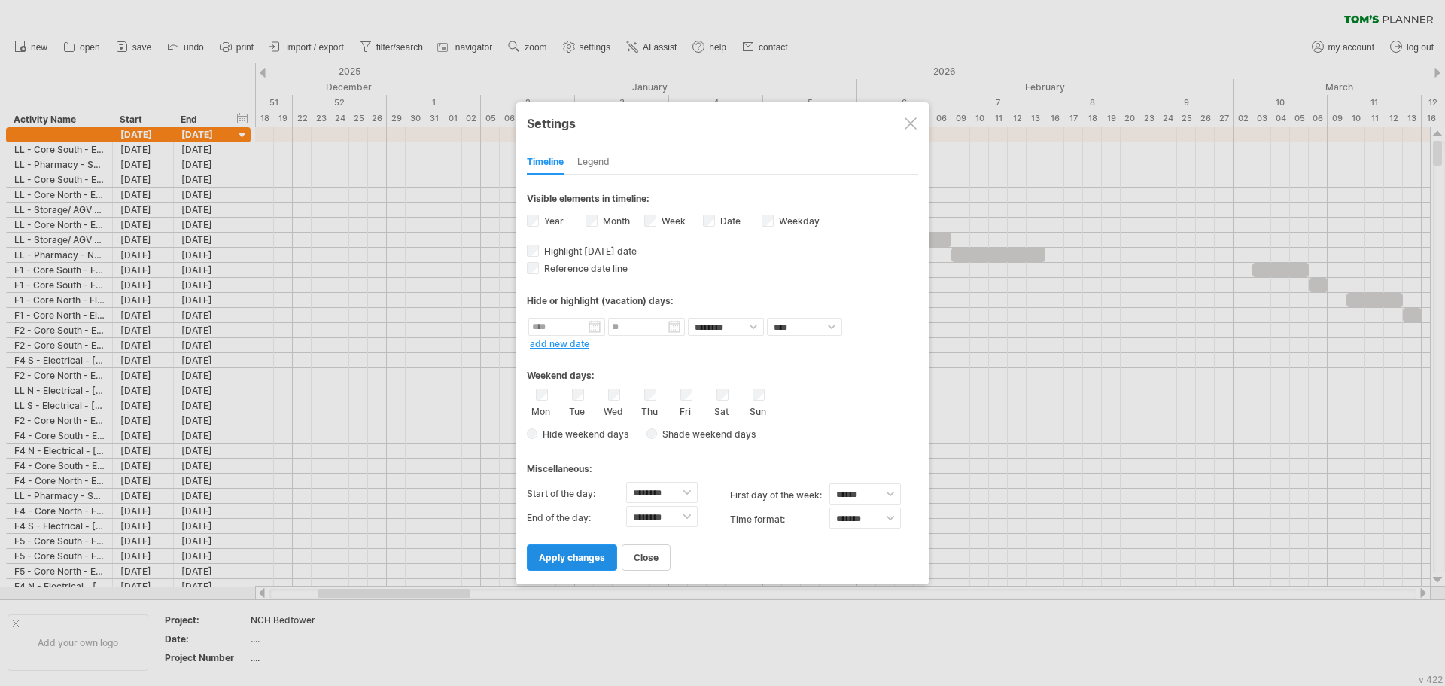
click at [578, 562] on span "apply changes" at bounding box center [572, 557] width 66 height 11
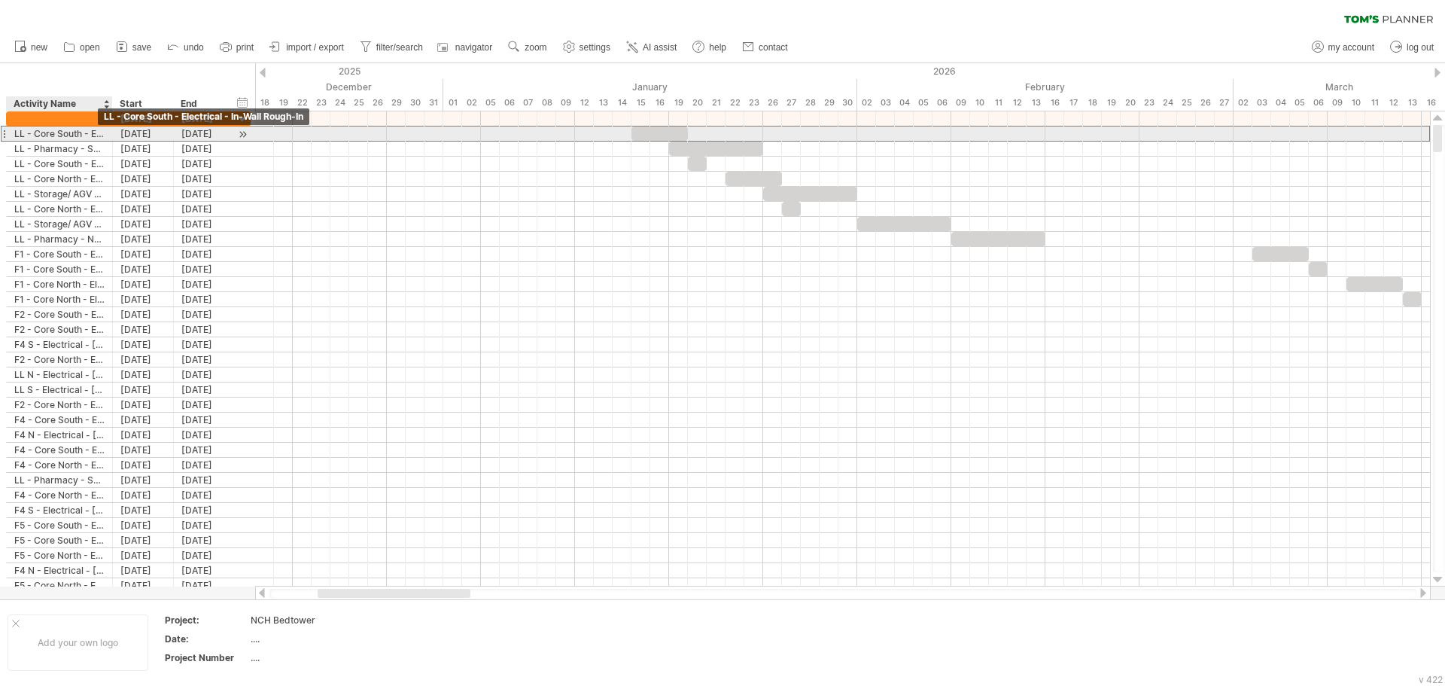
click at [44, 136] on div "LL - Core South - Electrical - In-Wall Rough-In" at bounding box center [59, 133] width 90 height 14
click at [5, 131] on div at bounding box center [4, 134] width 6 height 16
click at [242, 135] on div at bounding box center [243, 134] width 14 height 16
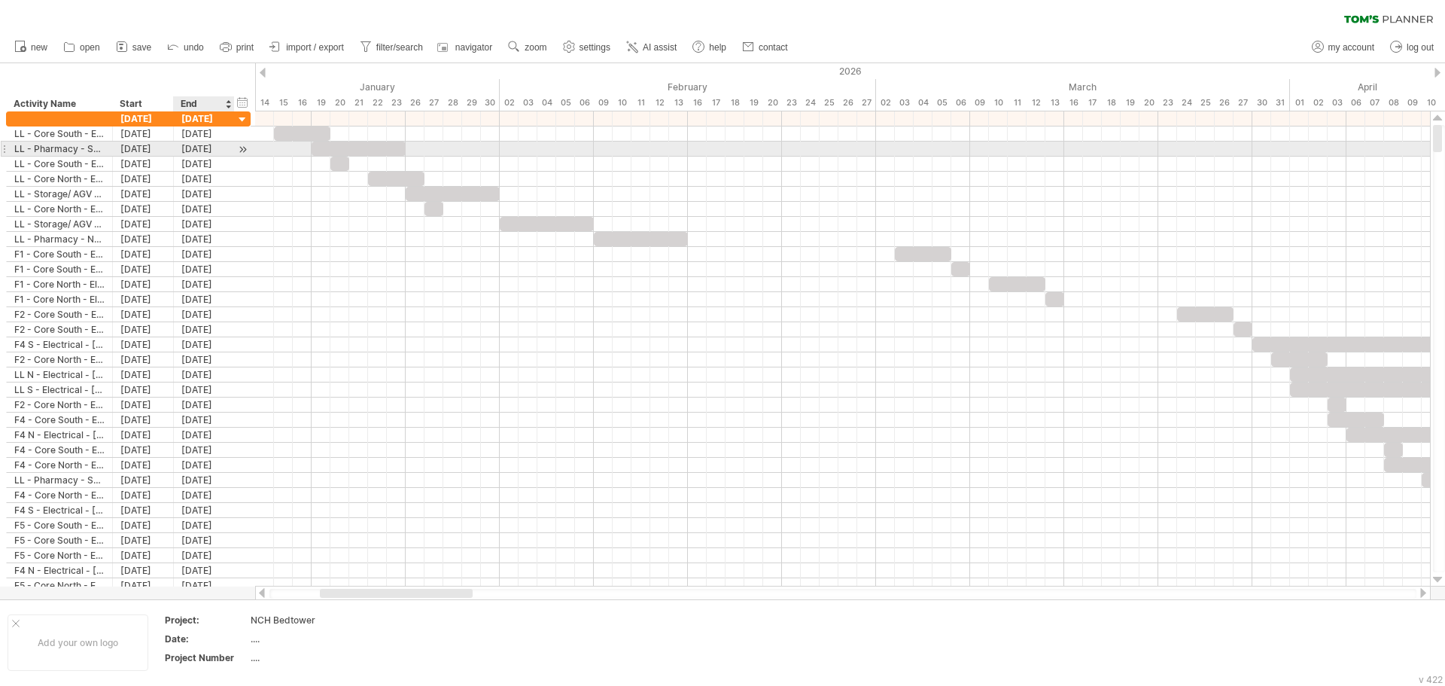
click at [239, 152] on div at bounding box center [243, 149] width 14 height 16
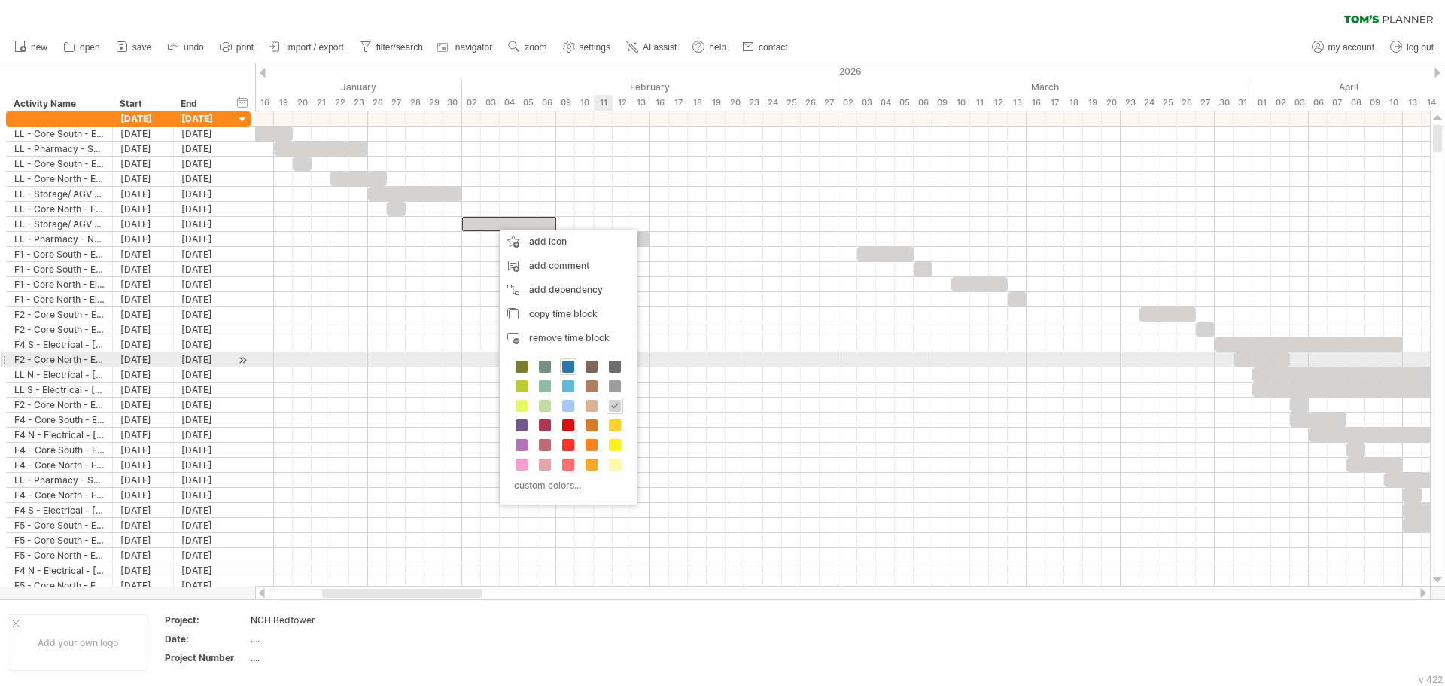
click at [568, 366] on span at bounding box center [568, 366] width 12 height 12
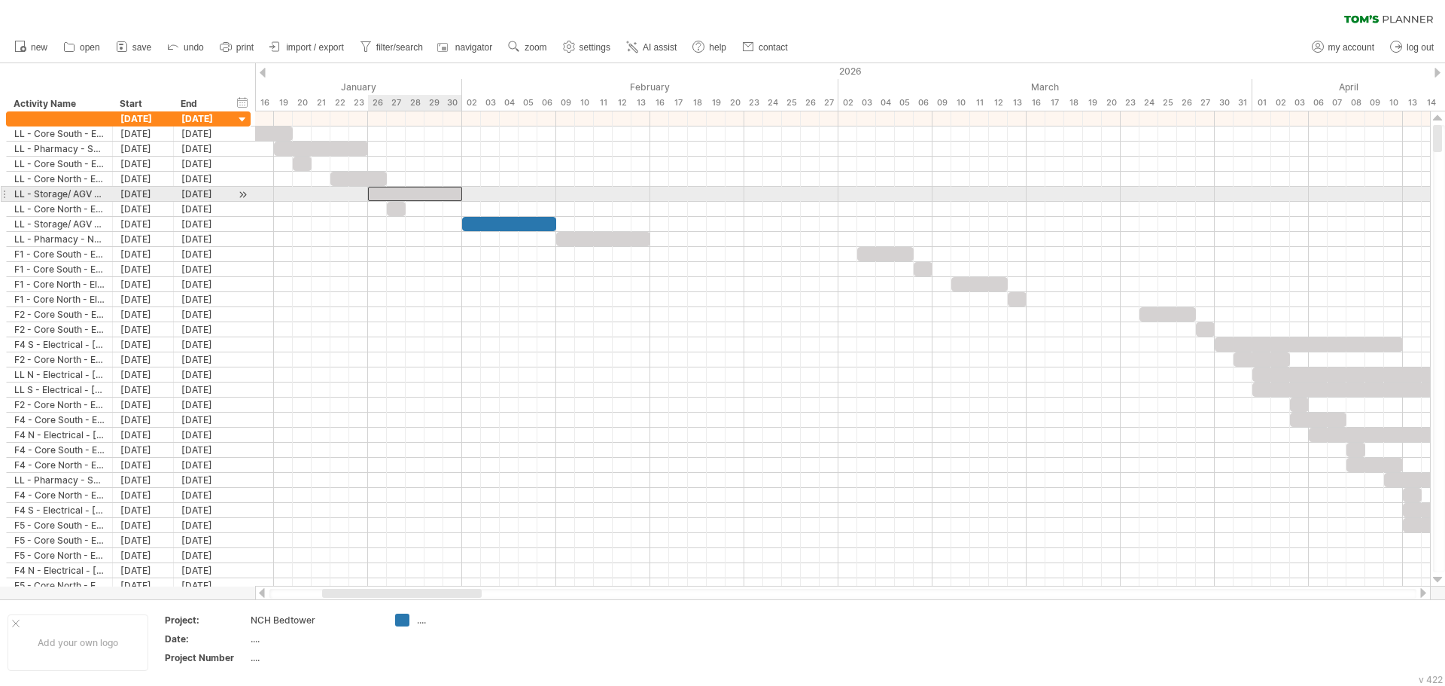
click at [432, 187] on div at bounding box center [415, 194] width 94 height 14
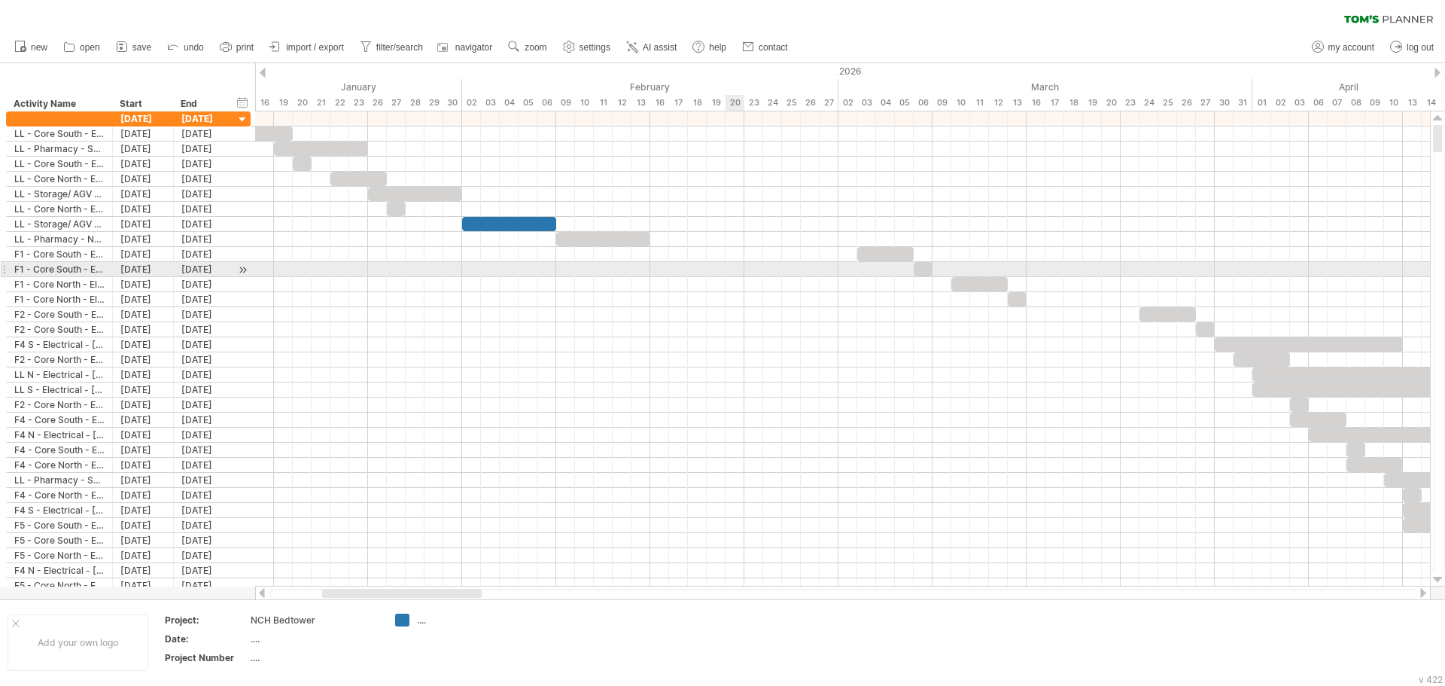
click at [735, 269] on div at bounding box center [842, 269] width 1175 height 15
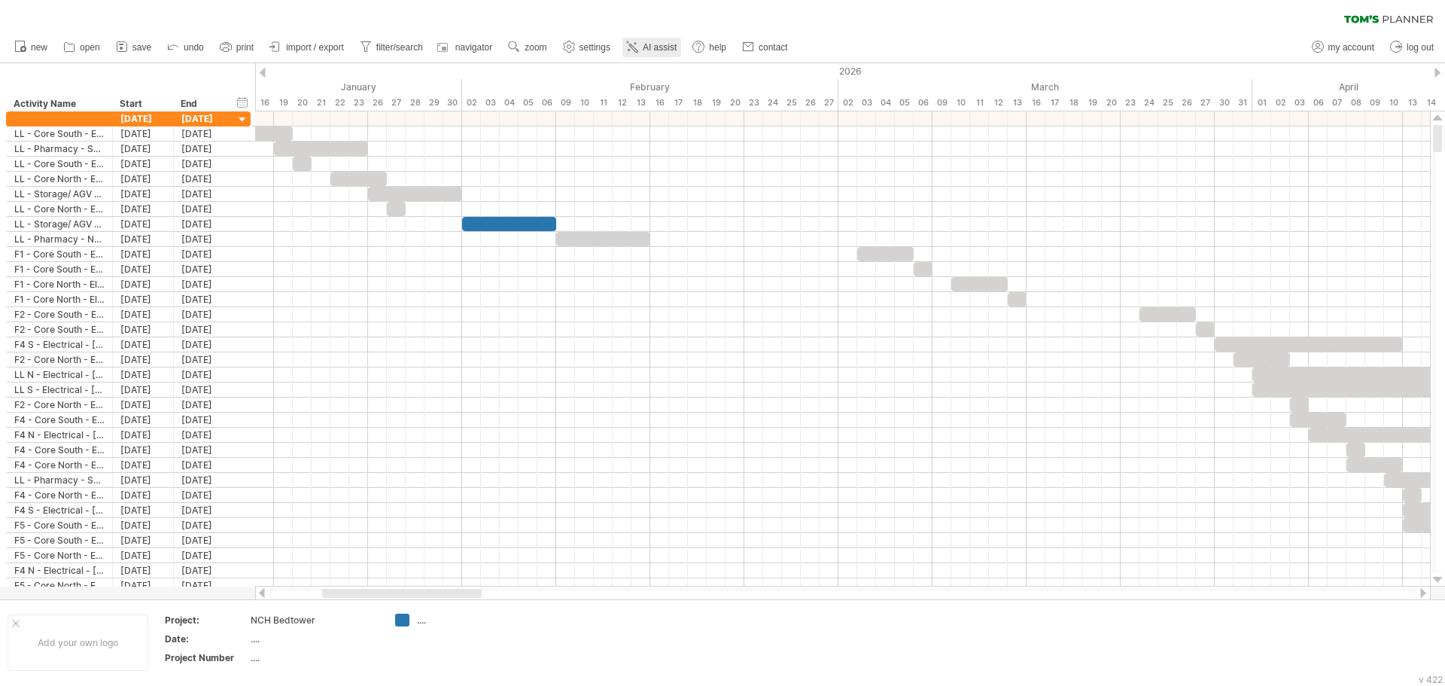
click at [667, 44] on span "AI assist" at bounding box center [660, 47] width 34 height 11
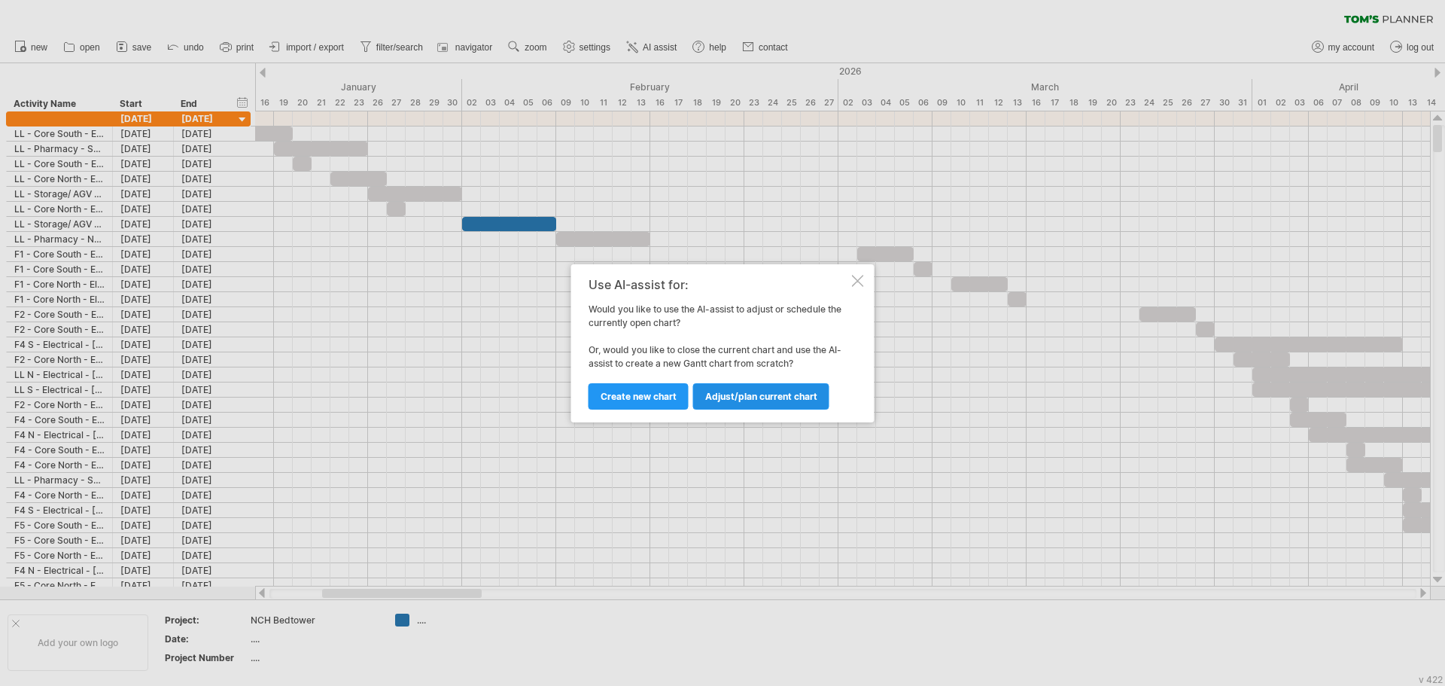
click at [760, 395] on span "Adjust/plan current chart" at bounding box center [761, 396] width 112 height 11
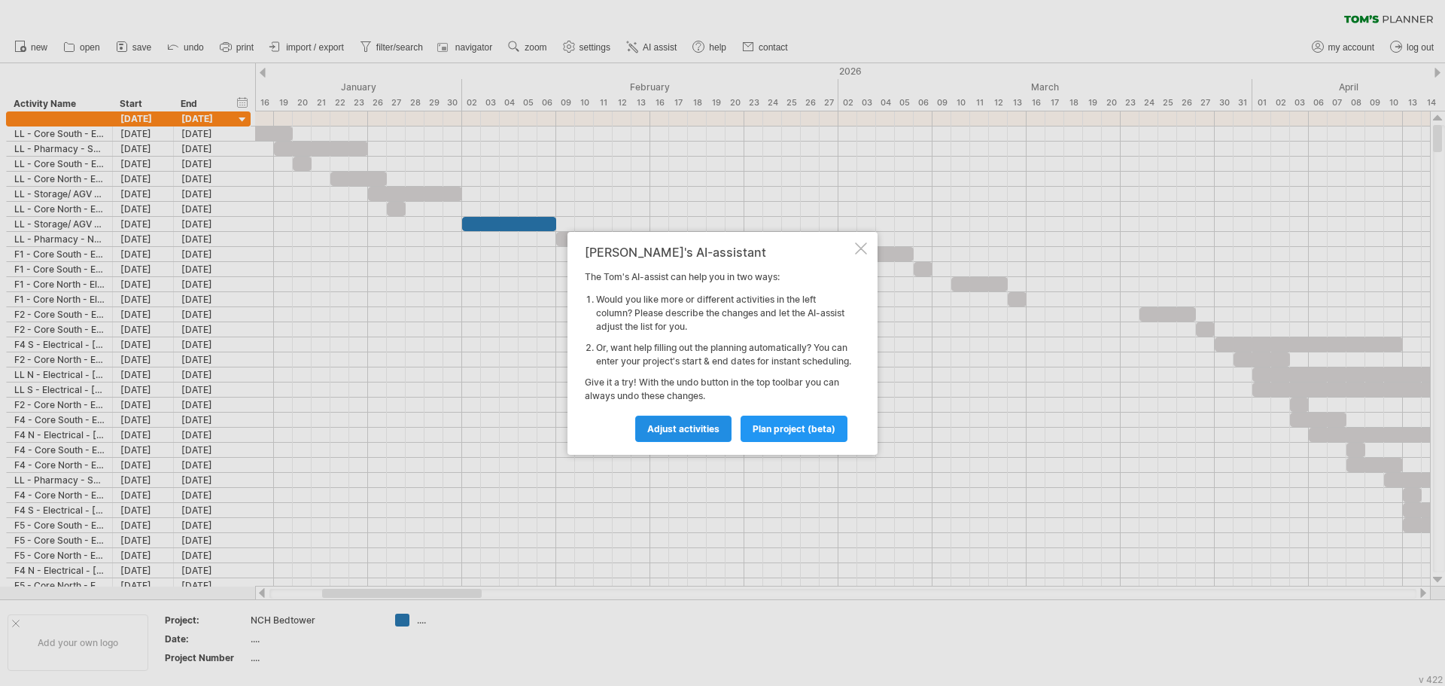
click at [706, 432] on span "Adjust activities" at bounding box center [683, 428] width 72 height 11
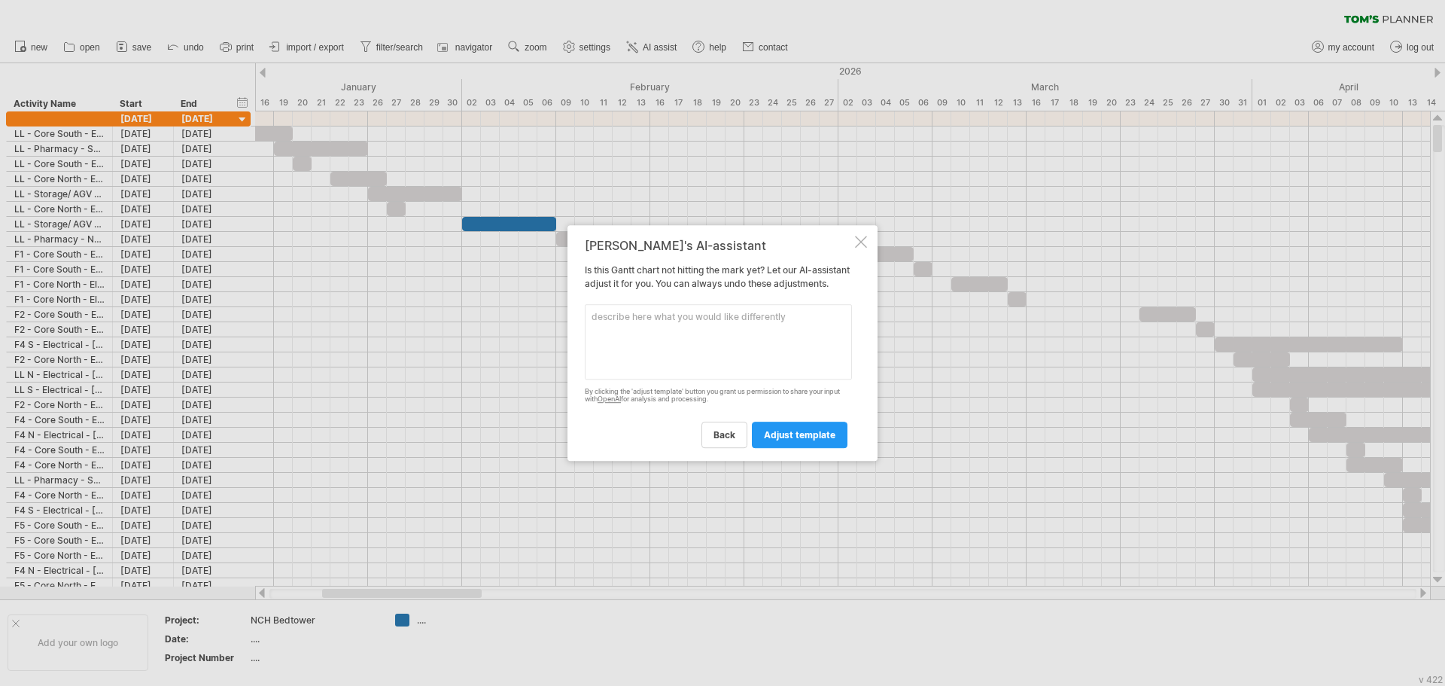
click at [699, 330] on textarea at bounding box center [718, 341] width 267 height 75
type textarea "can you color all the activity durations"
click at [796, 436] on span "adjust template" at bounding box center [799, 434] width 71 height 11
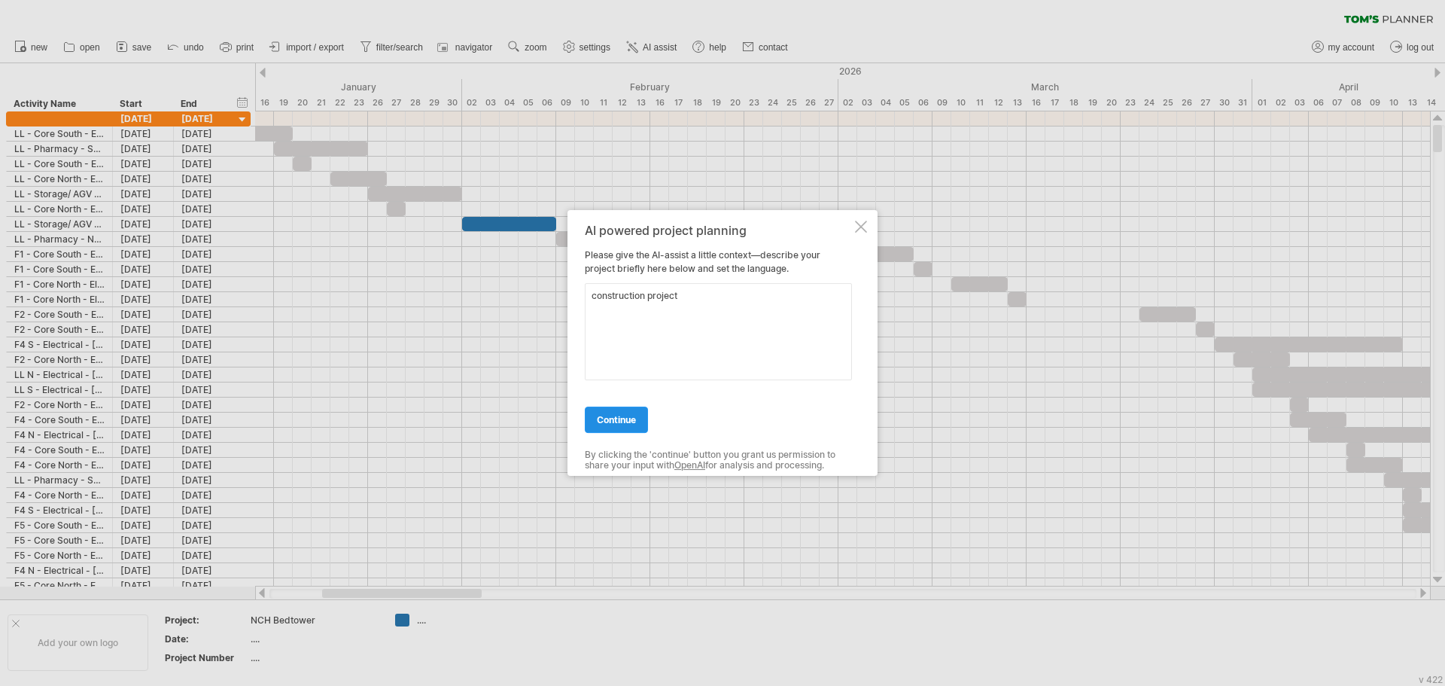
type textarea "construction project"
click at [617, 425] on link "continue" at bounding box center [616, 419] width 63 height 26
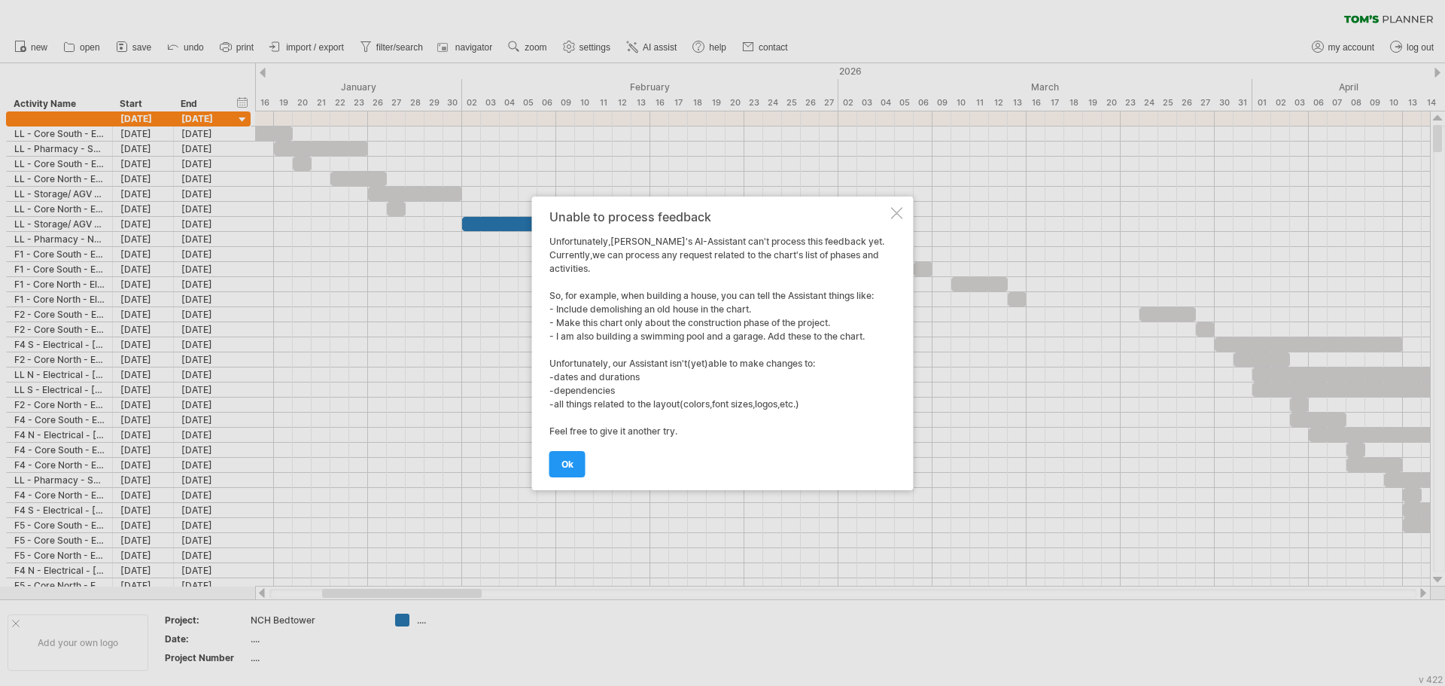
click at [898, 209] on div at bounding box center [897, 213] width 12 height 12
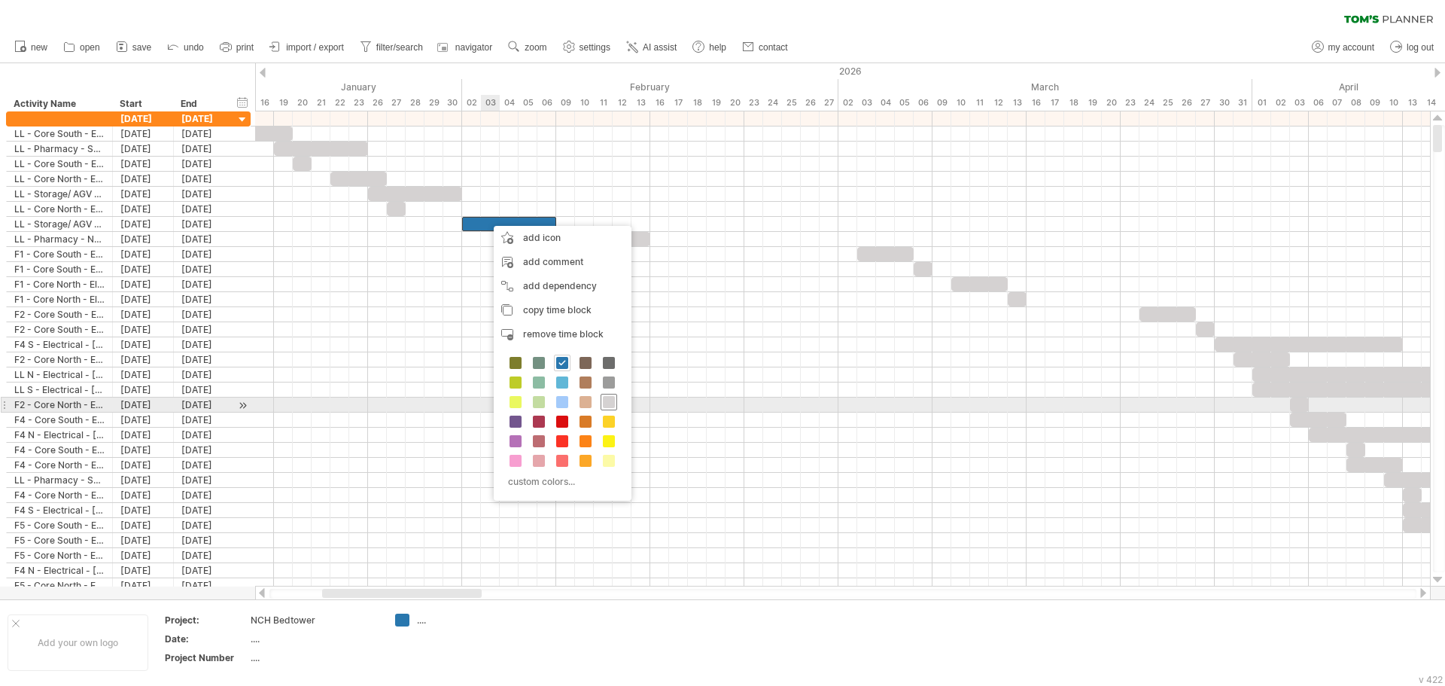
click at [610, 401] on span at bounding box center [609, 402] width 12 height 12
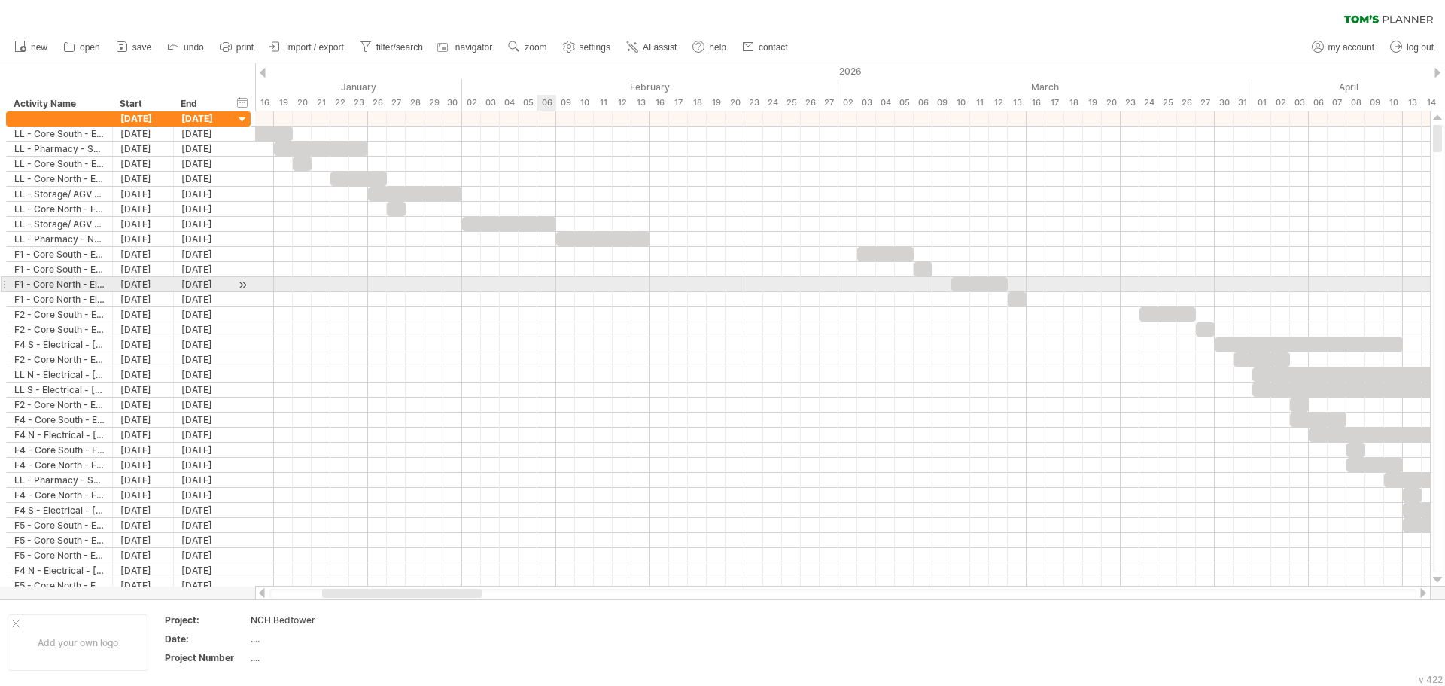
click at [544, 281] on div at bounding box center [842, 284] width 1175 height 15
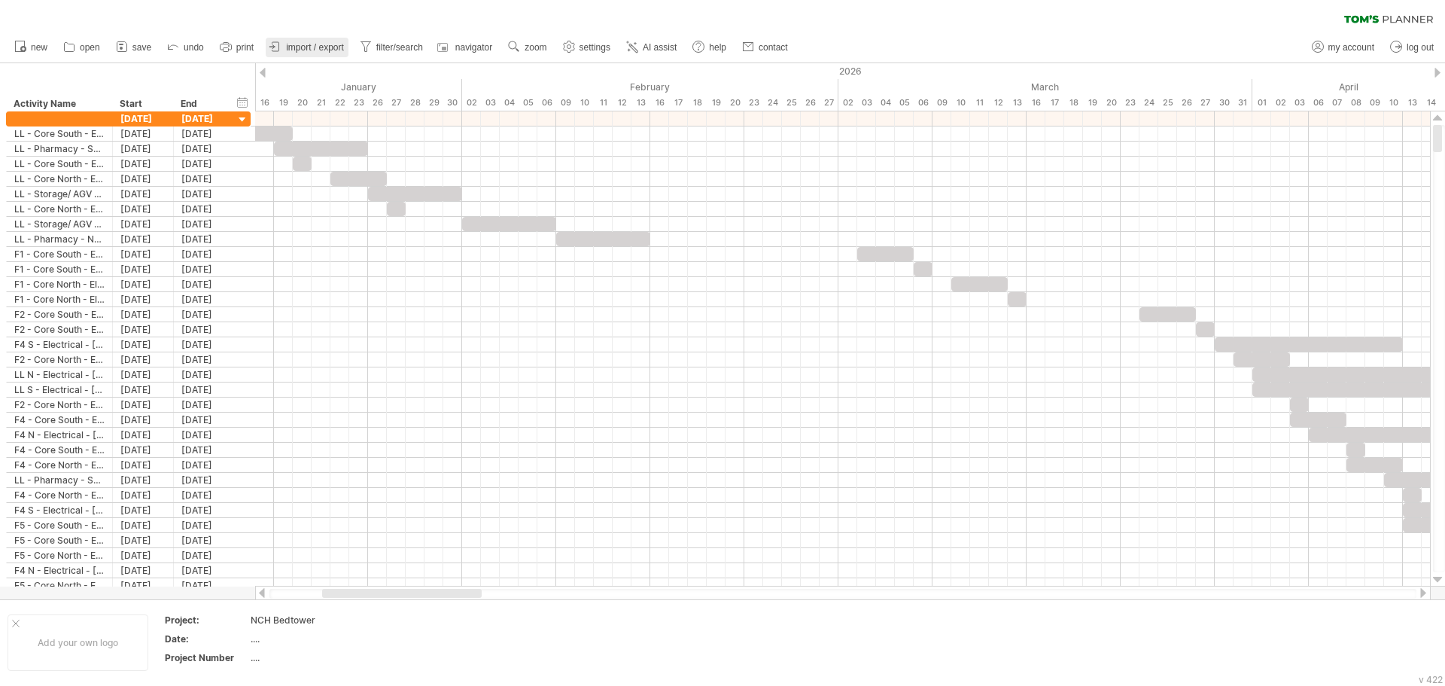
click at [325, 39] on link "import / export" at bounding box center [307, 48] width 83 height 20
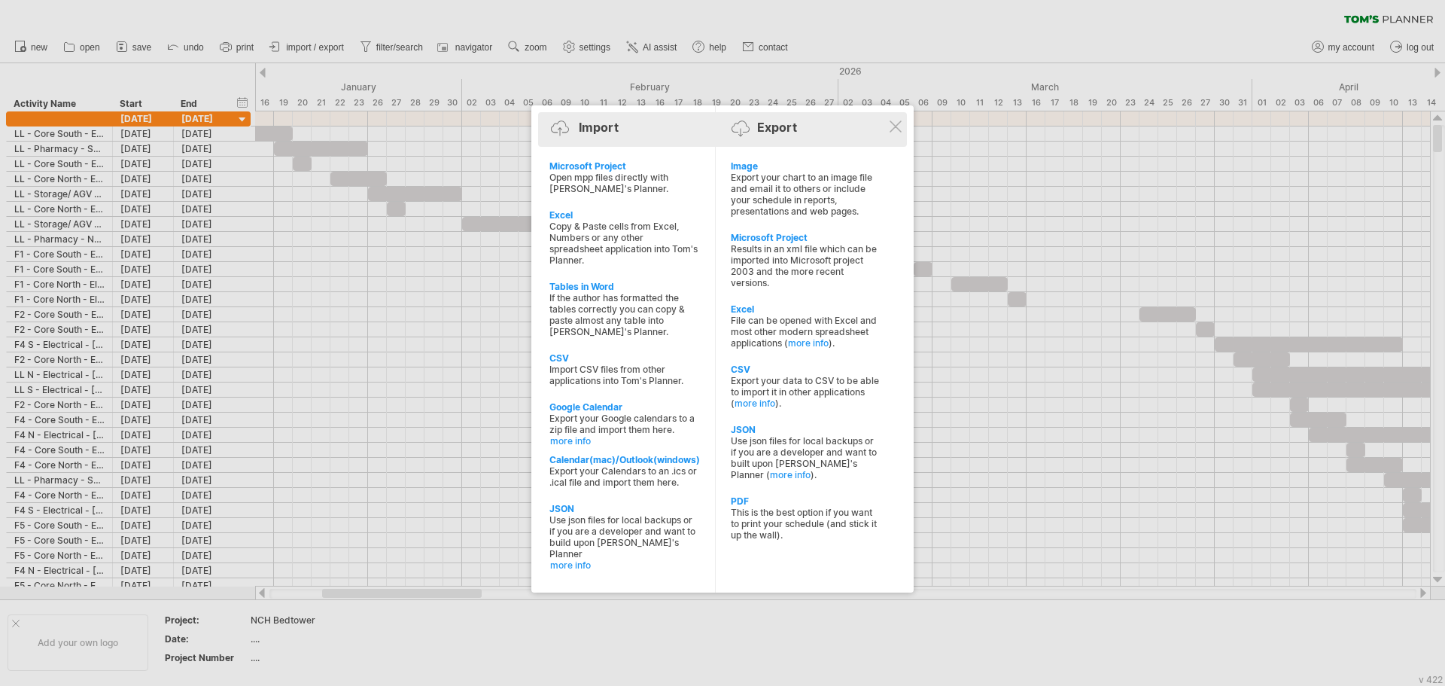
click at [780, 129] on div "Export" at bounding box center [777, 127] width 40 height 15
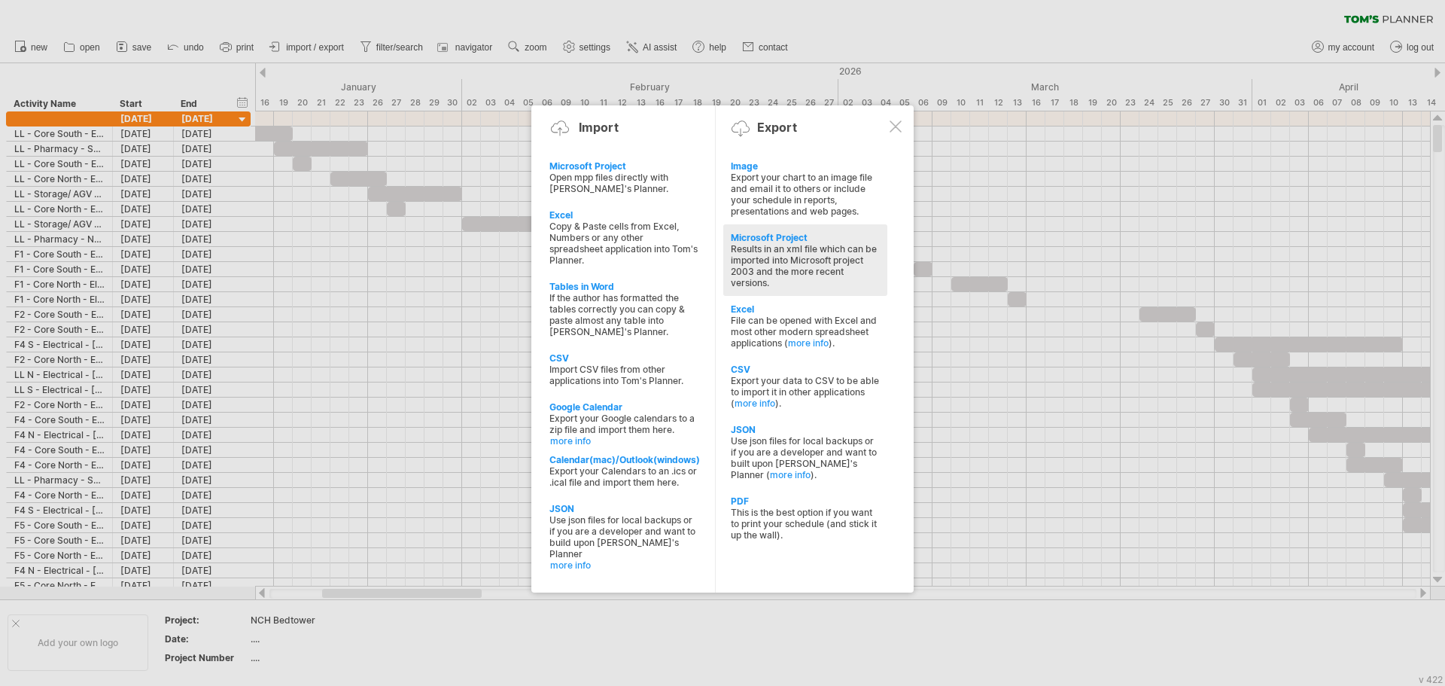
click at [826, 245] on div "Results in an xml file which can be imported into Microsoft project 2003 and th…" at bounding box center [805, 265] width 149 height 45
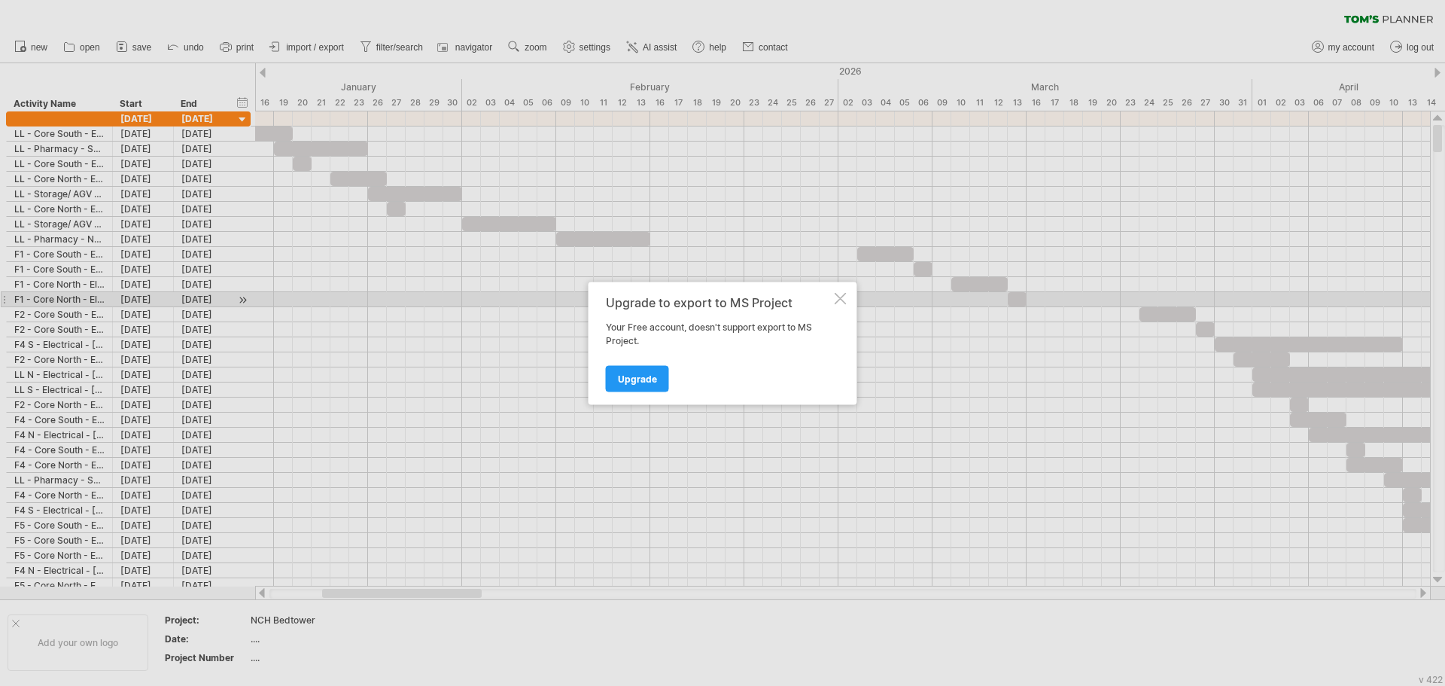
click at [836, 296] on div at bounding box center [841, 298] width 12 height 12
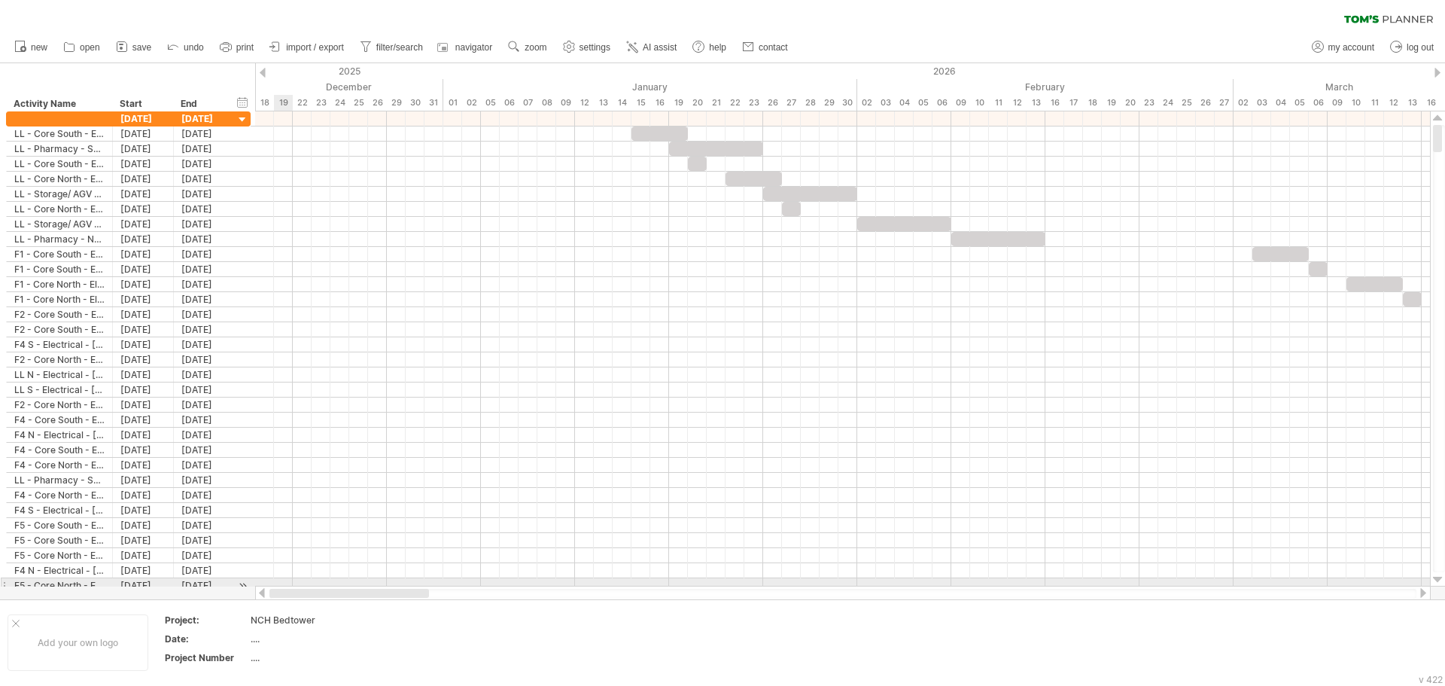
drag, startPoint x: 432, startPoint y: 593, endPoint x: 275, endPoint y: 567, distance: 159.3
click at [275, 585] on div "Trying to reach [DOMAIN_NAME] Connected again... 0% clear filter new" at bounding box center [722, 343] width 1445 height 686
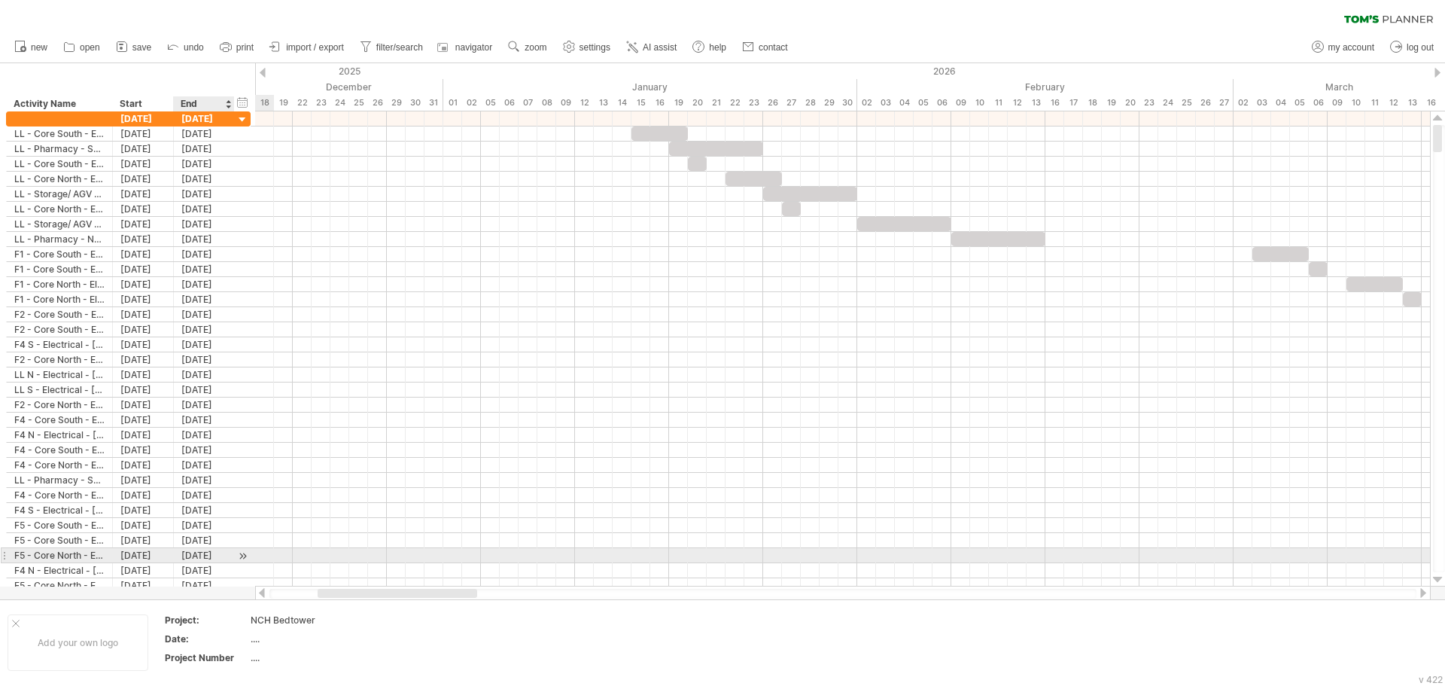
drag, startPoint x: 396, startPoint y: 587, endPoint x: 202, endPoint y: 552, distance: 197.3
click at [202, 552] on div "Trying to reach [DOMAIN_NAME] Connected again... 0% clear filter new" at bounding box center [722, 343] width 1445 height 686
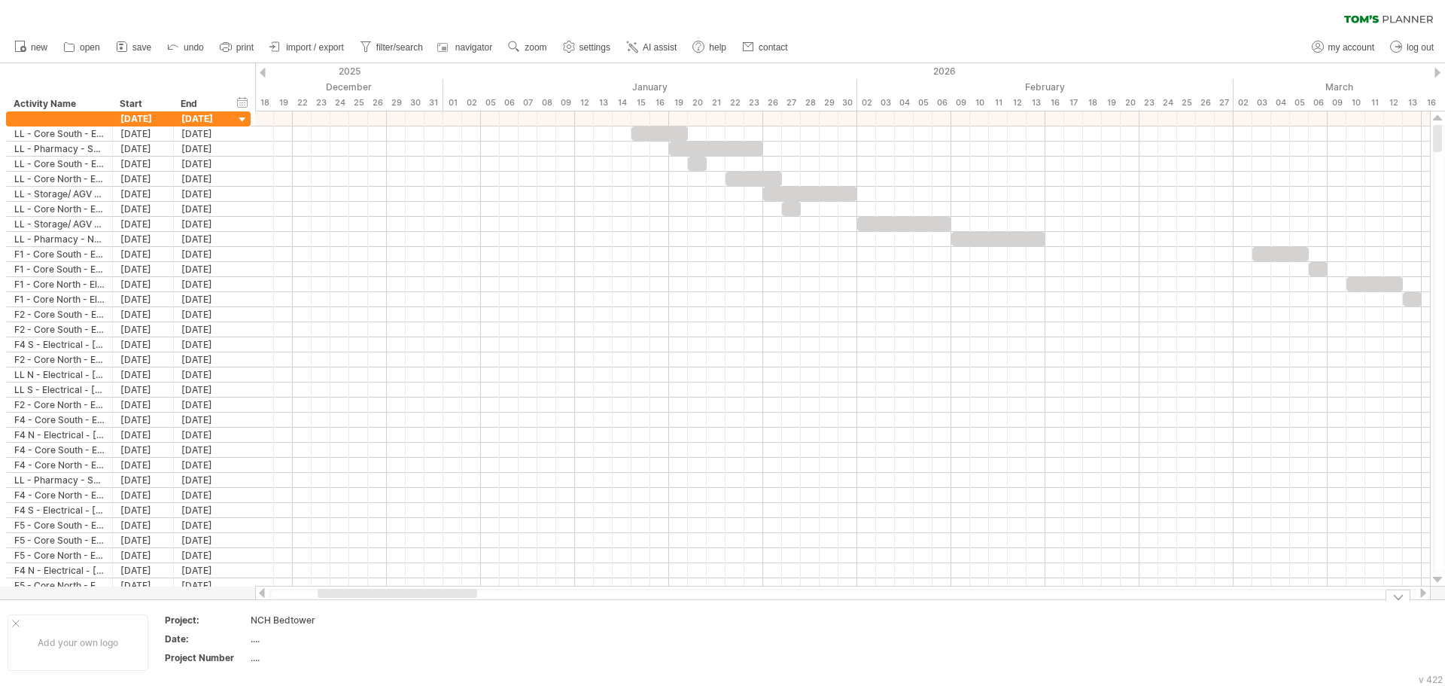
click at [441, 592] on div at bounding box center [398, 592] width 160 height 9
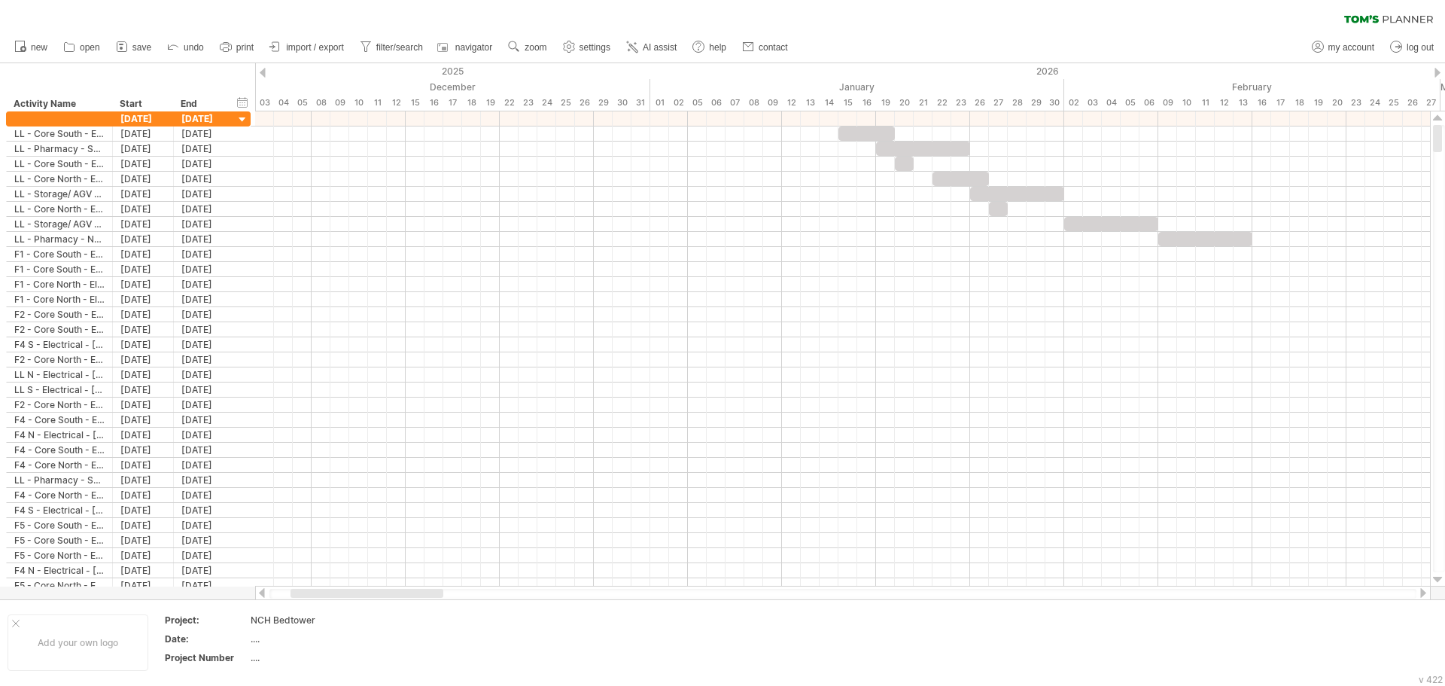
drag, startPoint x: 439, startPoint y: 592, endPoint x: 379, endPoint y: 585, distance: 60.7
click at [382, 585] on div at bounding box center [842, 592] width 1175 height 15
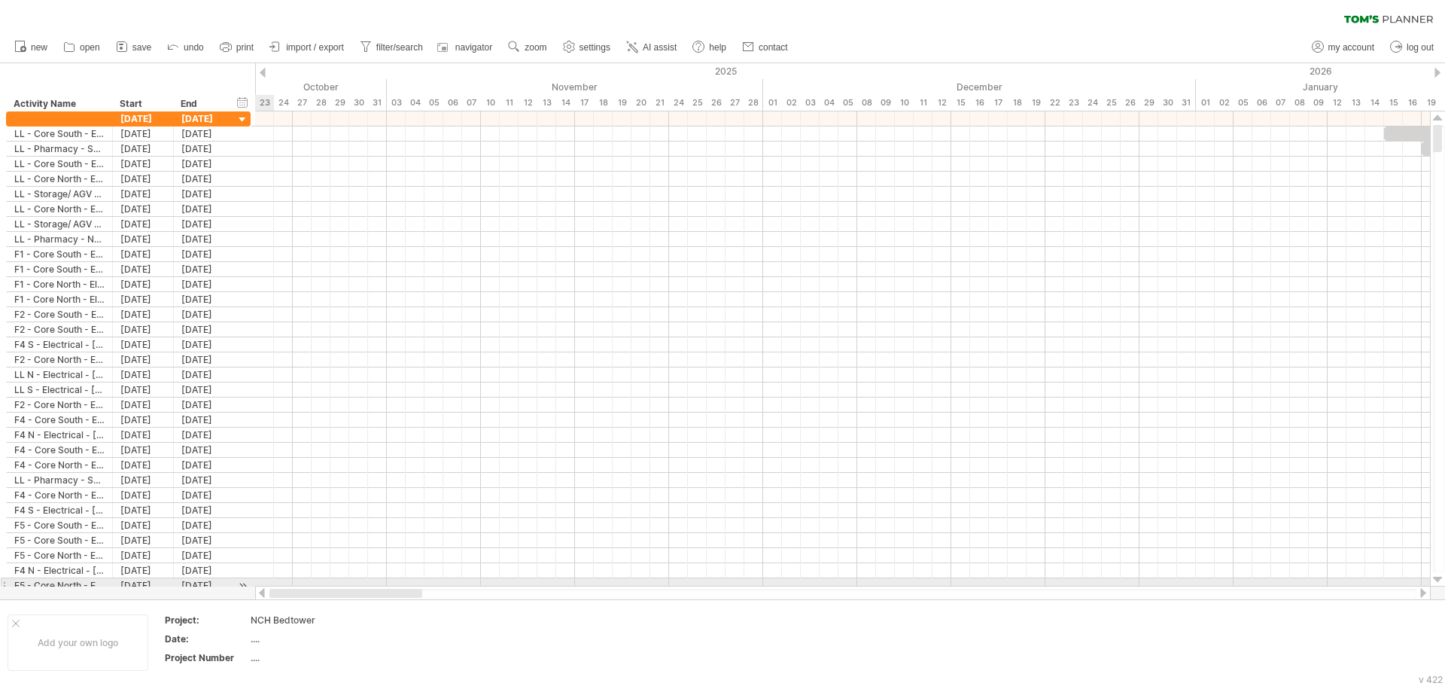
drag, startPoint x: 319, startPoint y: 591, endPoint x: 253, endPoint y: 586, distance: 66.4
click at [253, 586] on div "Trying to reach [DOMAIN_NAME] Connected again... 0% clear filter new" at bounding box center [722, 343] width 1445 height 686
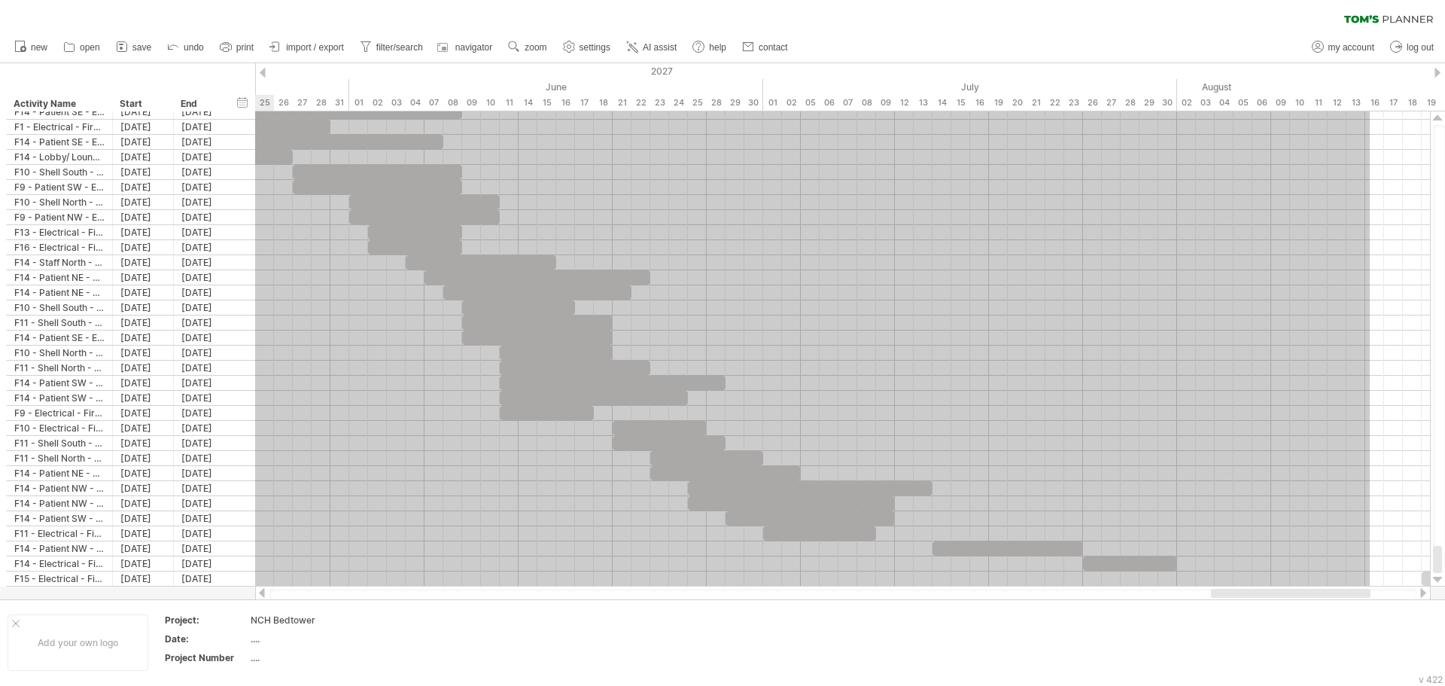
drag, startPoint x: 398, startPoint y: 118, endPoint x: 1367, endPoint y: 715, distance: 1137.6
click at [1367, 685] on html "progress(100%) Trying to reach [DOMAIN_NAME] Connected again... 0% clear filter…" at bounding box center [722, 344] width 1445 height 689
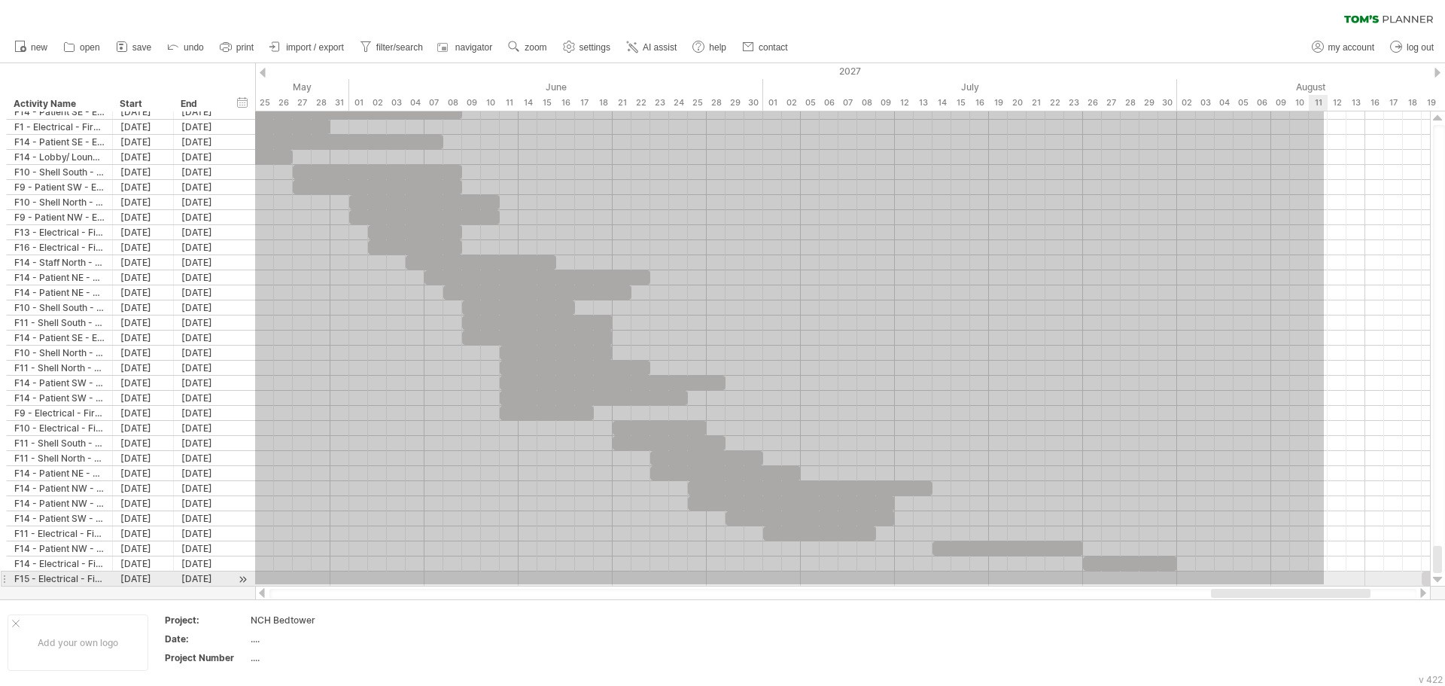
click at [1325, 586] on div at bounding box center [842, 592] width 1175 height 15
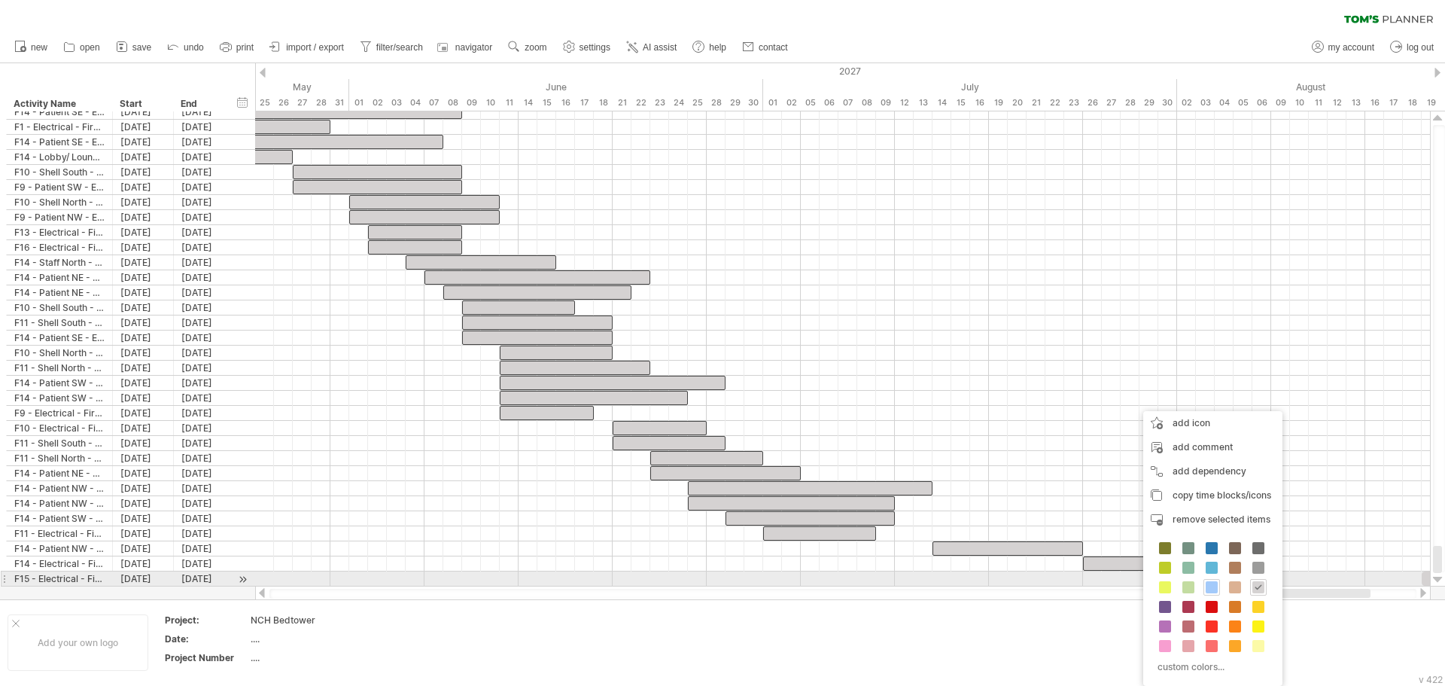
click at [1215, 582] on span at bounding box center [1212, 587] width 12 height 12
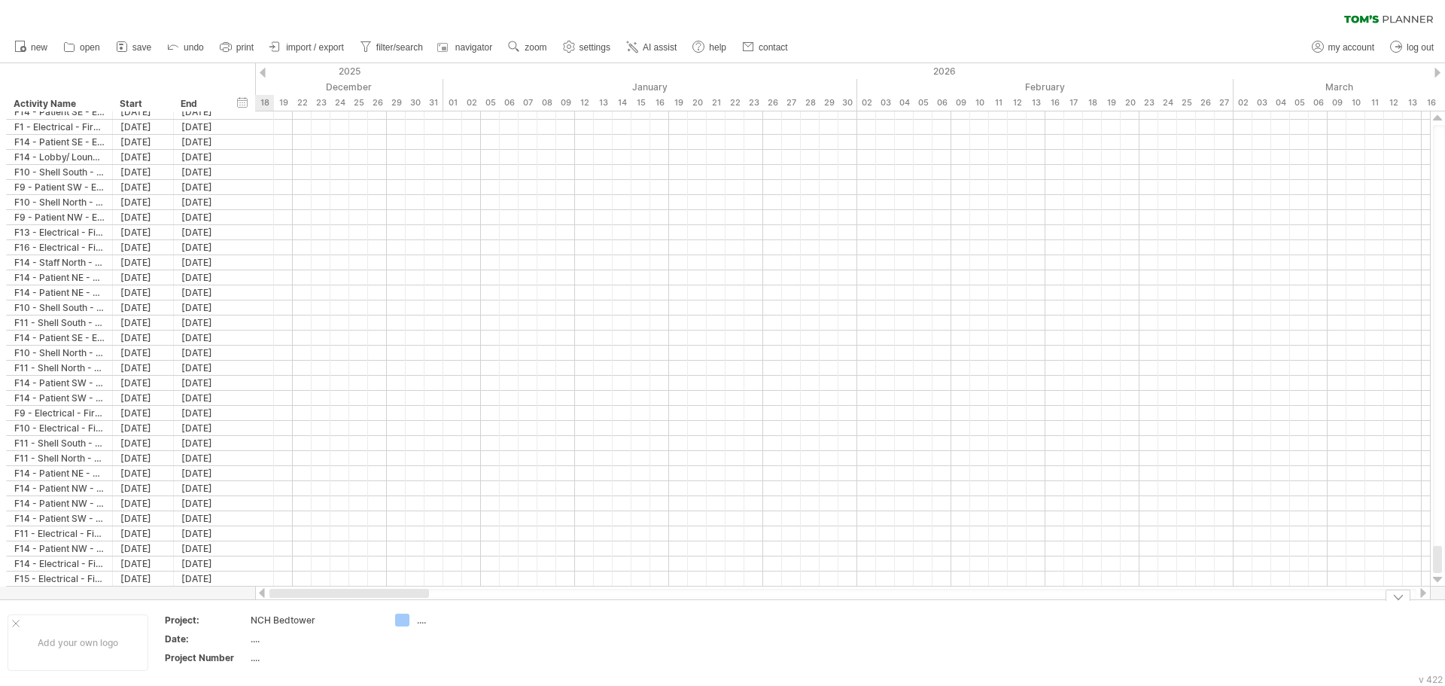
drag, startPoint x: 1265, startPoint y: 591, endPoint x: 313, endPoint y: 576, distance: 952.0
click at [296, 613] on div "Trying to reach [DOMAIN_NAME] Connected again... 0% clear filter new" at bounding box center [722, 343] width 1445 height 686
click at [1358, 47] on span "my account" at bounding box center [1351, 47] width 46 height 11
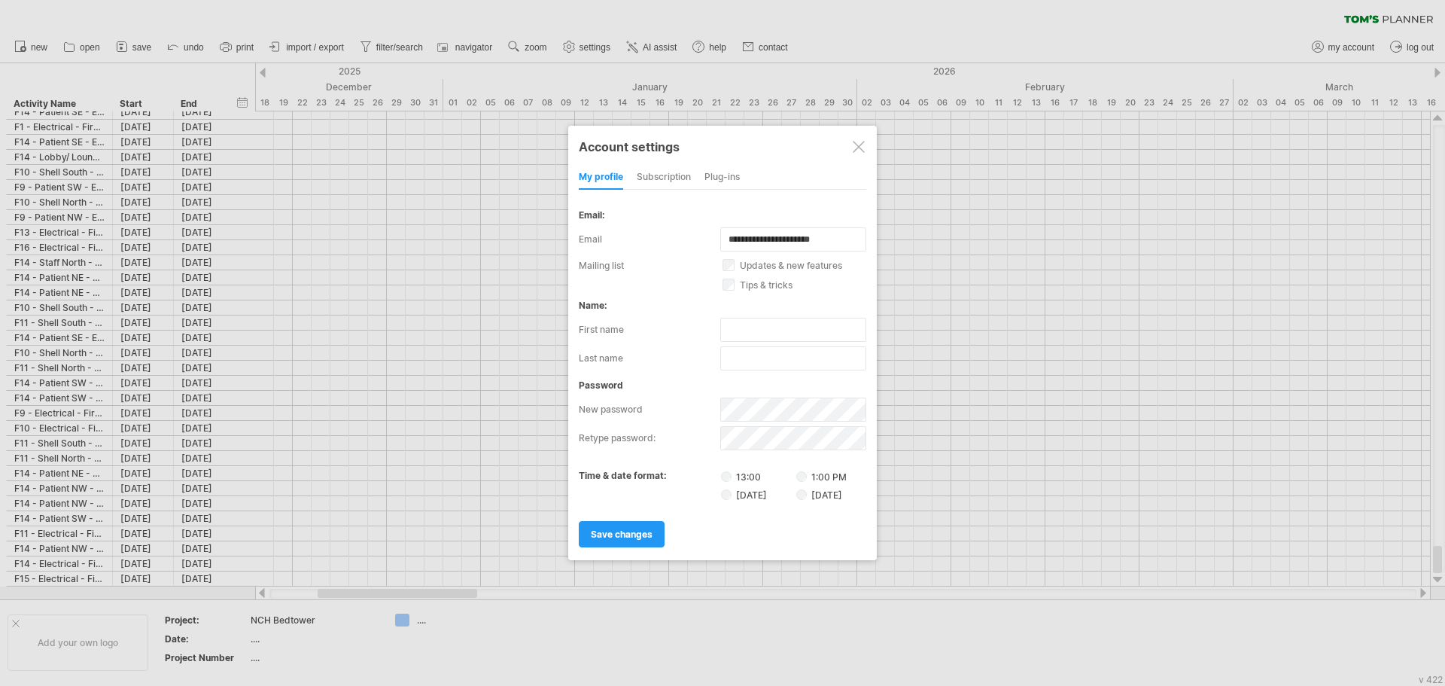
click at [664, 175] on div "subscription" at bounding box center [664, 178] width 54 height 24
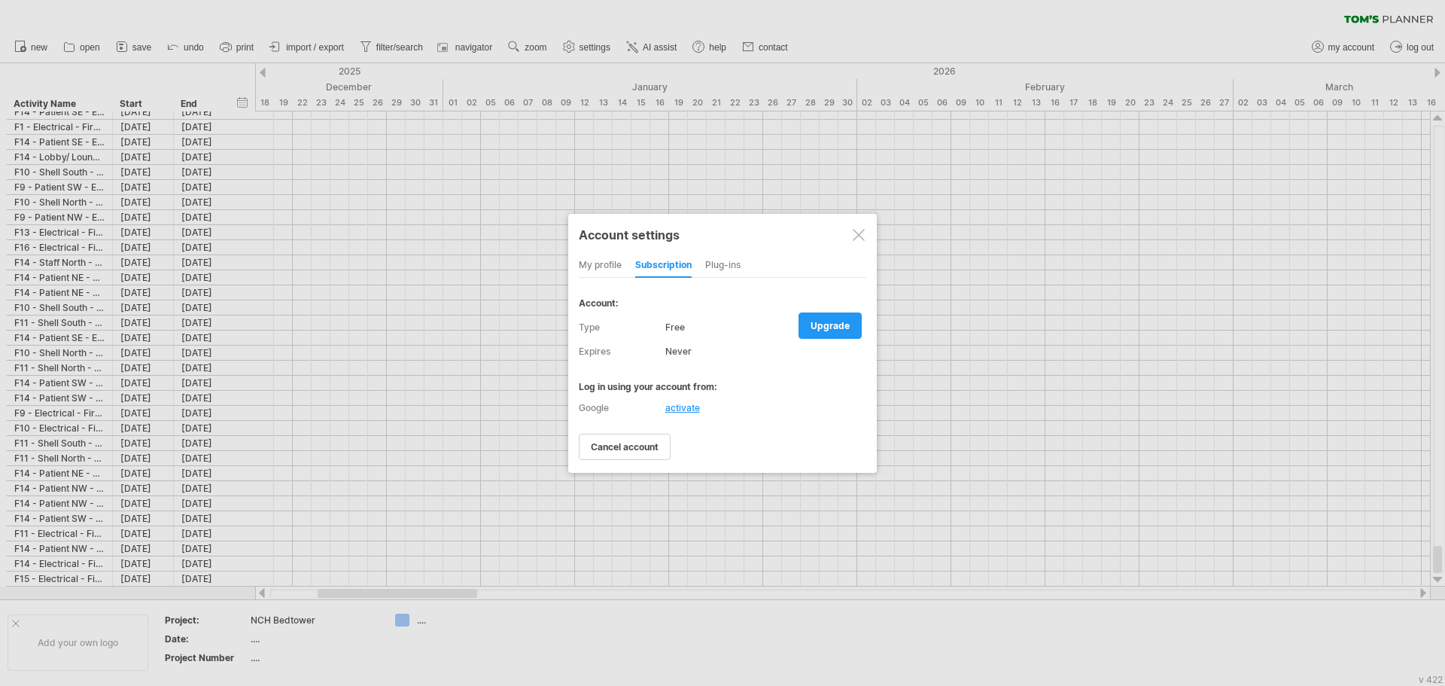
click at [734, 270] on div "Plug-ins" at bounding box center [722, 266] width 35 height 24
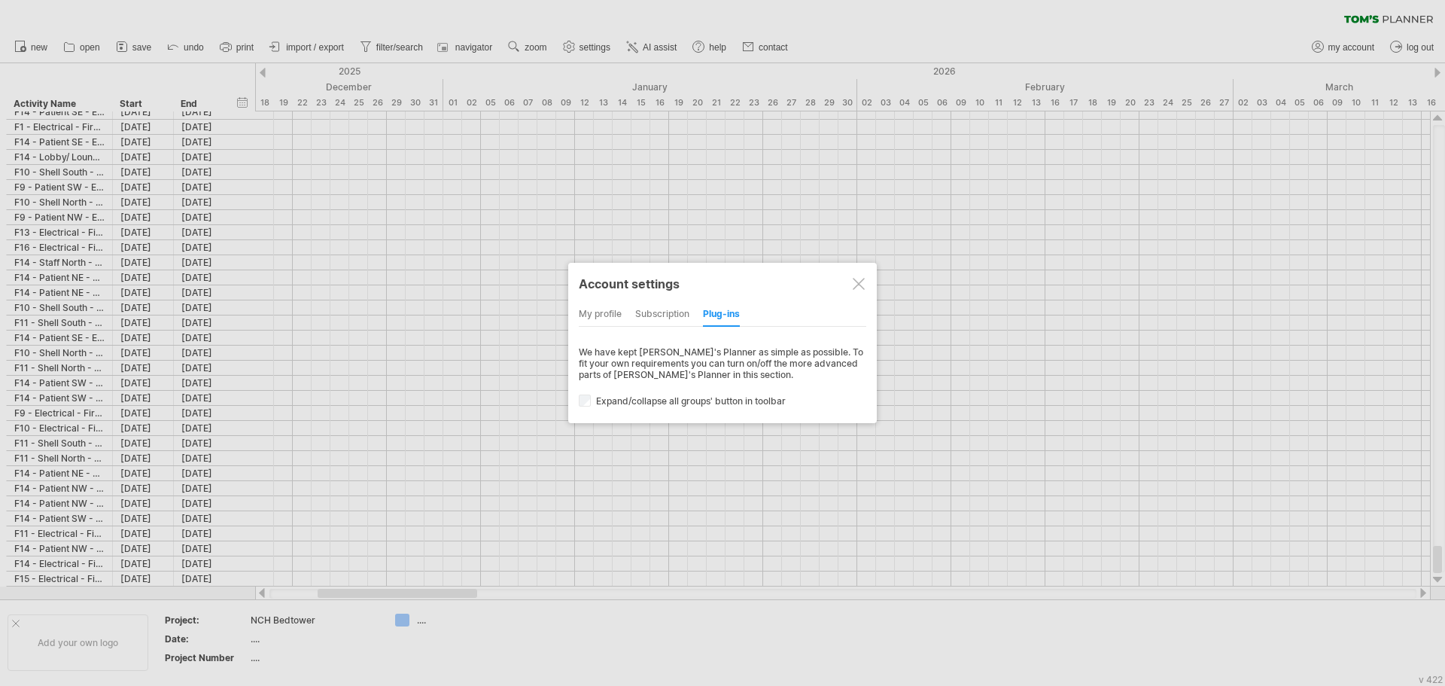
click at [665, 313] on div "subscription" at bounding box center [662, 315] width 54 height 24
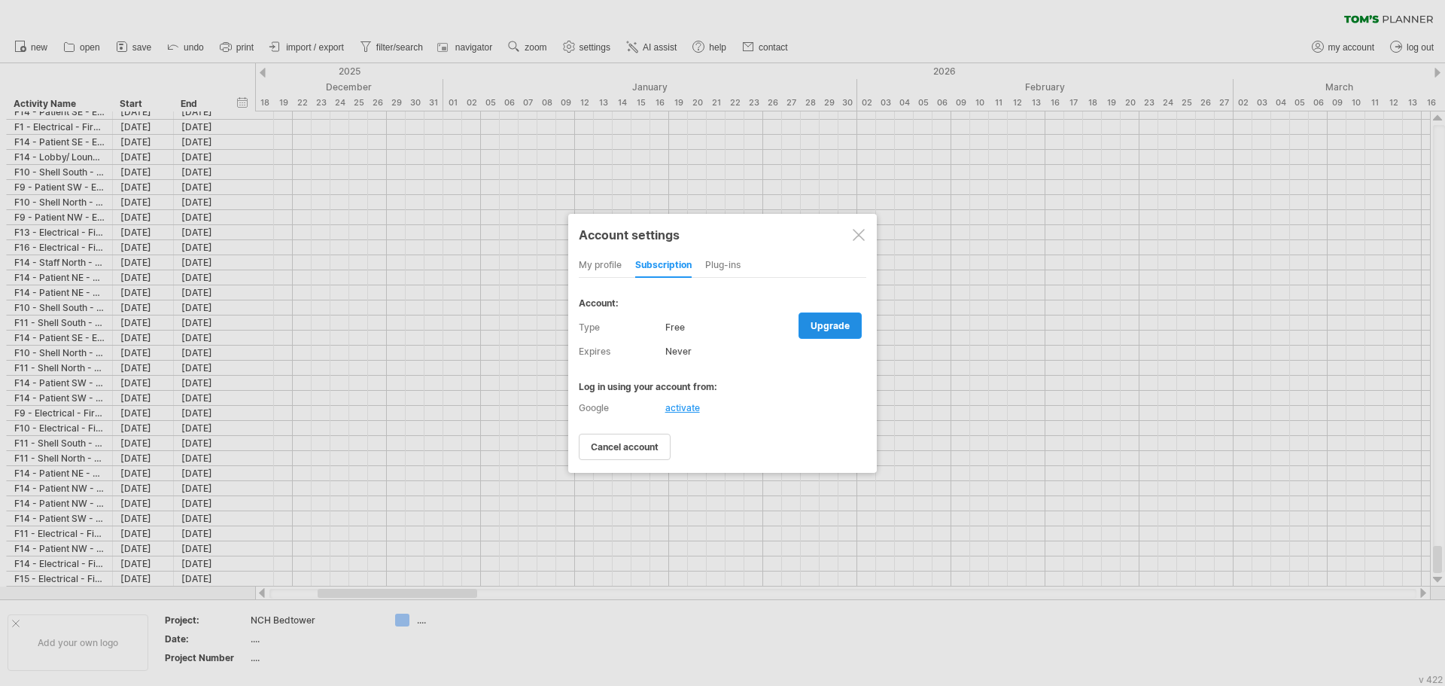
click at [822, 320] on span "upgrade" at bounding box center [829, 325] width 39 height 11
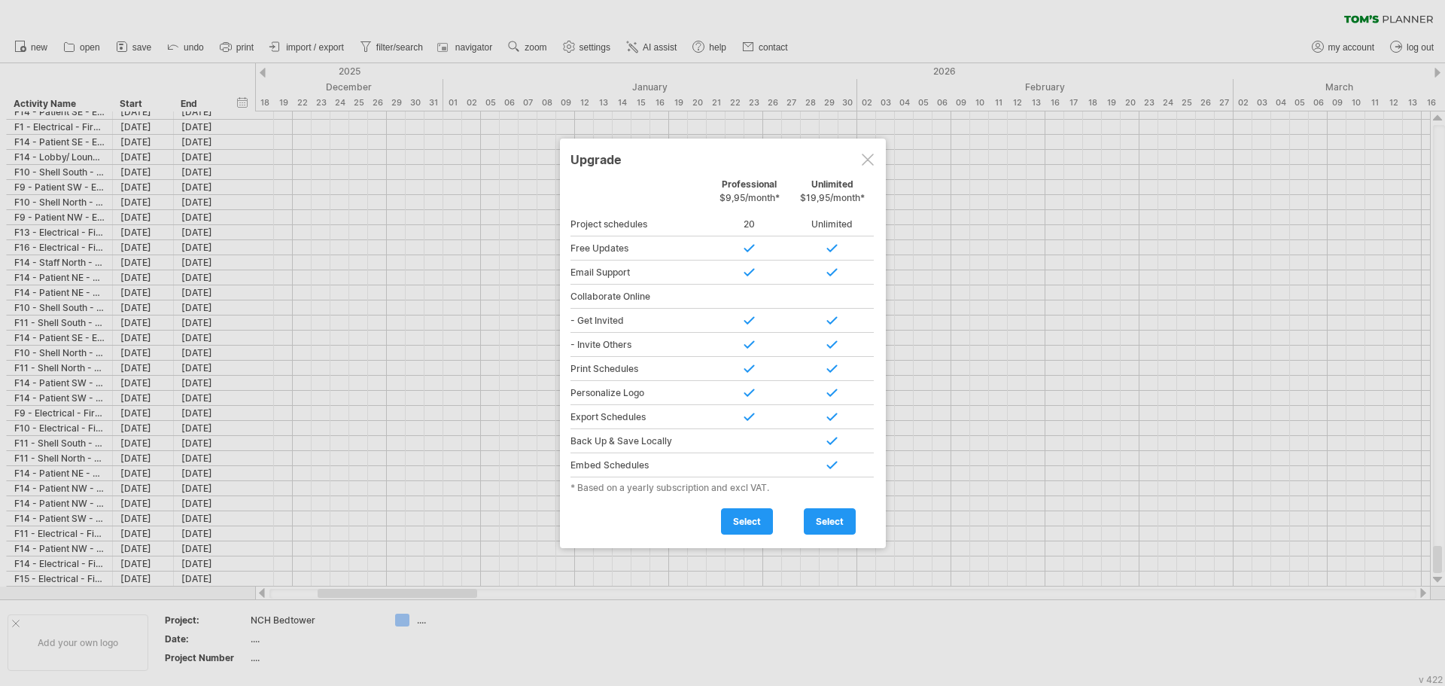
click at [754, 201] on span "$9,95/month*" at bounding box center [749, 197] width 60 height 11
click at [748, 519] on span "select" at bounding box center [747, 520] width 28 height 11
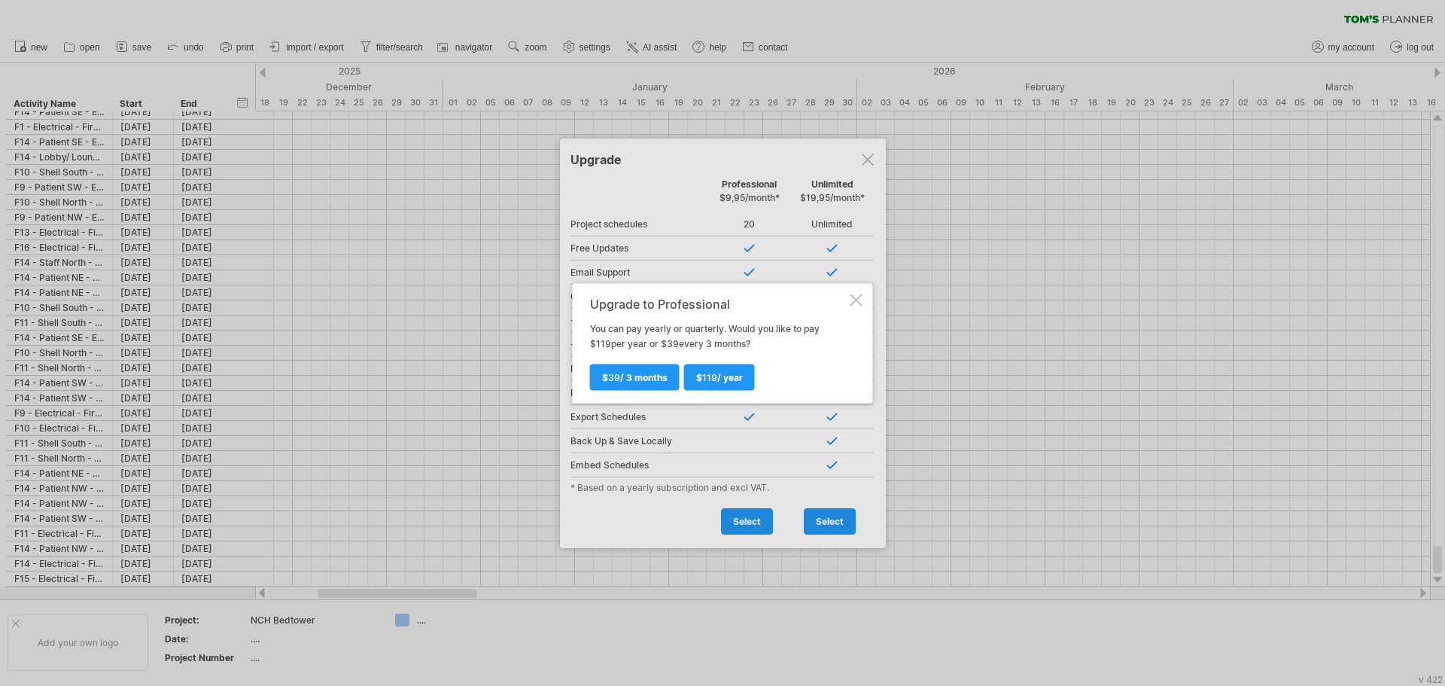
click at [858, 291] on div "Upgrade to Professional You can pay yearly or quarterly. Would you like to pay …" at bounding box center [723, 343] width 300 height 120
click at [855, 299] on div at bounding box center [856, 299] width 12 height 12
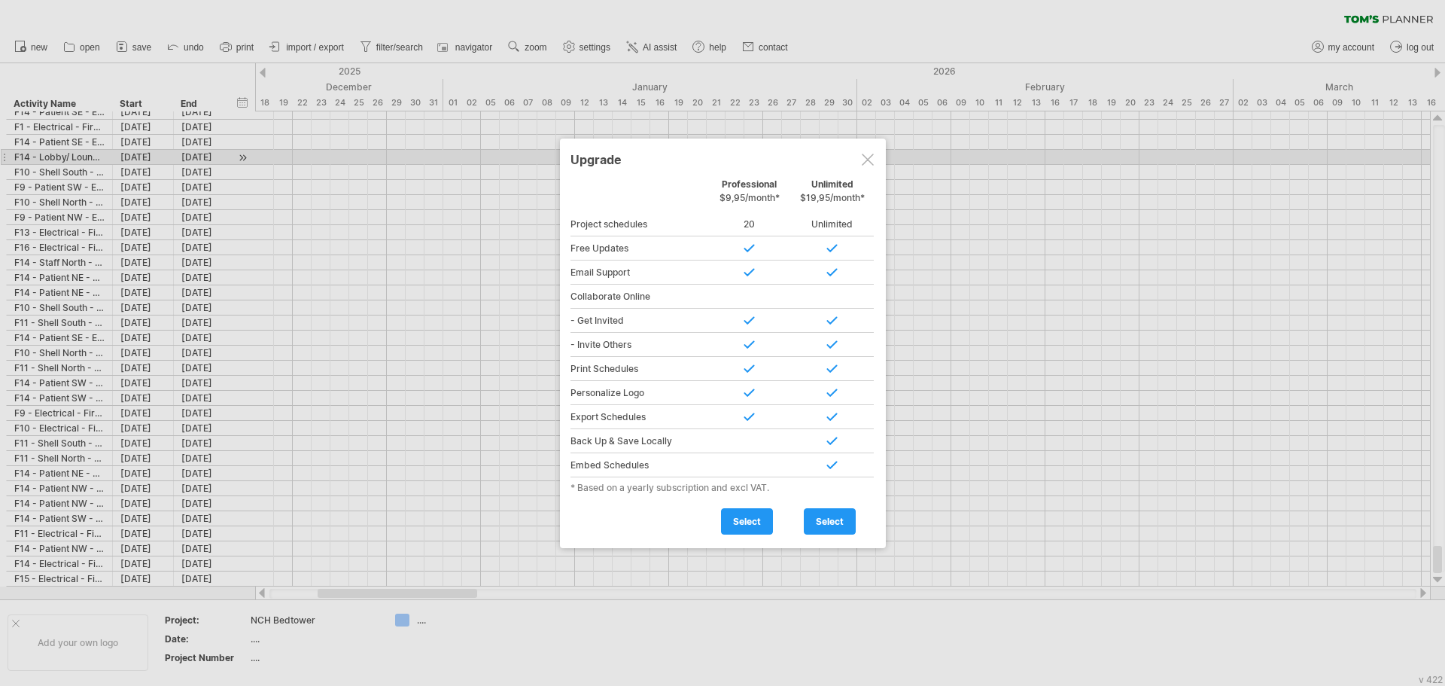
click at [868, 159] on div at bounding box center [868, 160] width 12 height 12
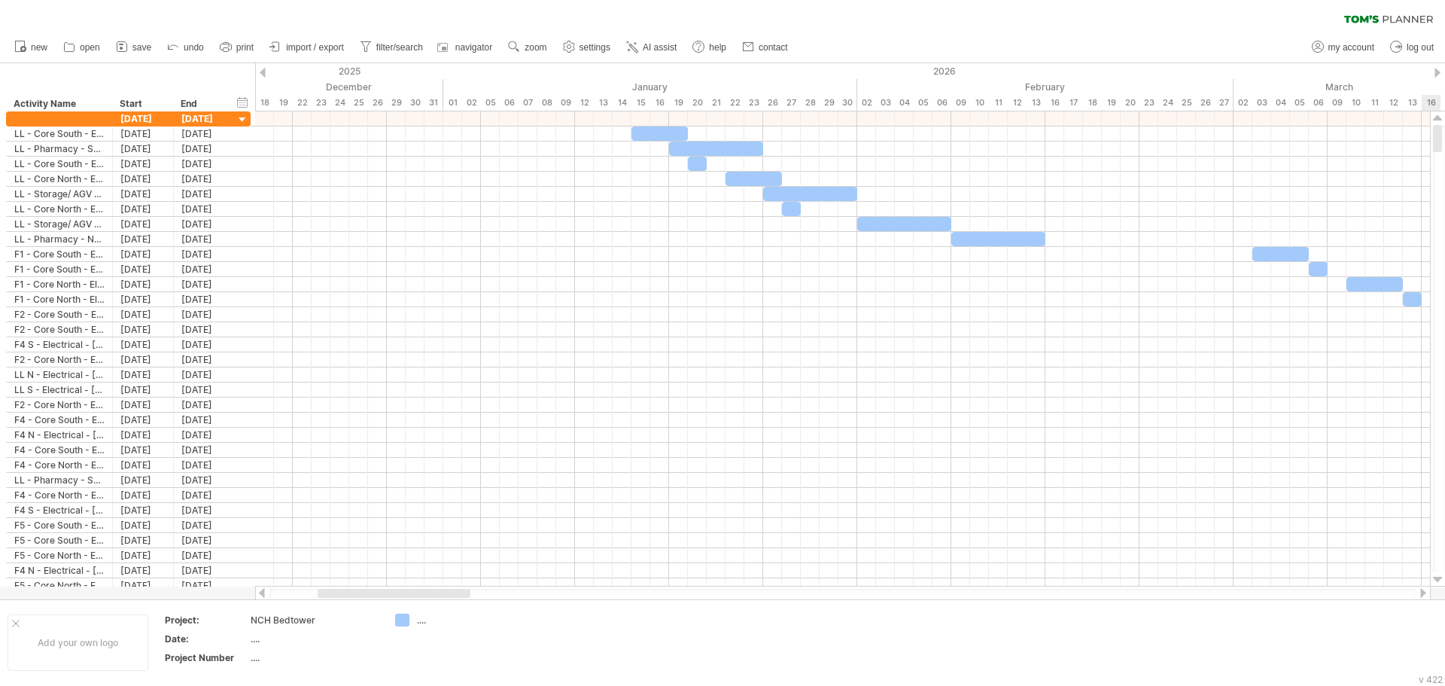
drag, startPoint x: 1440, startPoint y: 492, endPoint x: 1439, endPoint y: 103, distance: 389.0
click at [1444, 108] on html "progress(100%) Trying to reach [DOMAIN_NAME] Connected again... 0% clear filter…" at bounding box center [722, 344] width 1445 height 689
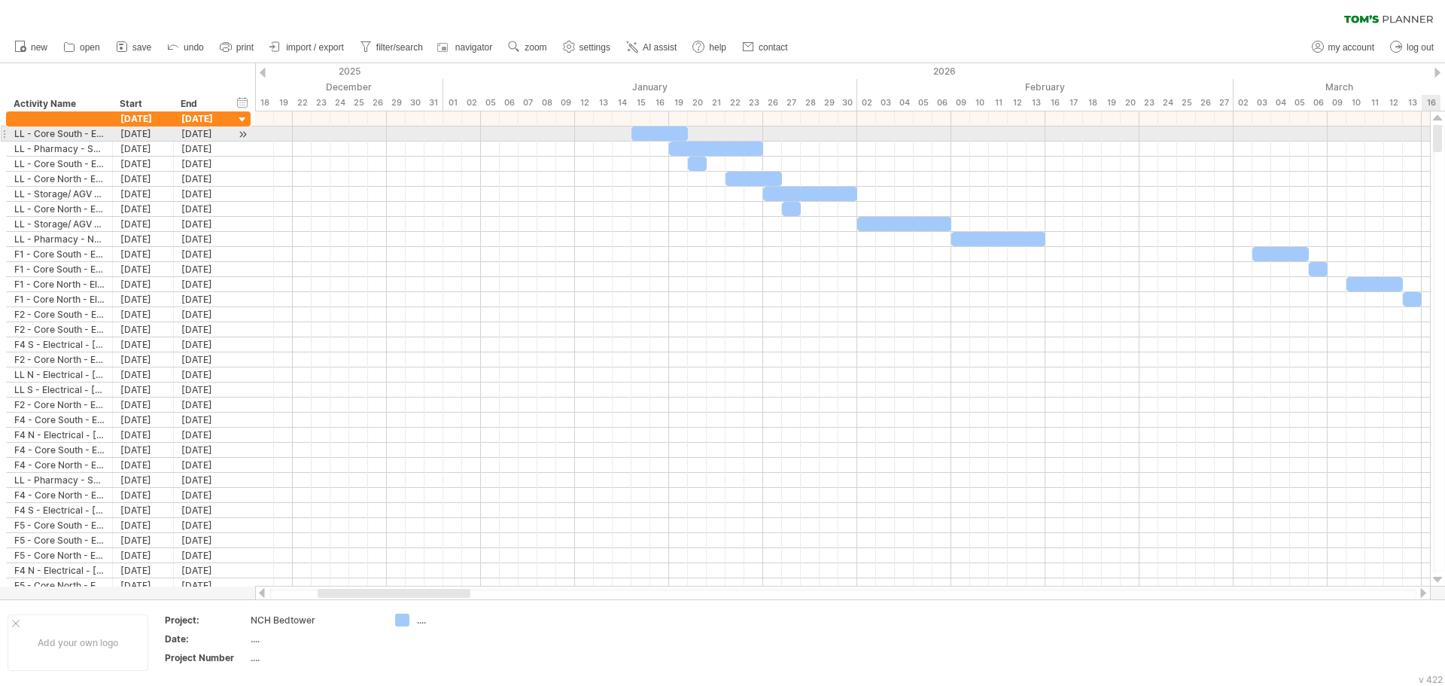
click at [1439, 132] on div at bounding box center [1437, 138] width 9 height 27
